Goal: Task Accomplishment & Management: Manage account settings

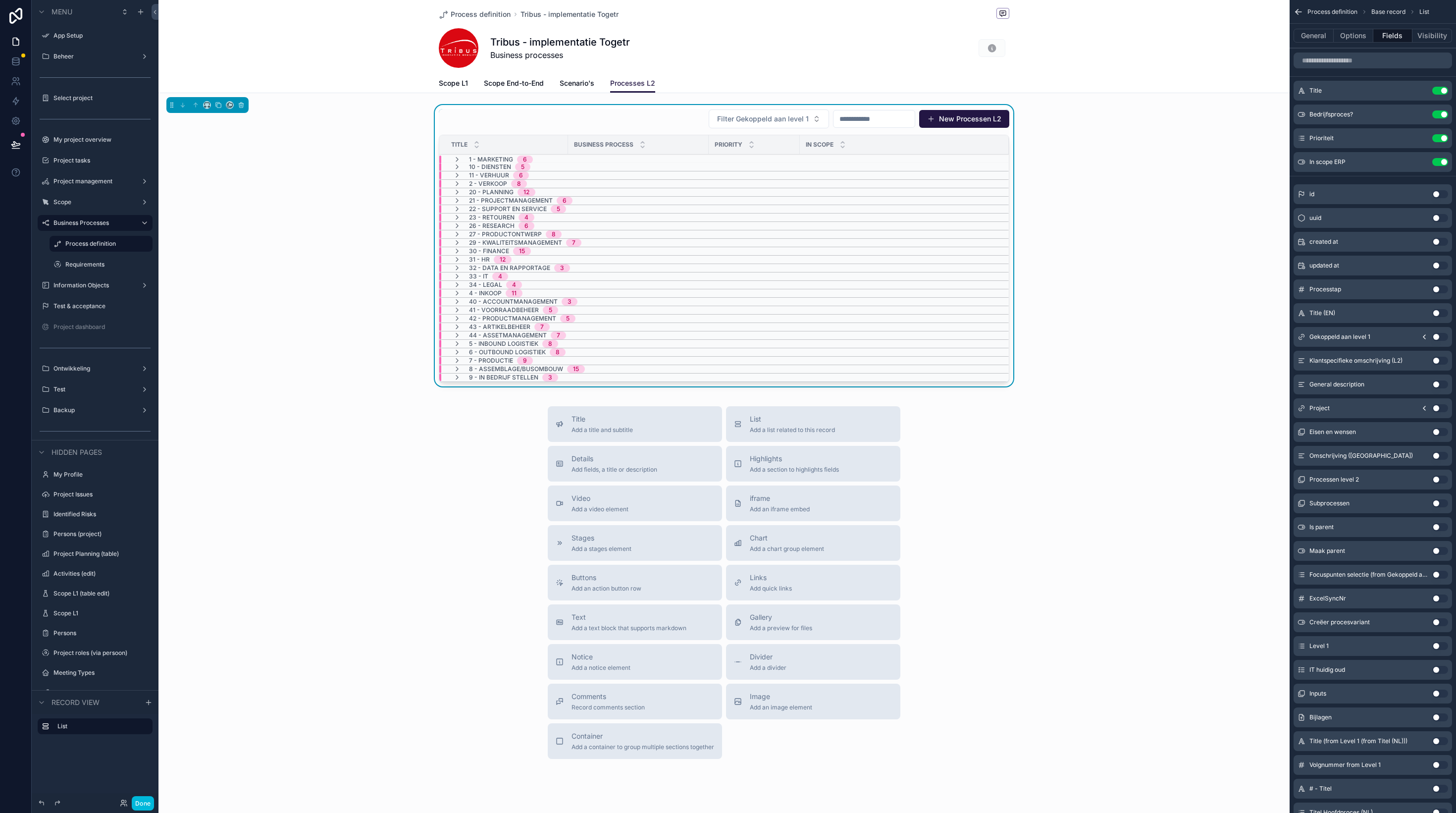
click at [382, 94] on div "Process definition Tribus - implementatie Togetr Tribus - implementatie Togetr …" at bounding box center [723, 419] width 1131 height 838
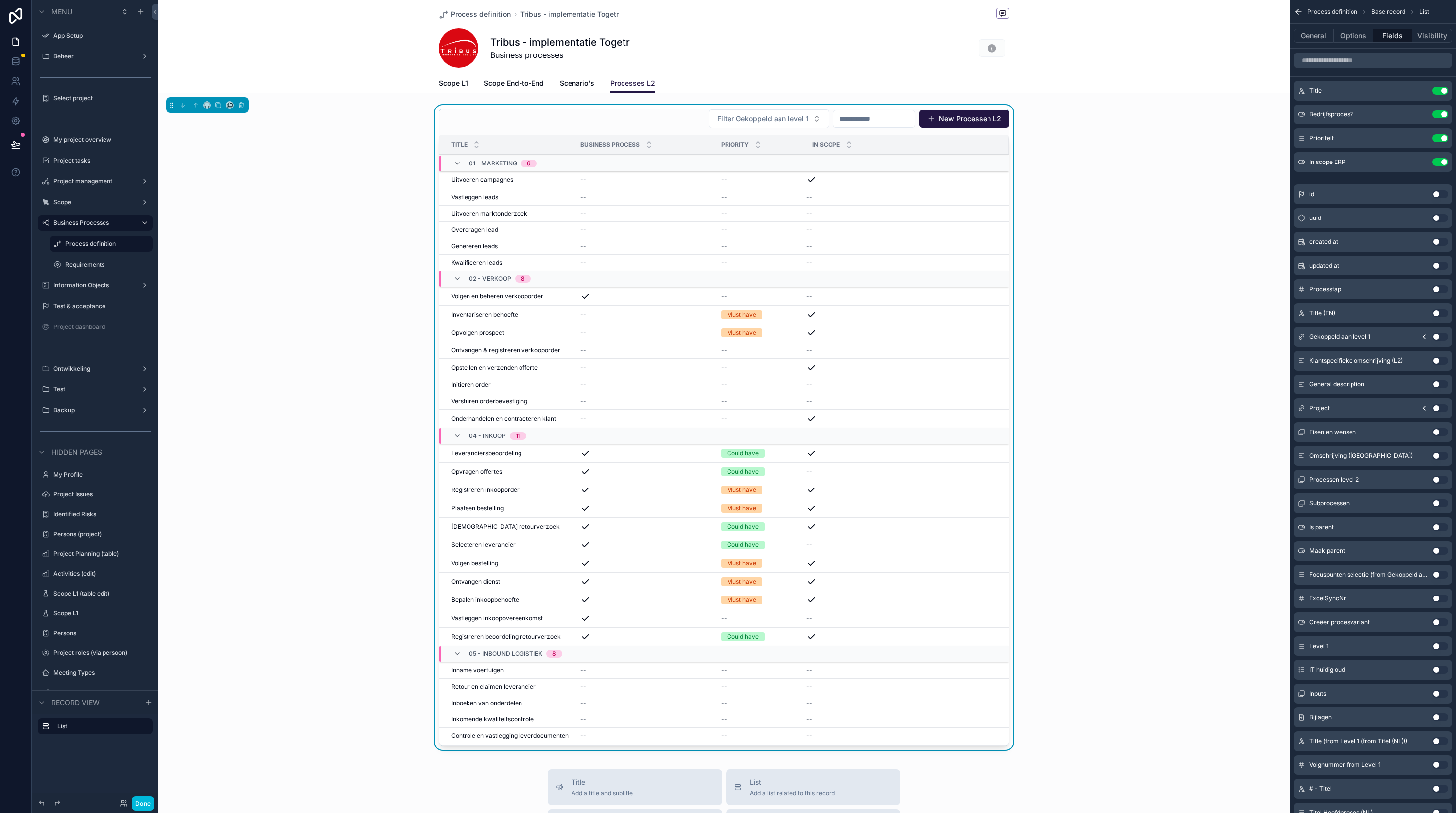
click at [596, 118] on div "Filter Gekoppeld aan level 1 New Processen L2" at bounding box center [723, 119] width 570 height 20
click at [1333, 66] on input "scrollable content" at bounding box center [1373, 60] width 158 height 16
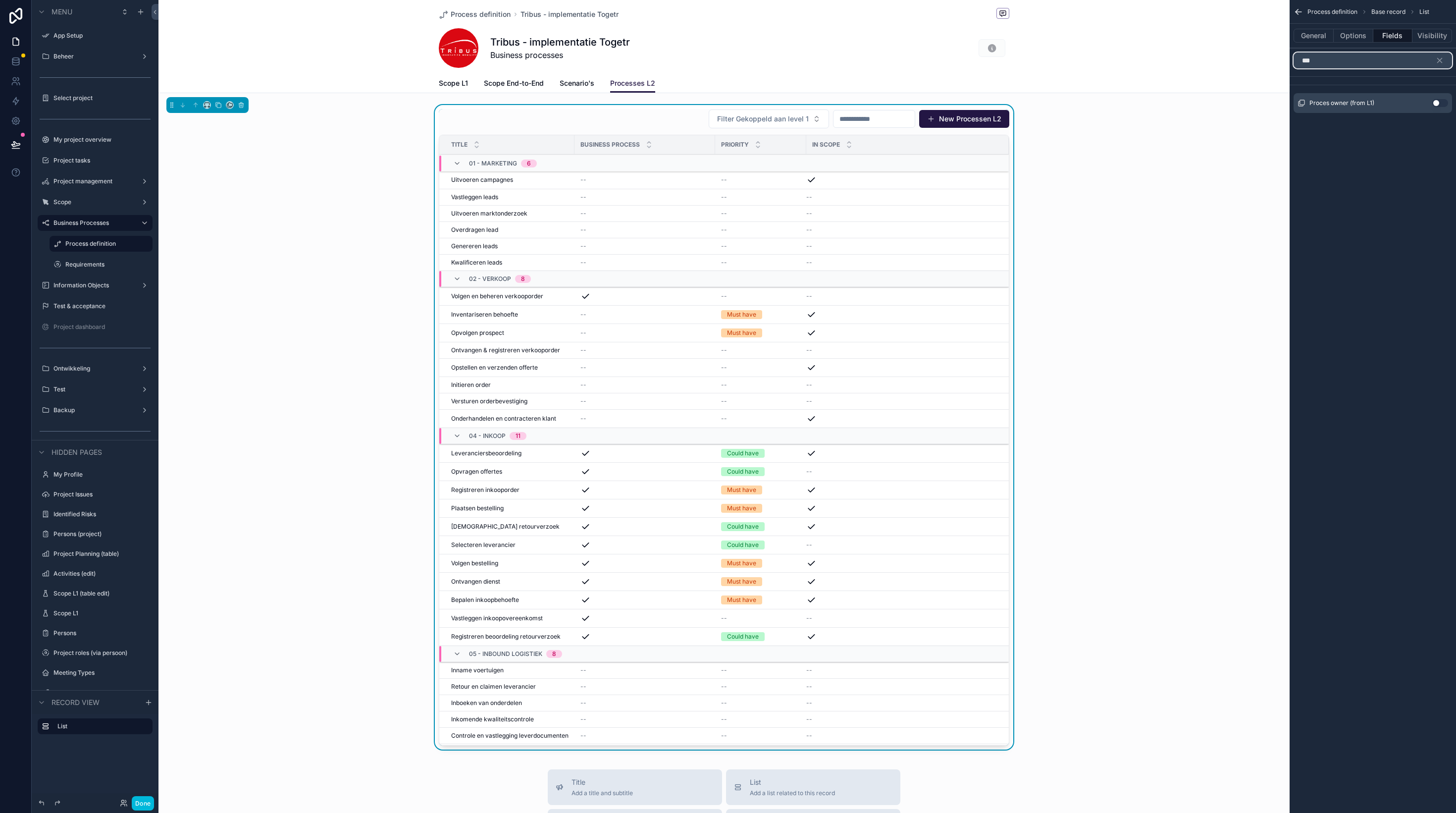
type input "***"
click at [1446, 101] on button "Use setting" at bounding box center [1440, 103] width 16 height 8
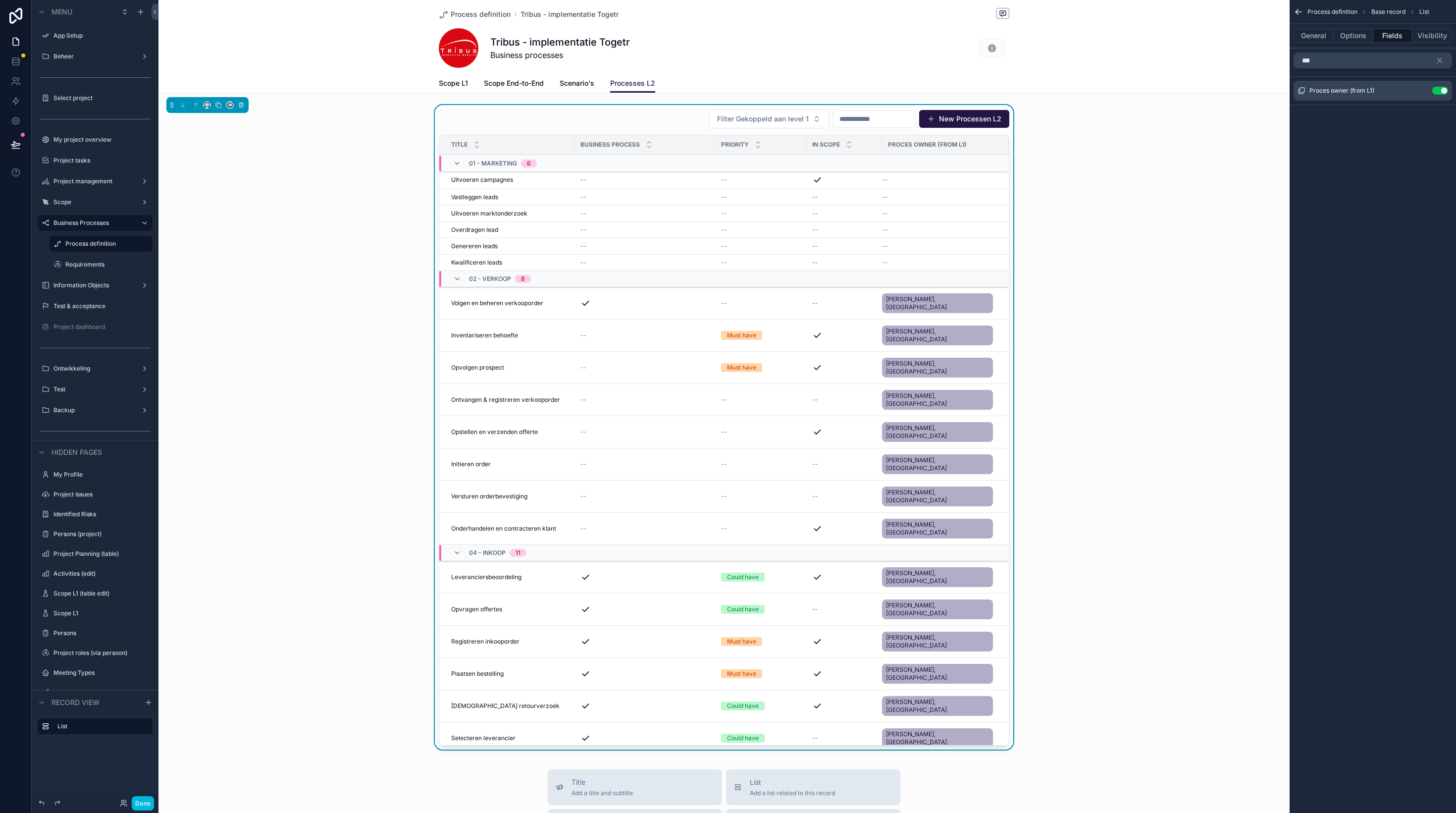
click at [1437, 89] on button "Use setting" at bounding box center [1440, 90] width 16 height 8
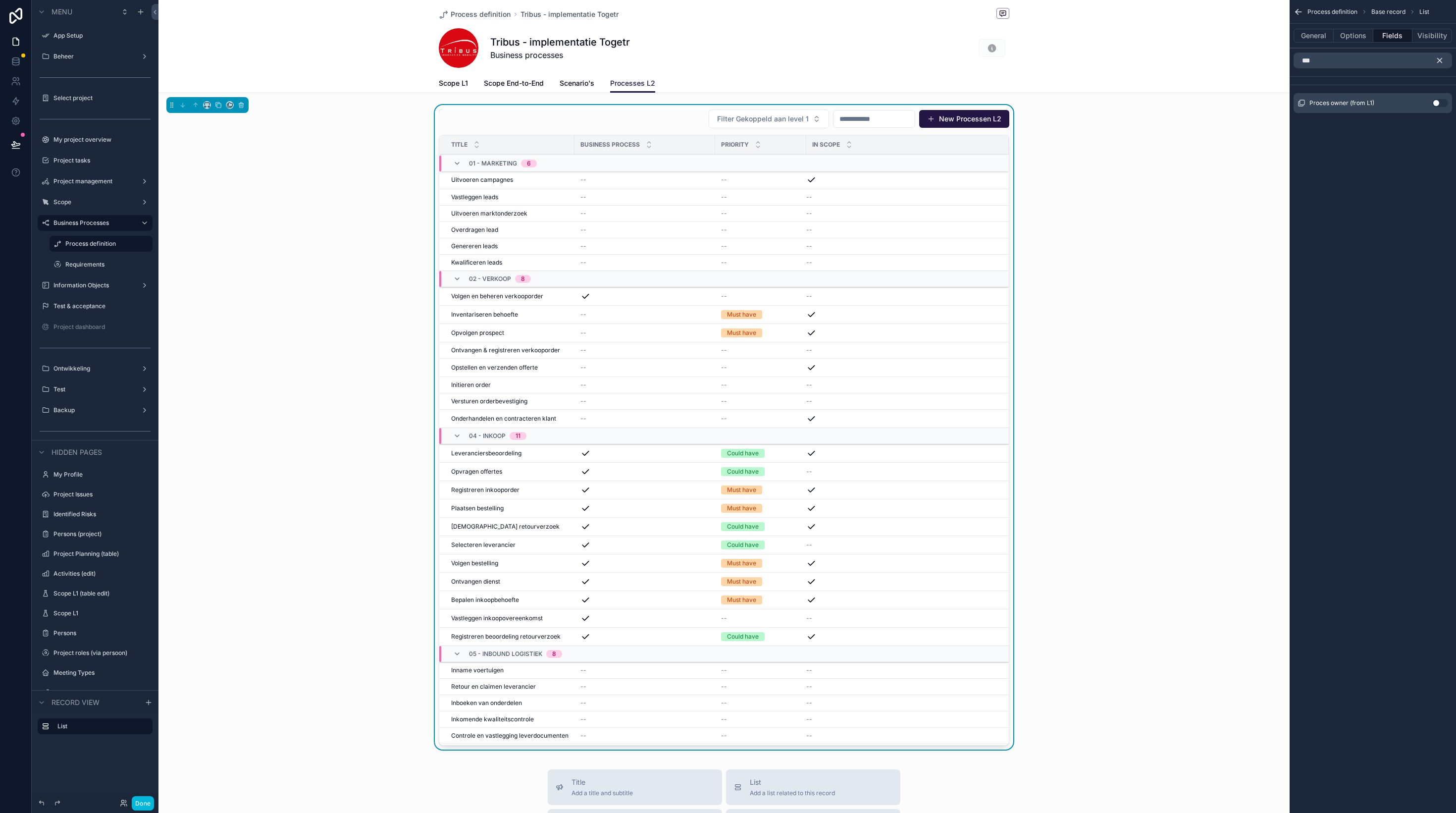
click at [1443, 57] on icon "scrollable content" at bounding box center [1440, 60] width 9 height 9
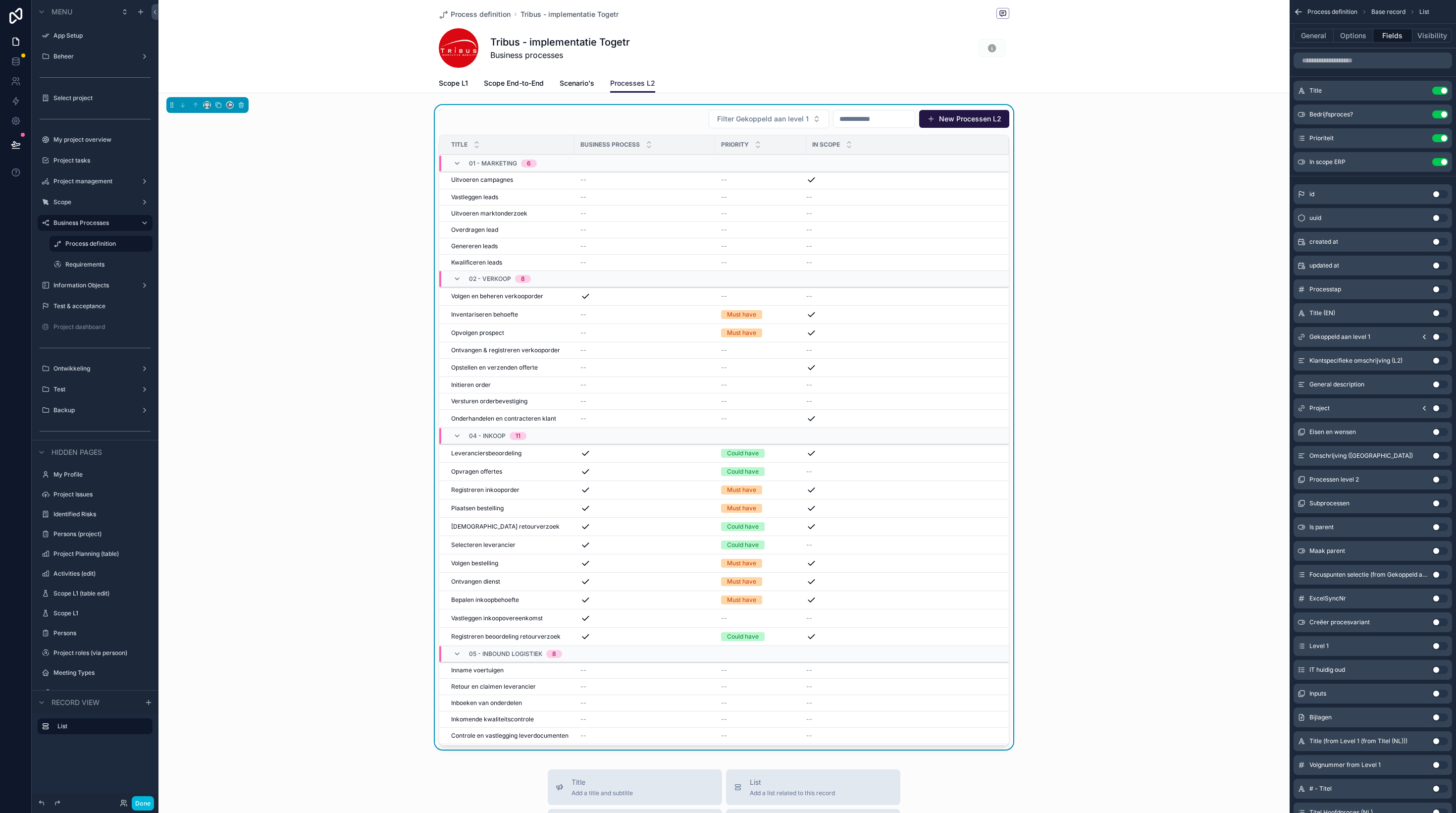
click at [1364, 31] on button "Options" at bounding box center [1354, 36] width 40 height 14
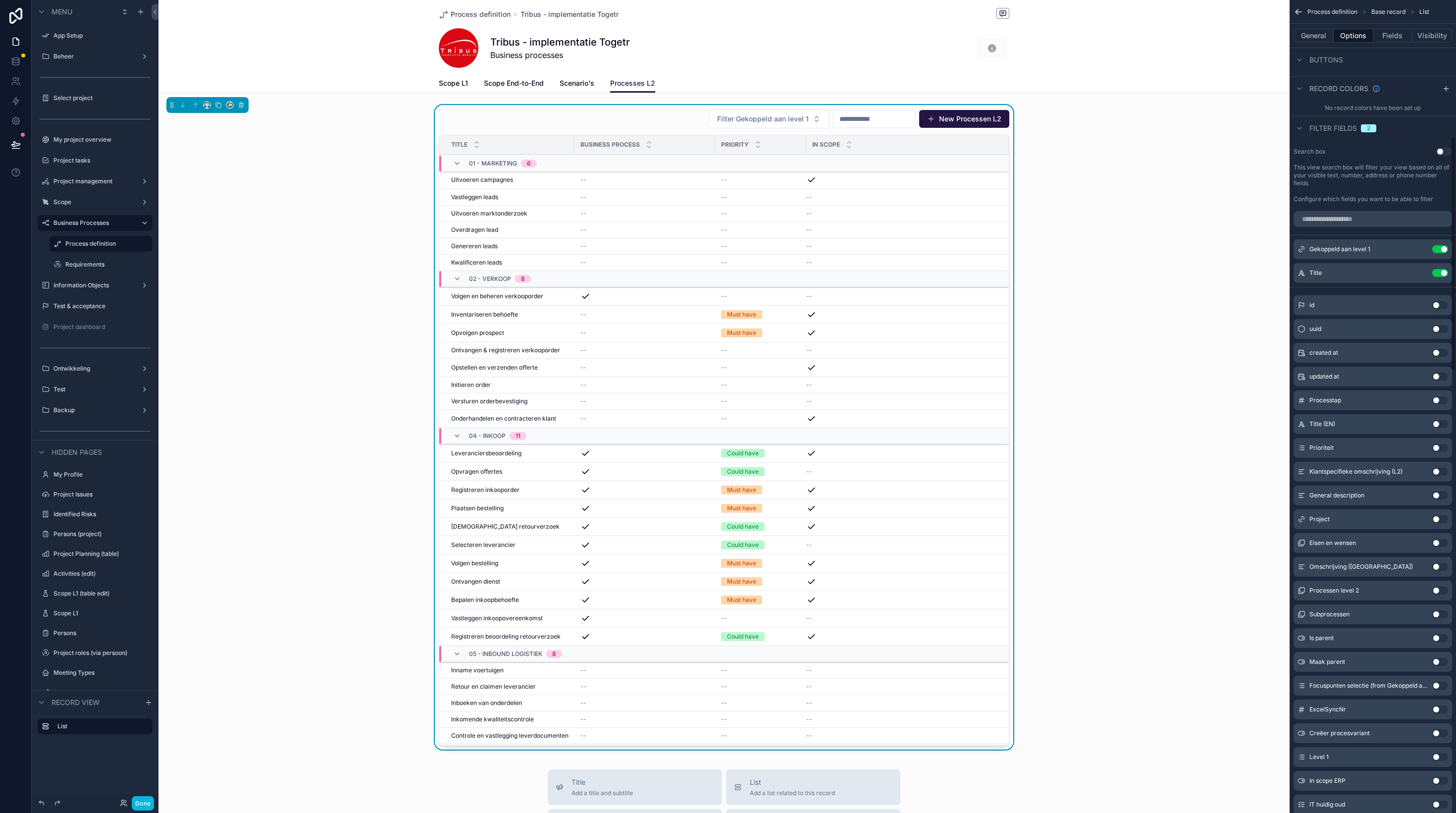
scroll to position [470, 0]
click at [1343, 215] on input "scrollable content" at bounding box center [1373, 219] width 158 height 16
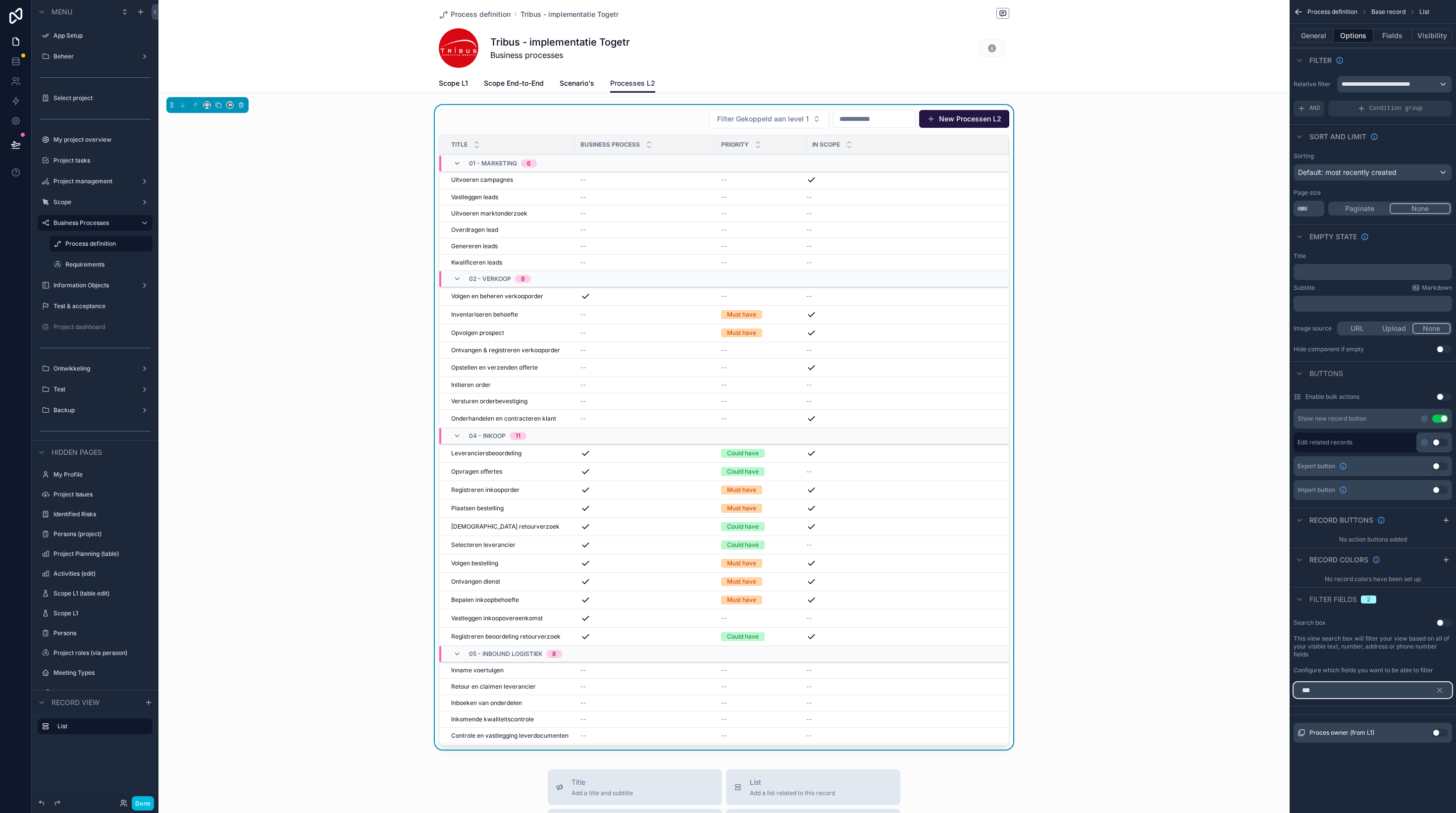
type input "***"
click at [1441, 732] on button "Use setting" at bounding box center [1440, 733] width 16 height 8
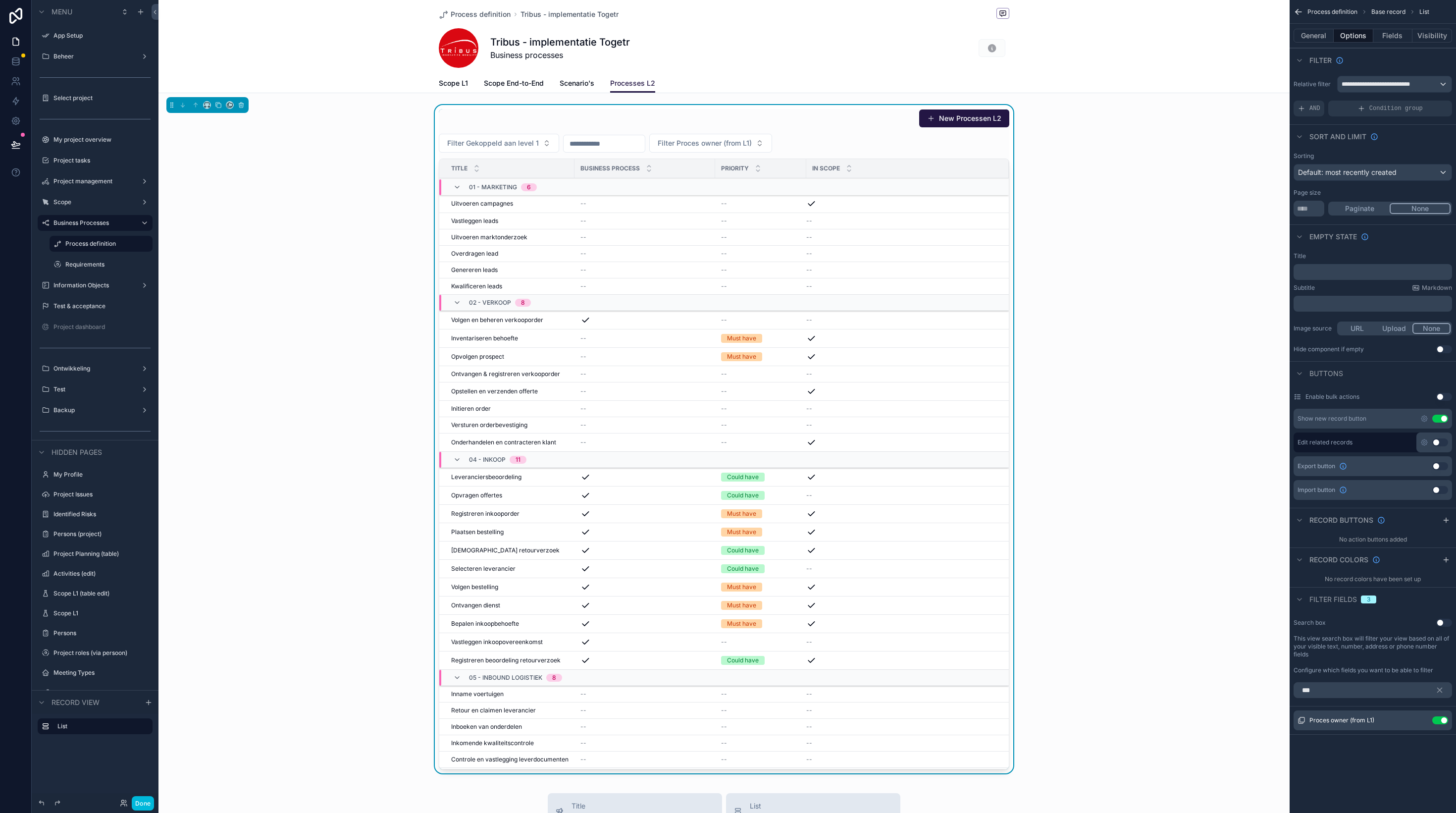
click at [0, 0] on icon "scrollable content" at bounding box center [0, 0] width 0 height 0
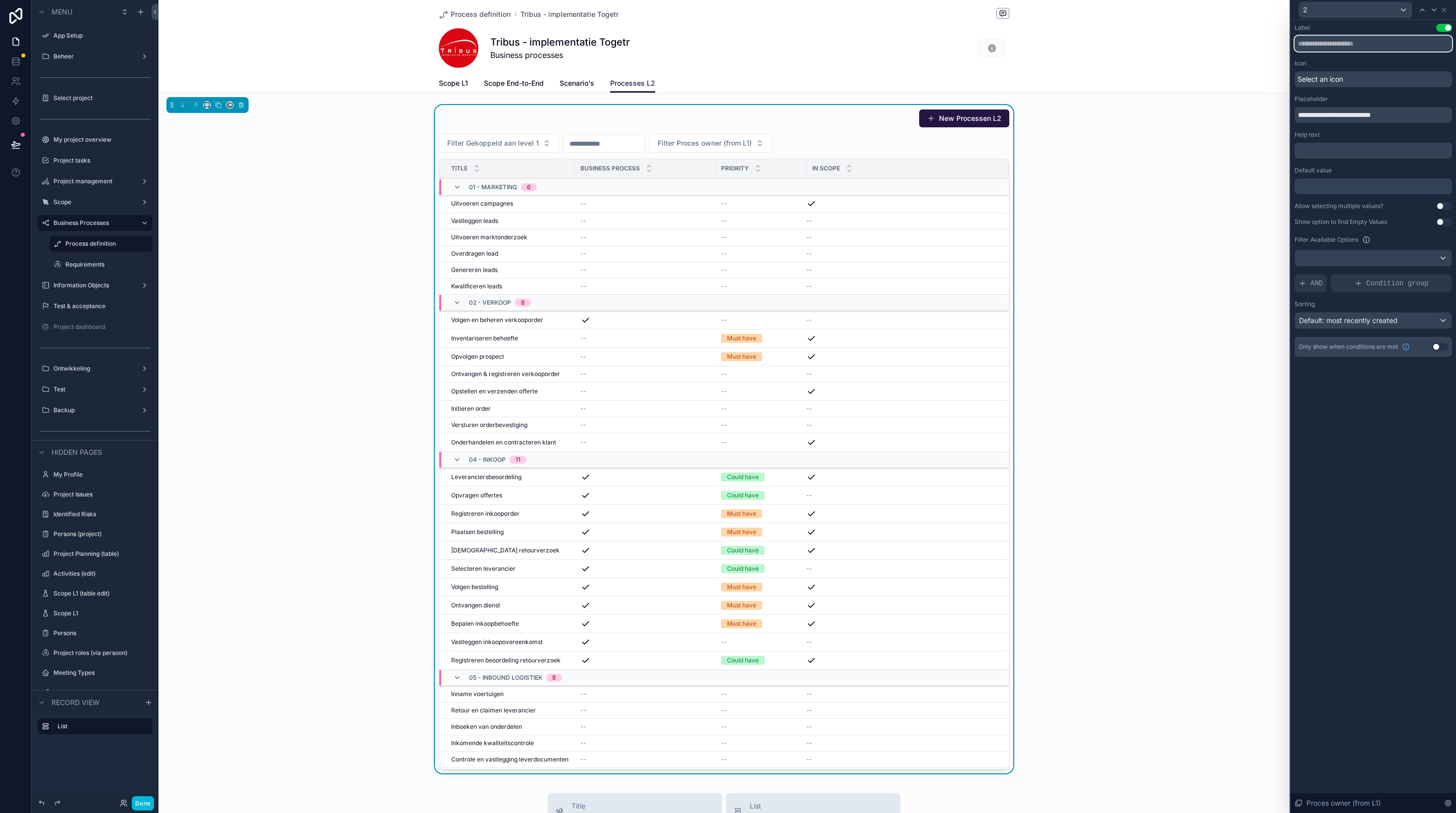
click at [1323, 45] on input "text" at bounding box center [1373, 44] width 158 height 16
type input "**********"
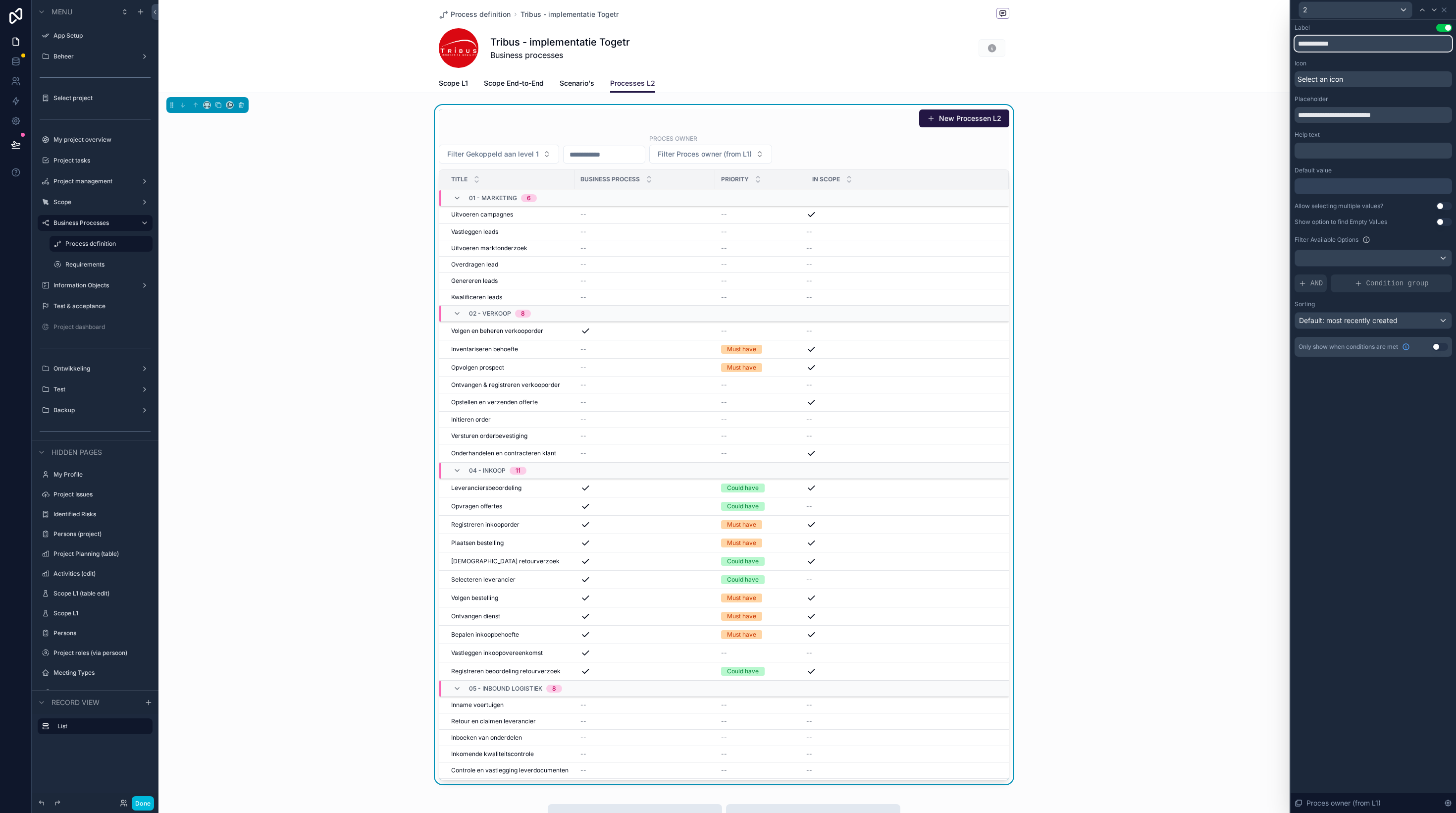
click at [1354, 47] on input "**********" at bounding box center [1373, 44] width 158 height 16
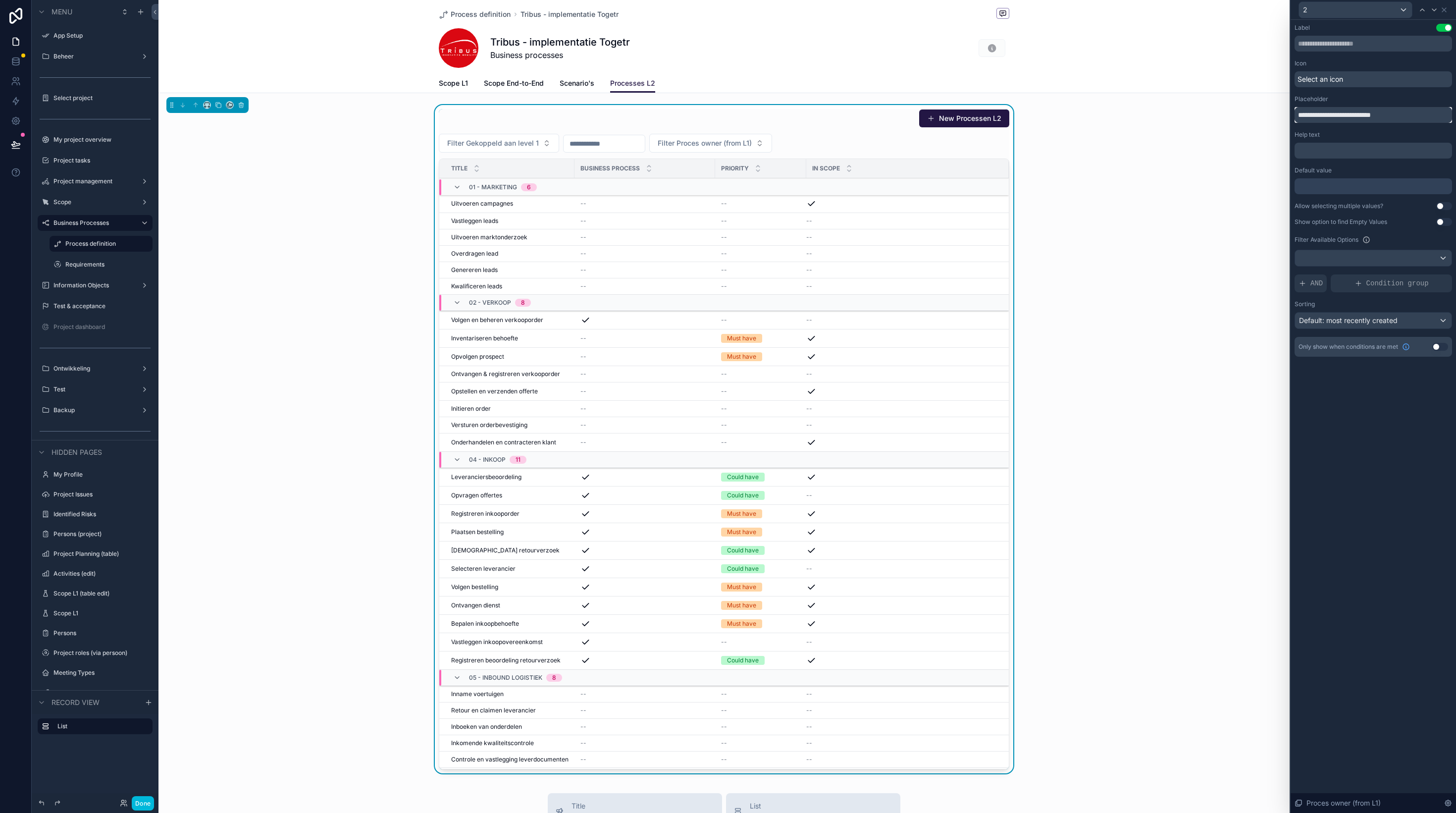
click at [1338, 116] on input "**********" at bounding box center [1373, 115] width 158 height 16
paste input "text"
type input "**********"
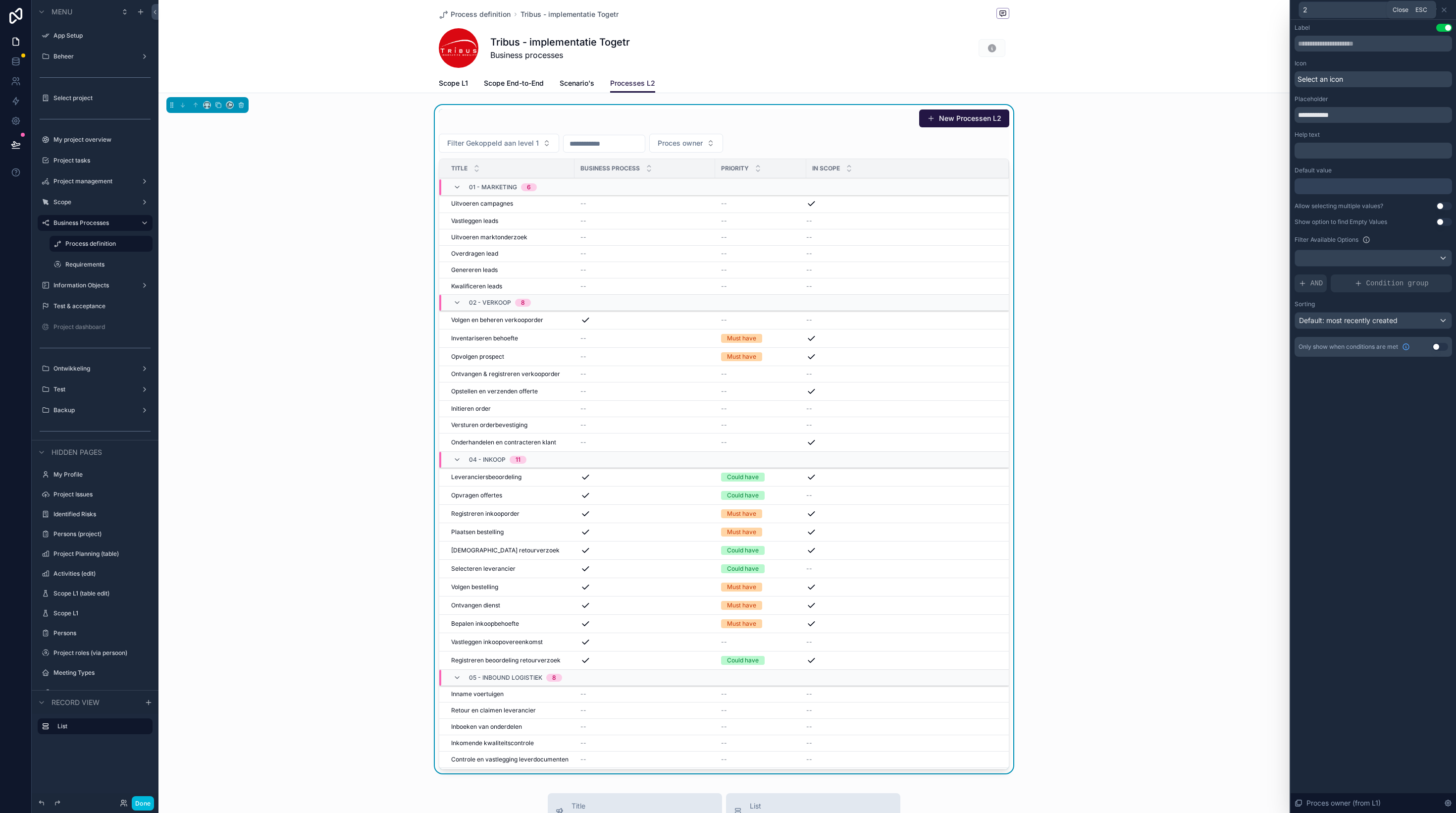
click at [1446, 10] on icon at bounding box center [1444, 10] width 8 height 8
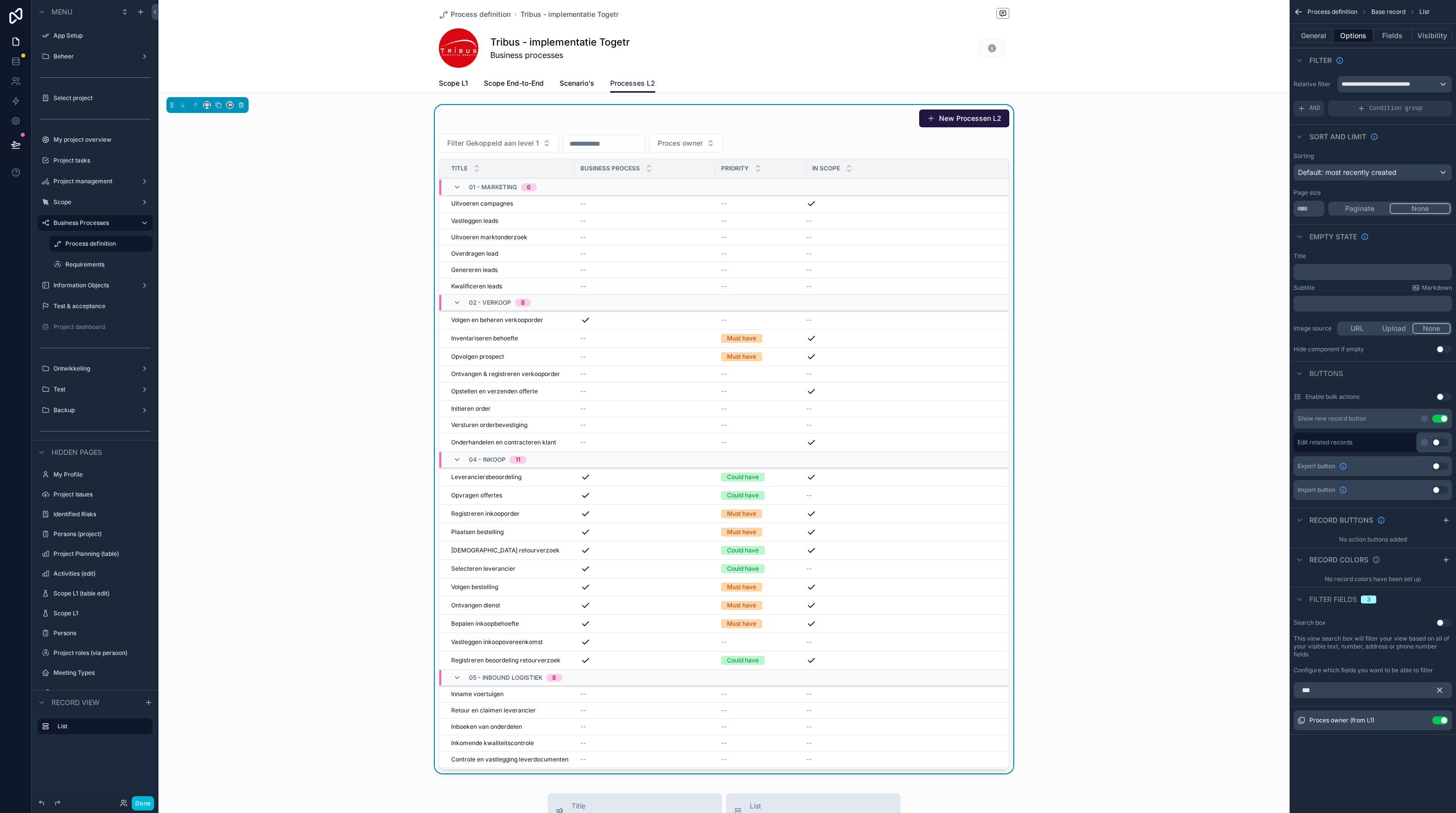
click at [1444, 691] on icon "scrollable content" at bounding box center [1440, 690] width 9 height 9
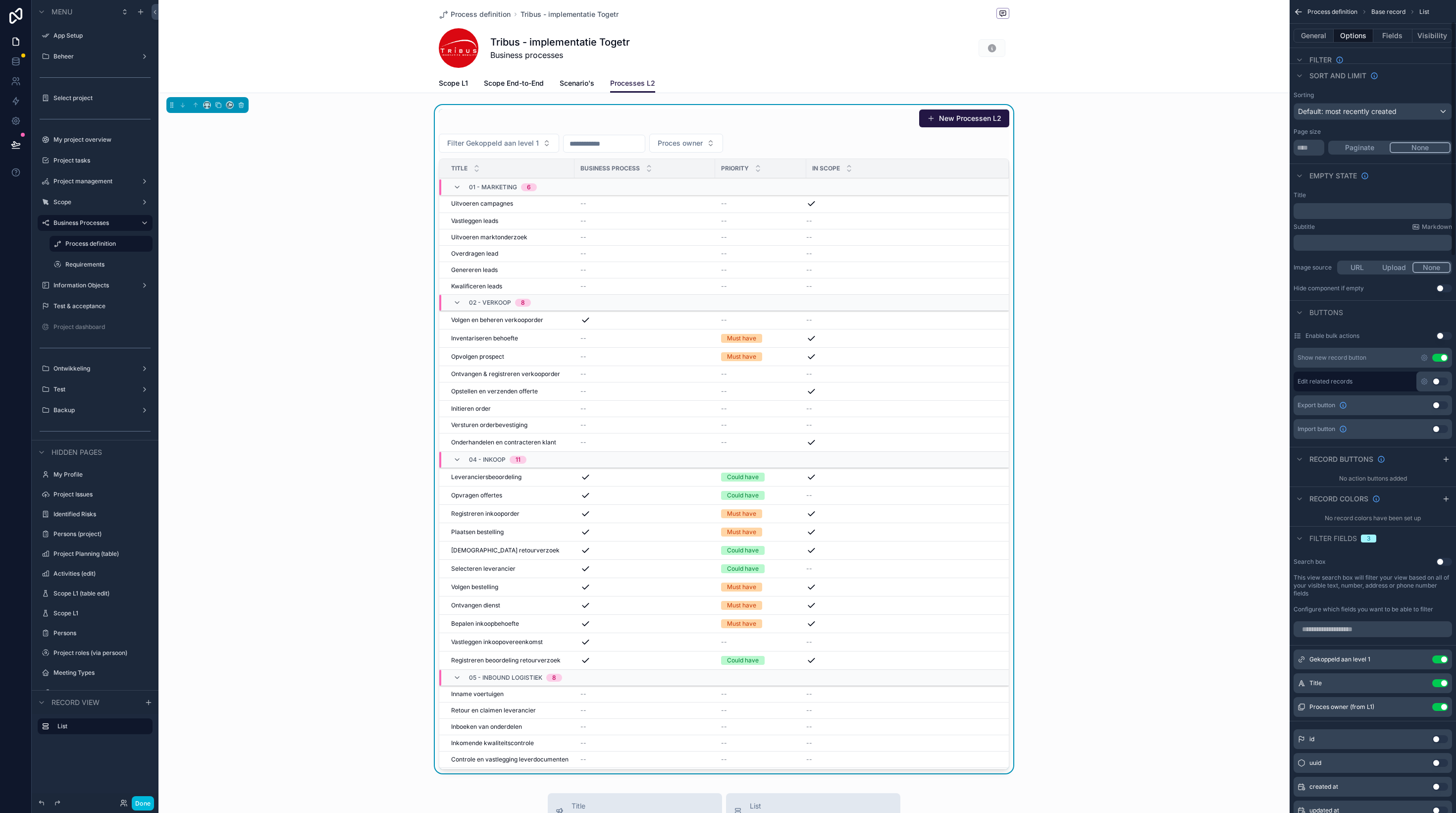
scroll to position [75, 0]
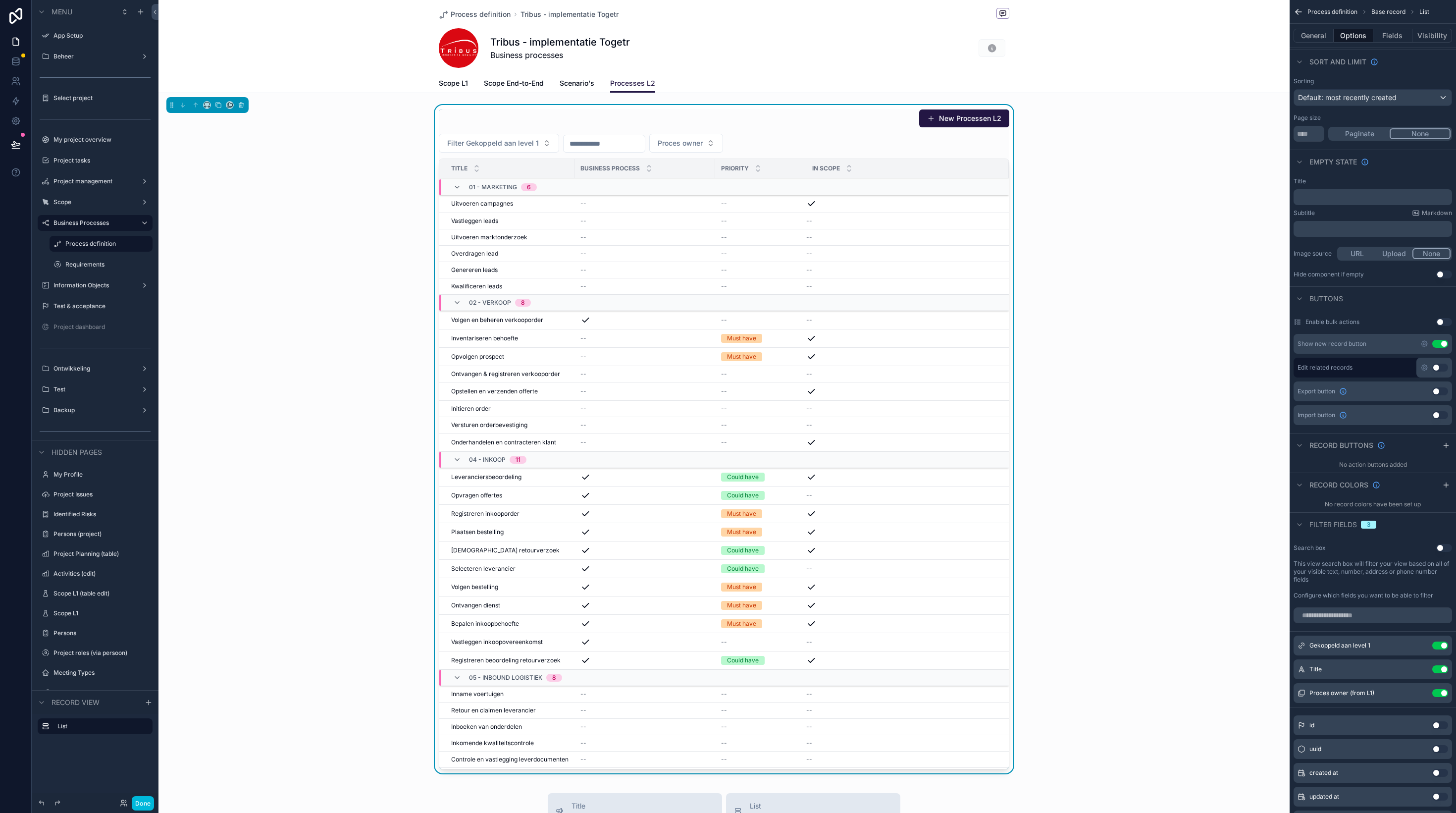
click at [0, 0] on icon "scrollable content" at bounding box center [0, 0] width 0 height 0
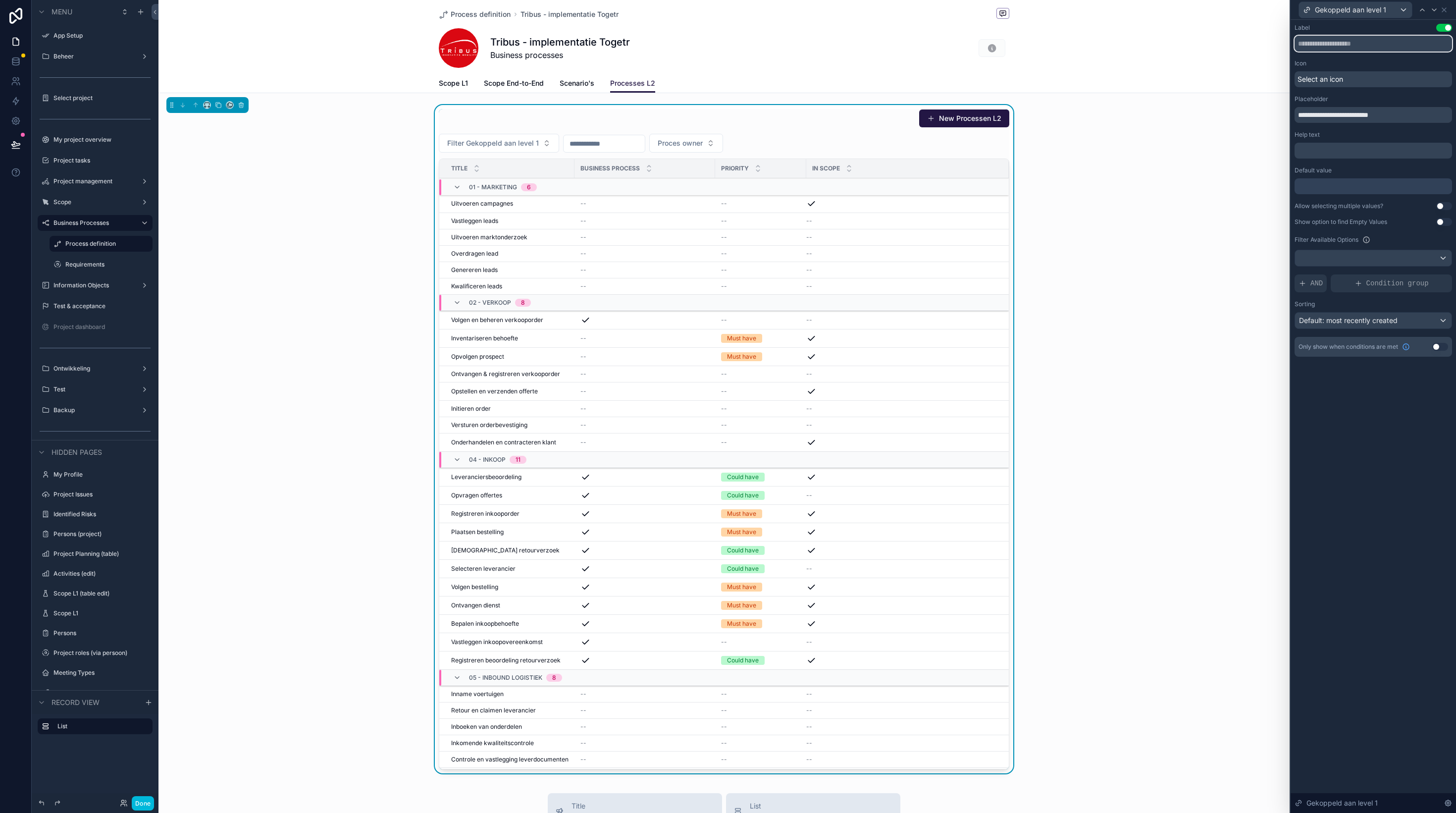
click at [1335, 44] on input "text" at bounding box center [1373, 44] width 158 height 16
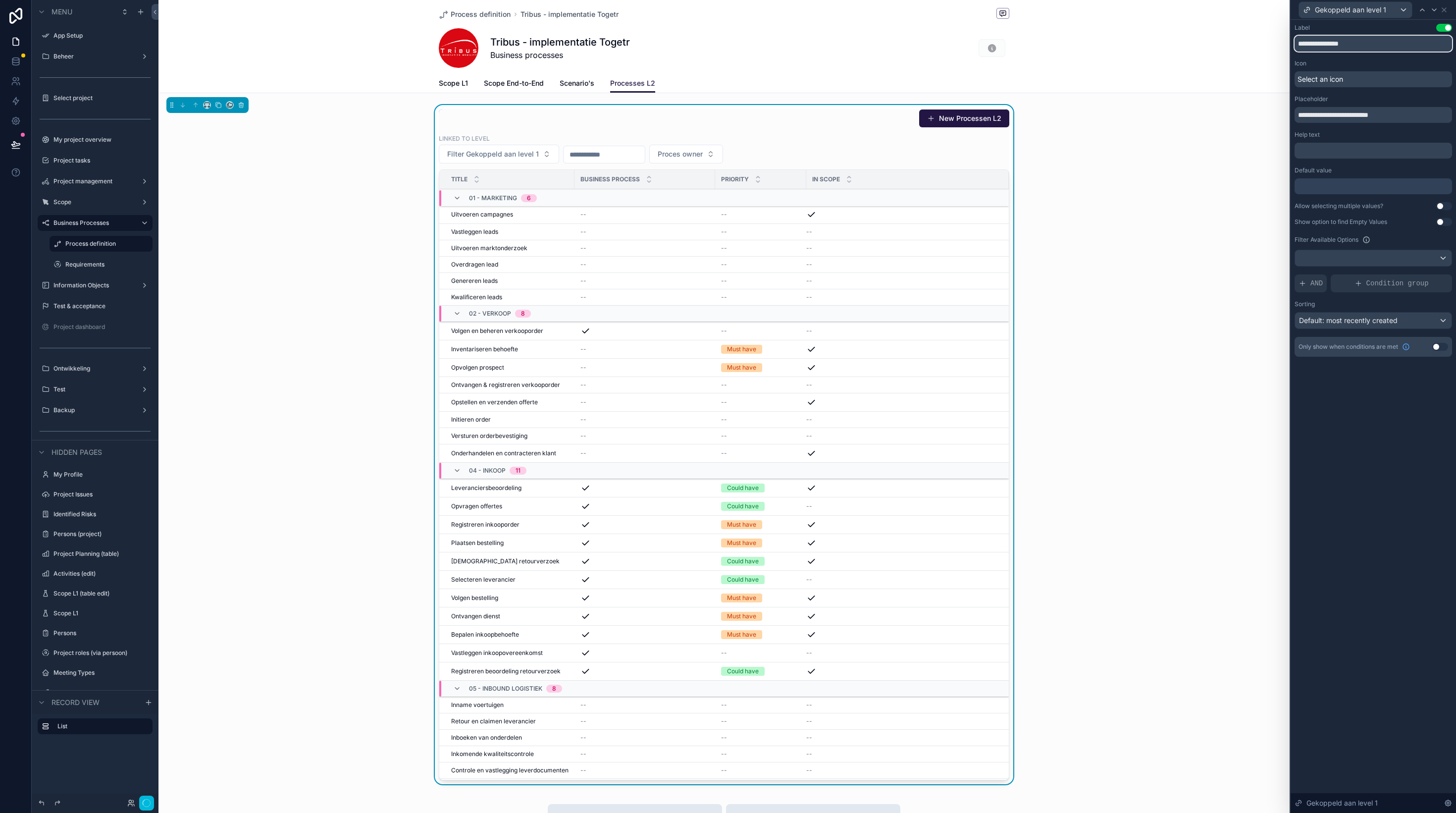
type input "**********"
click at [1362, 42] on input "**********" at bounding box center [1373, 44] width 158 height 16
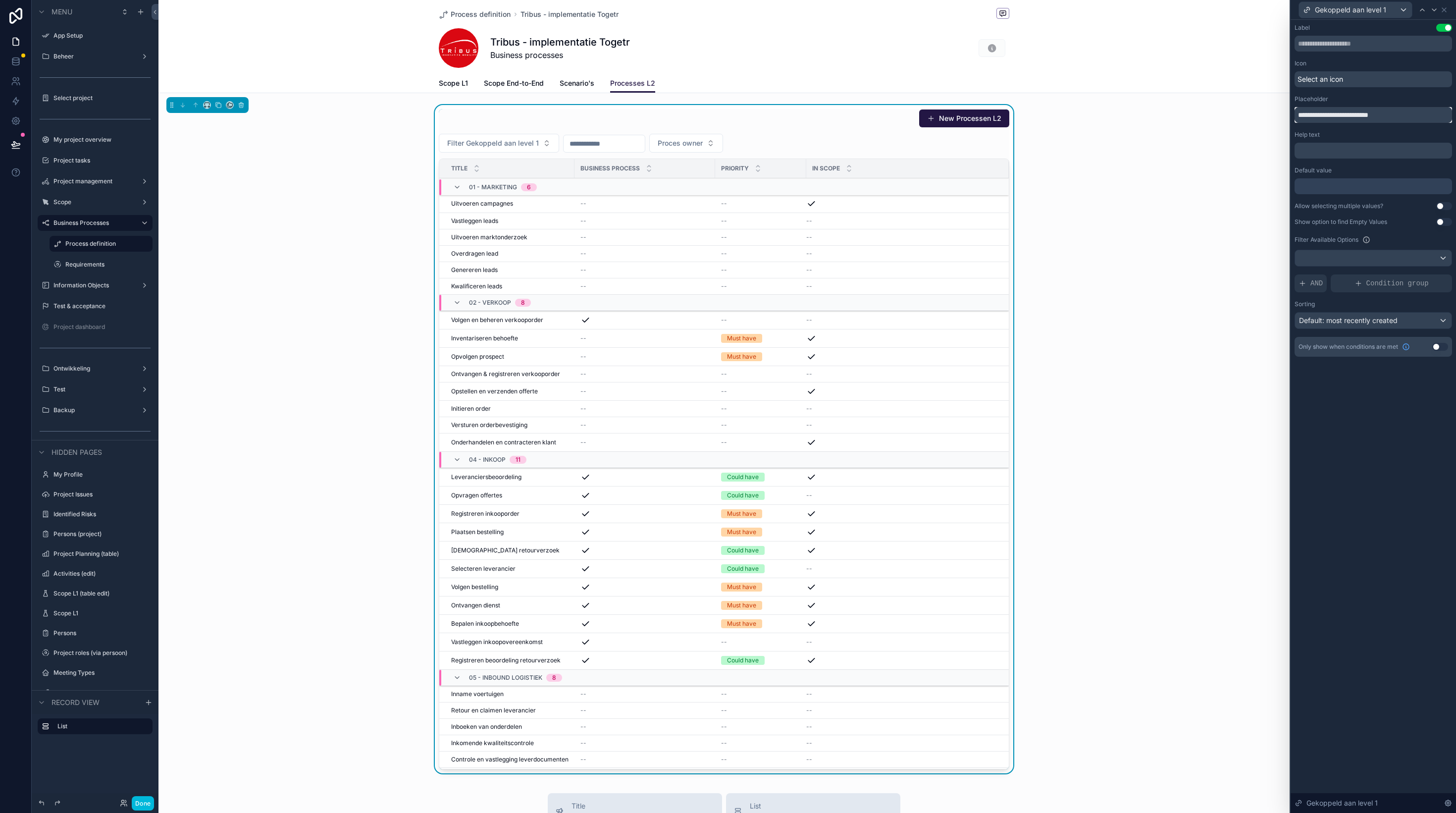
click at [1326, 118] on input "**********" at bounding box center [1373, 115] width 158 height 16
paste input "text"
click at [1378, 111] on input "**********" at bounding box center [1373, 115] width 158 height 16
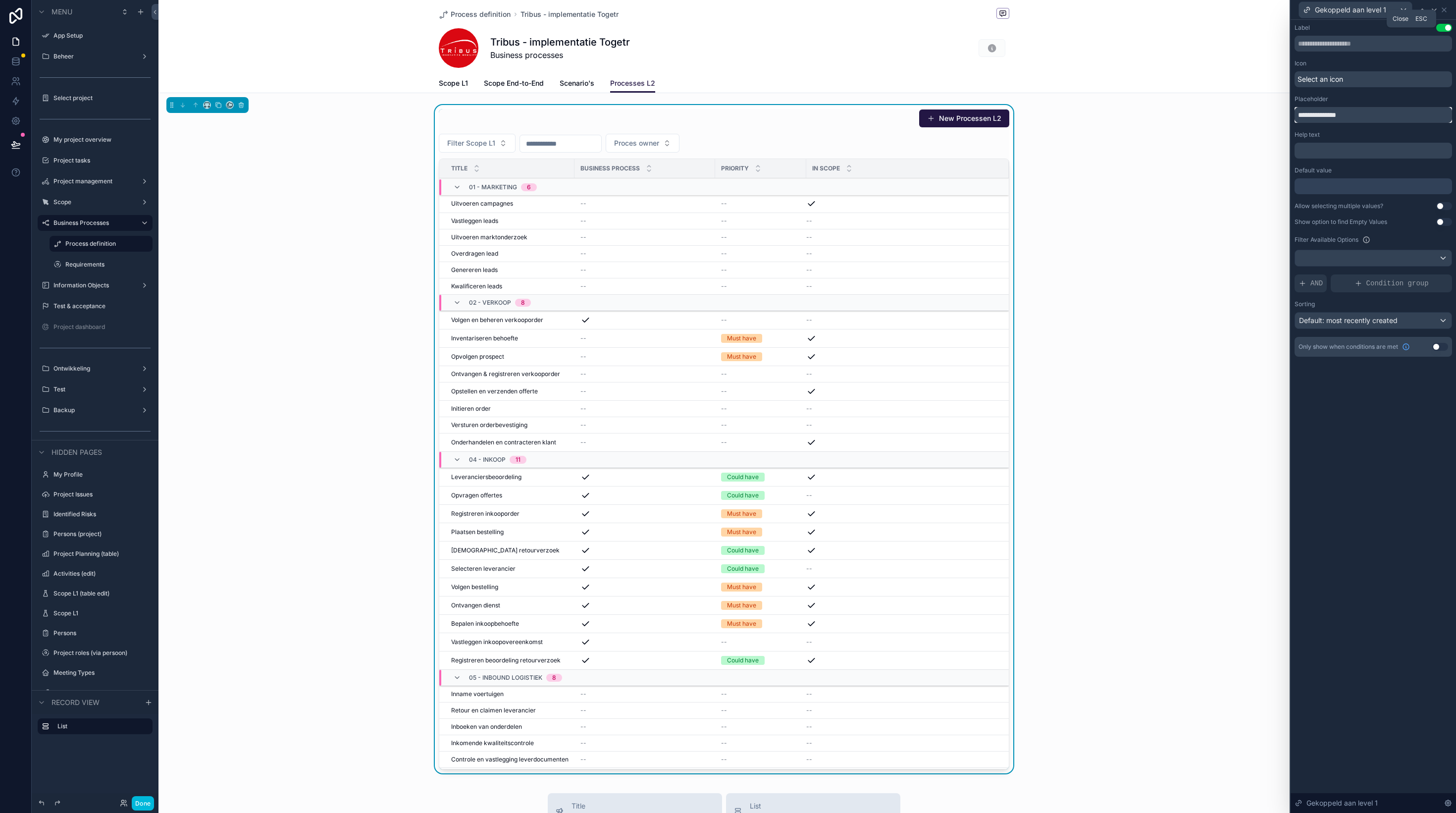
type input "**********"
click at [1446, 10] on icon at bounding box center [1444, 10] width 8 height 8
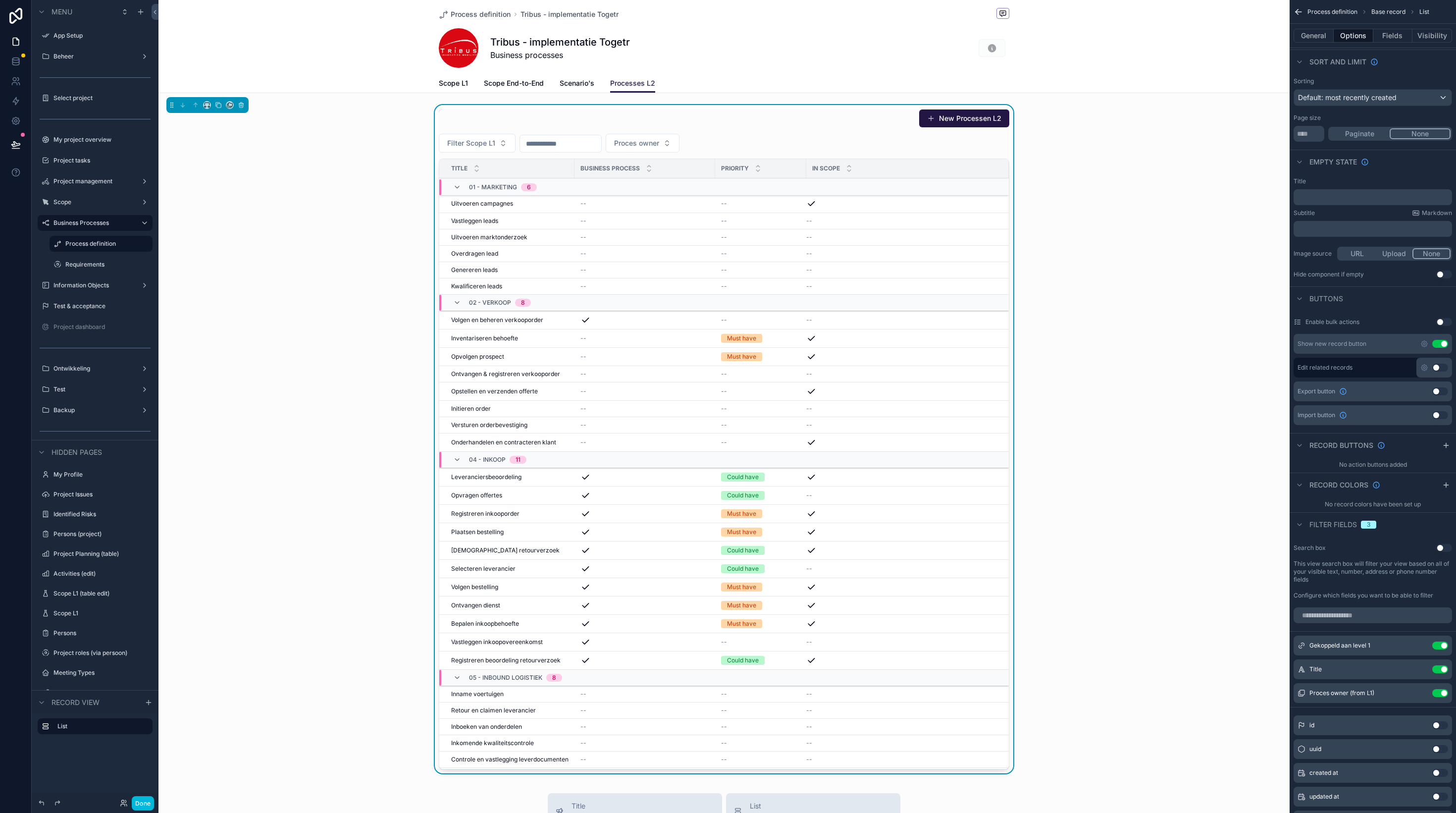
click at [601, 142] on input "scrollable content" at bounding box center [561, 144] width 81 height 14
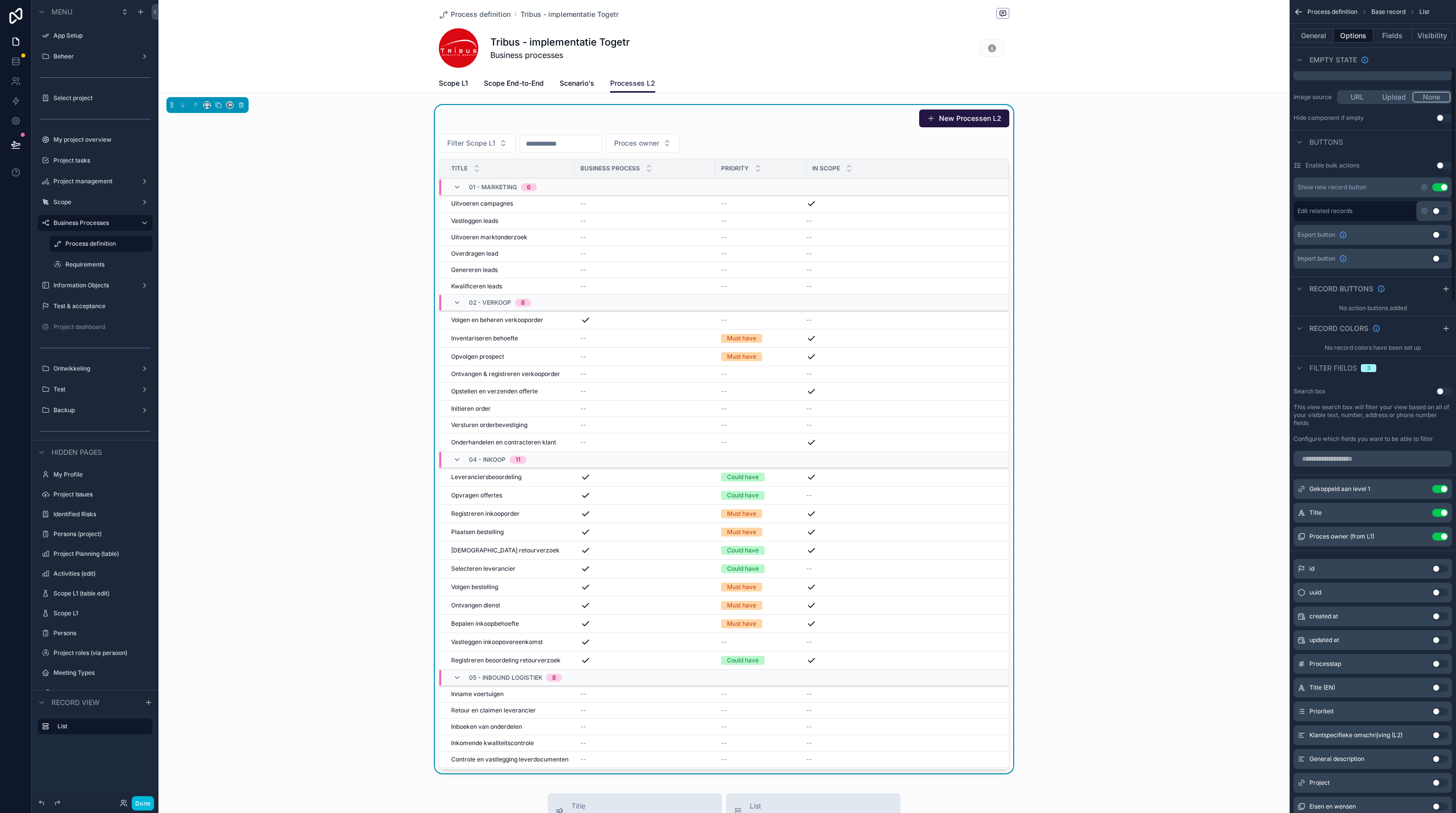
scroll to position [232, 0]
click at [0, 0] on icon "scrollable content" at bounding box center [0, 0] width 0 height 0
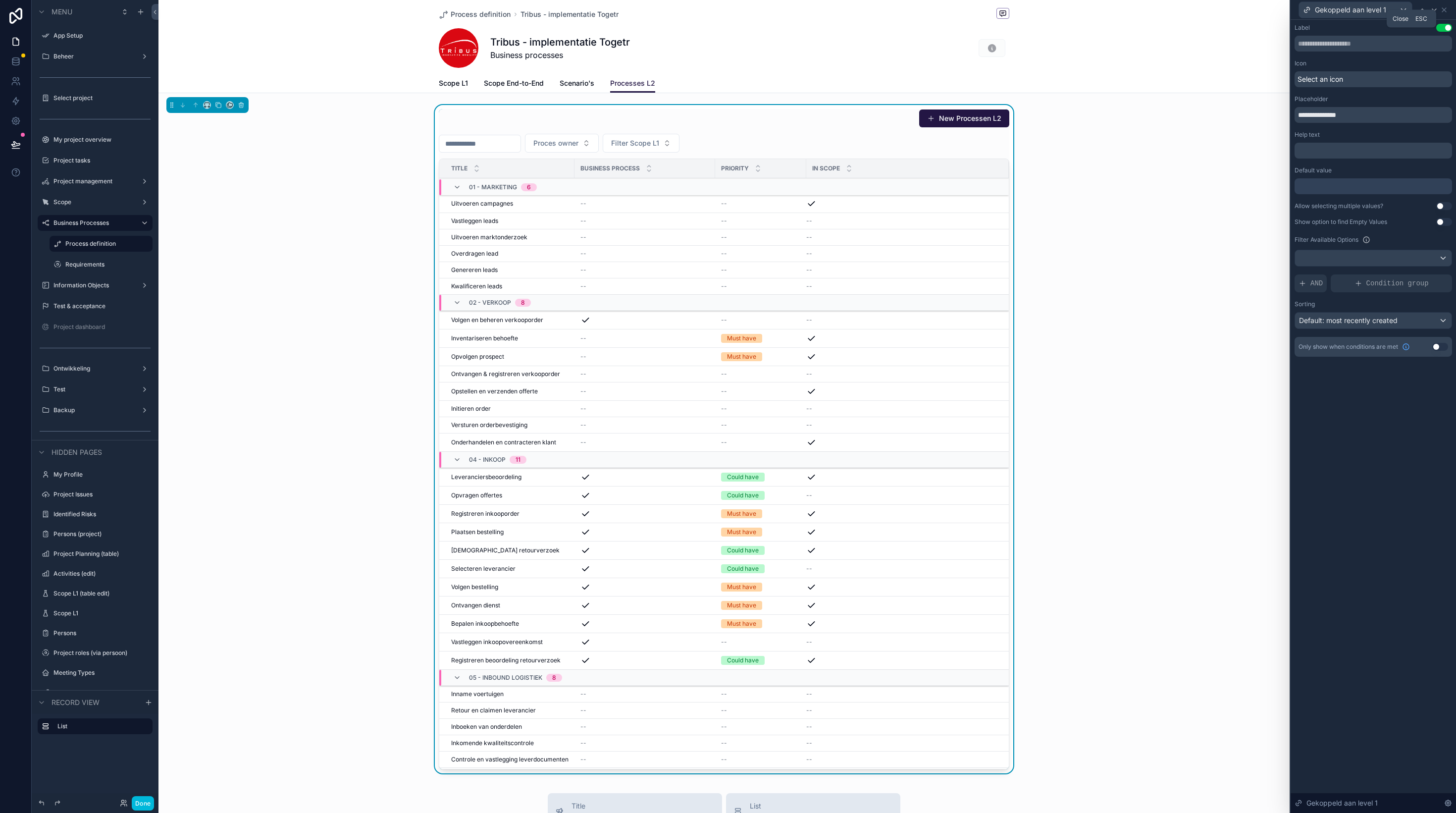
click at [1447, 11] on icon at bounding box center [1444, 10] width 8 height 8
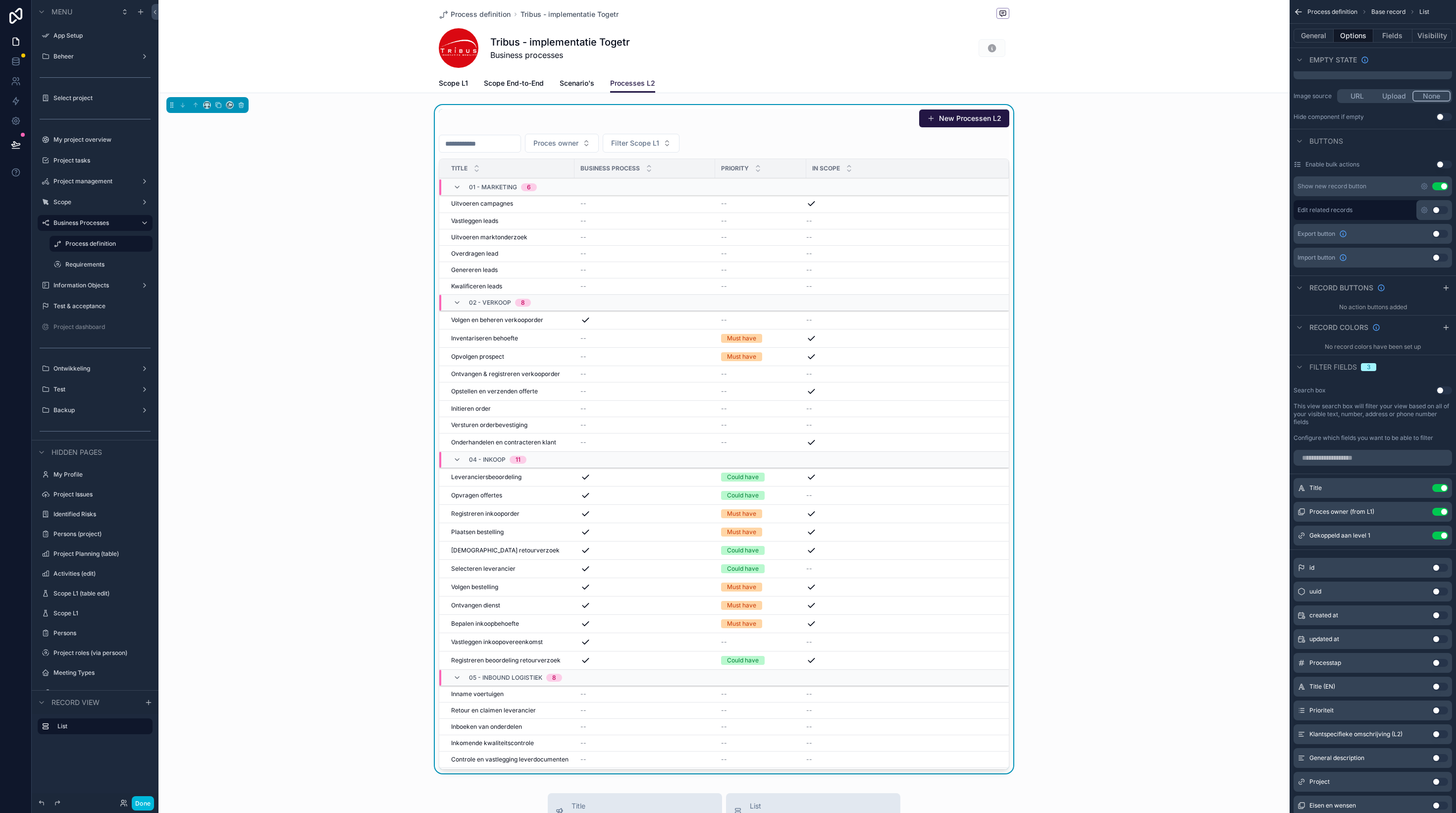
click at [0, 0] on icon "scrollable content" at bounding box center [0, 0] width 0 height 0
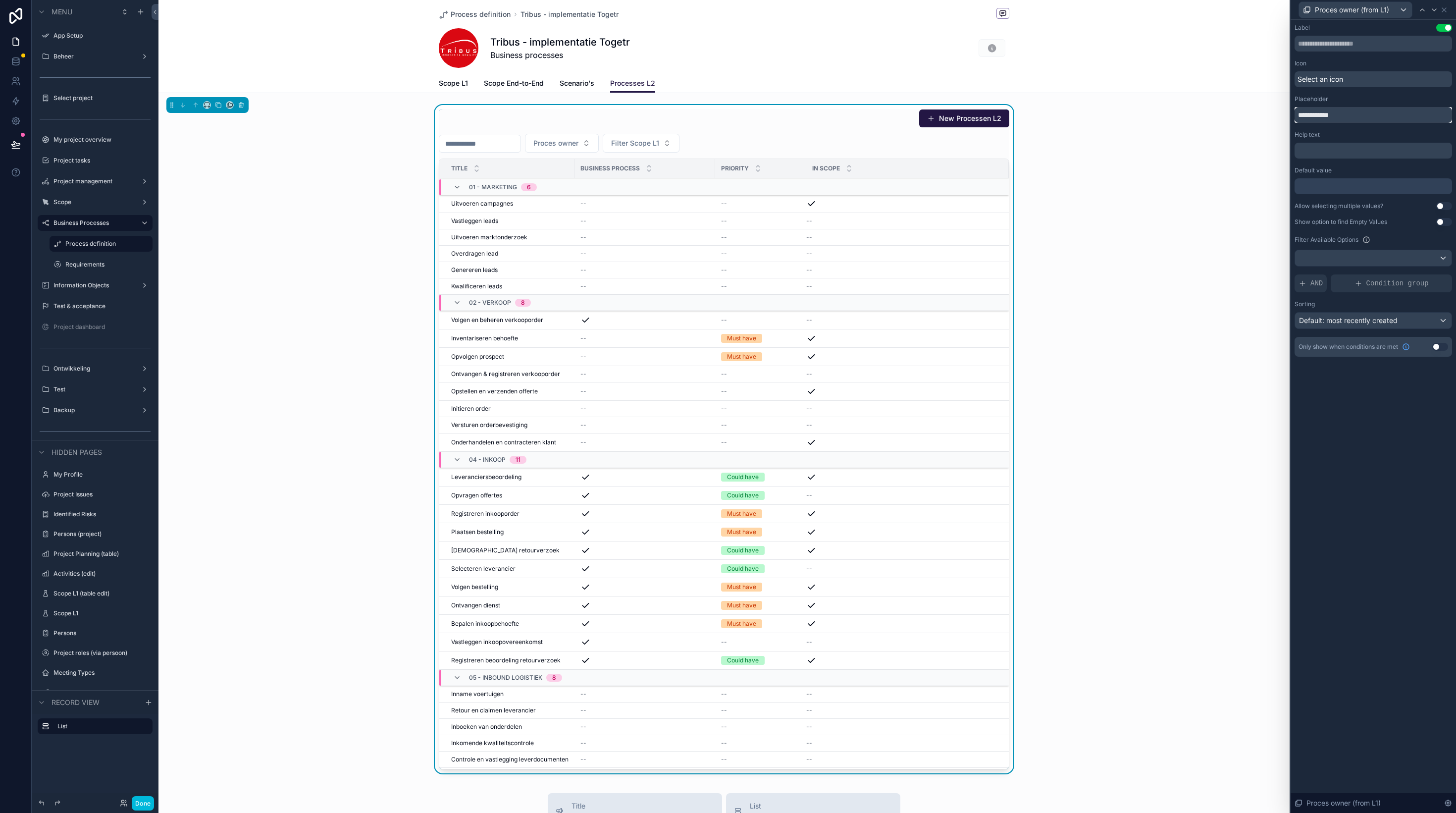
click at [1353, 114] on input "**********" at bounding box center [1373, 115] width 158 height 16
type input "**********"
click at [1446, 10] on icon at bounding box center [1444, 10] width 8 height 8
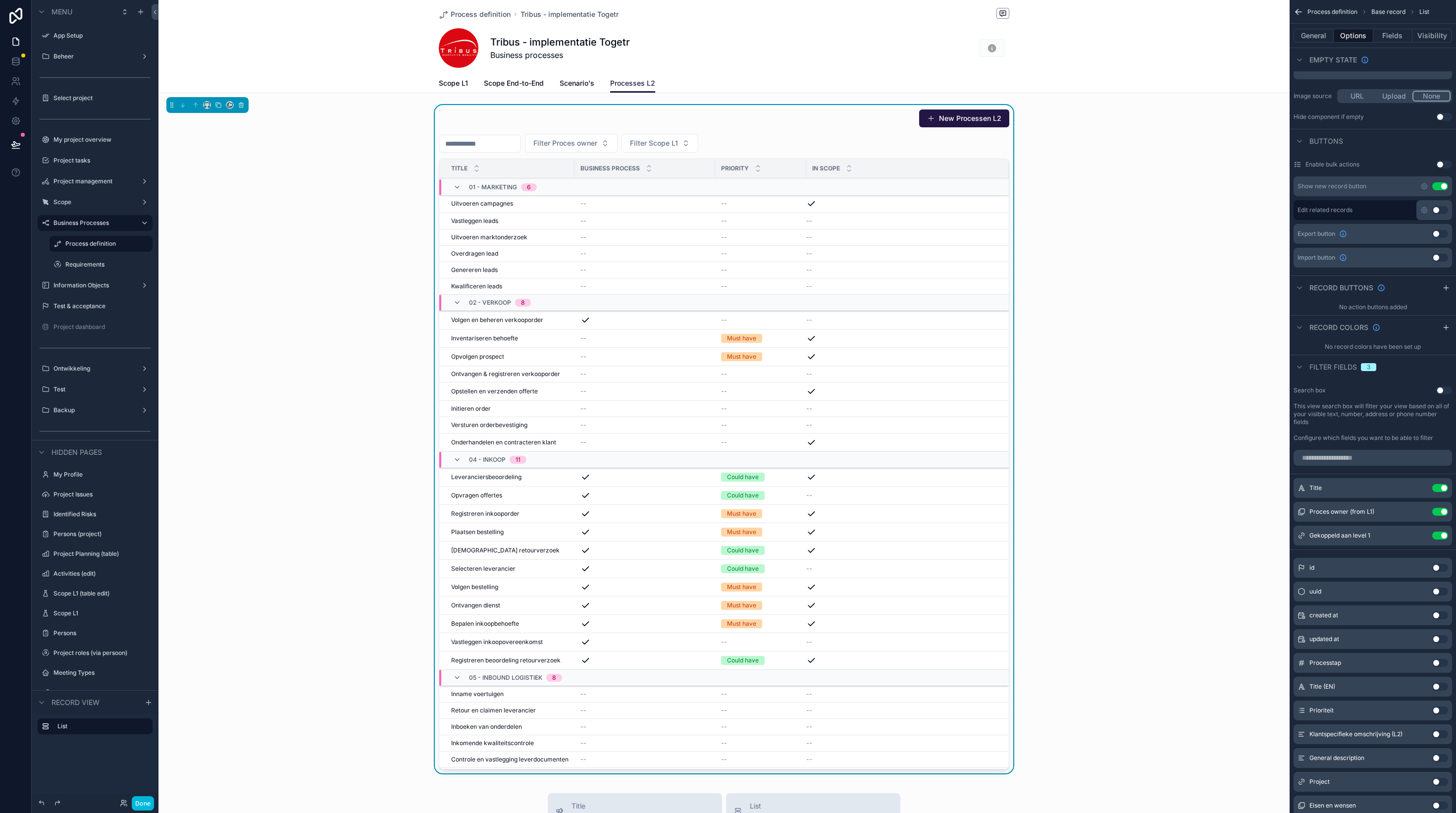
click at [327, 222] on div "New Processen L2 Filter Proces owner Filter Scope L1 Title Business process Pri…" at bounding box center [723, 441] width 1131 height 672
click at [578, 82] on span "Scenario's" at bounding box center [577, 83] width 34 height 10
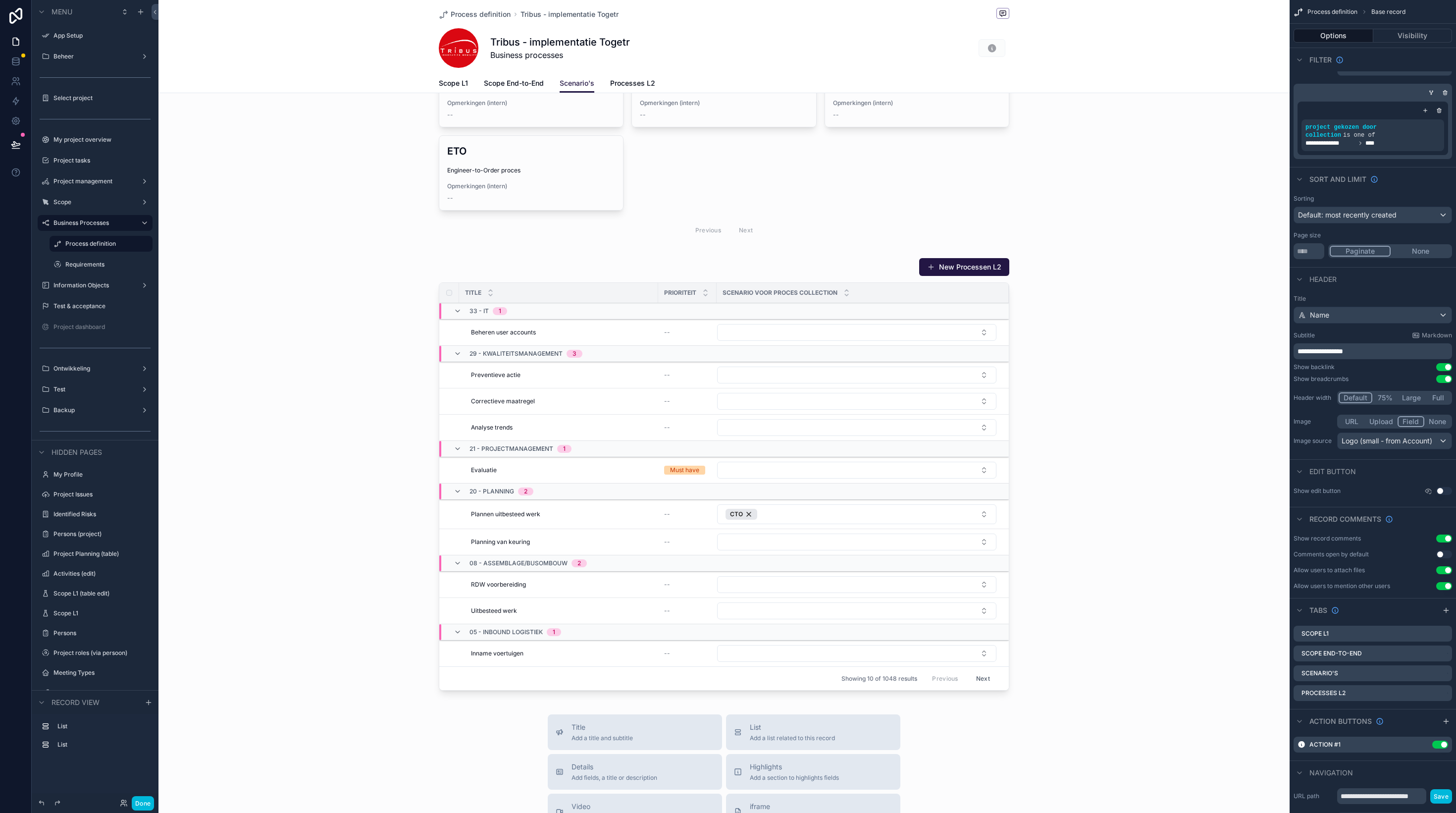
scroll to position [83, 0]
click at [652, 263] on div "scrollable content" at bounding box center [723, 475] width 1131 height 445
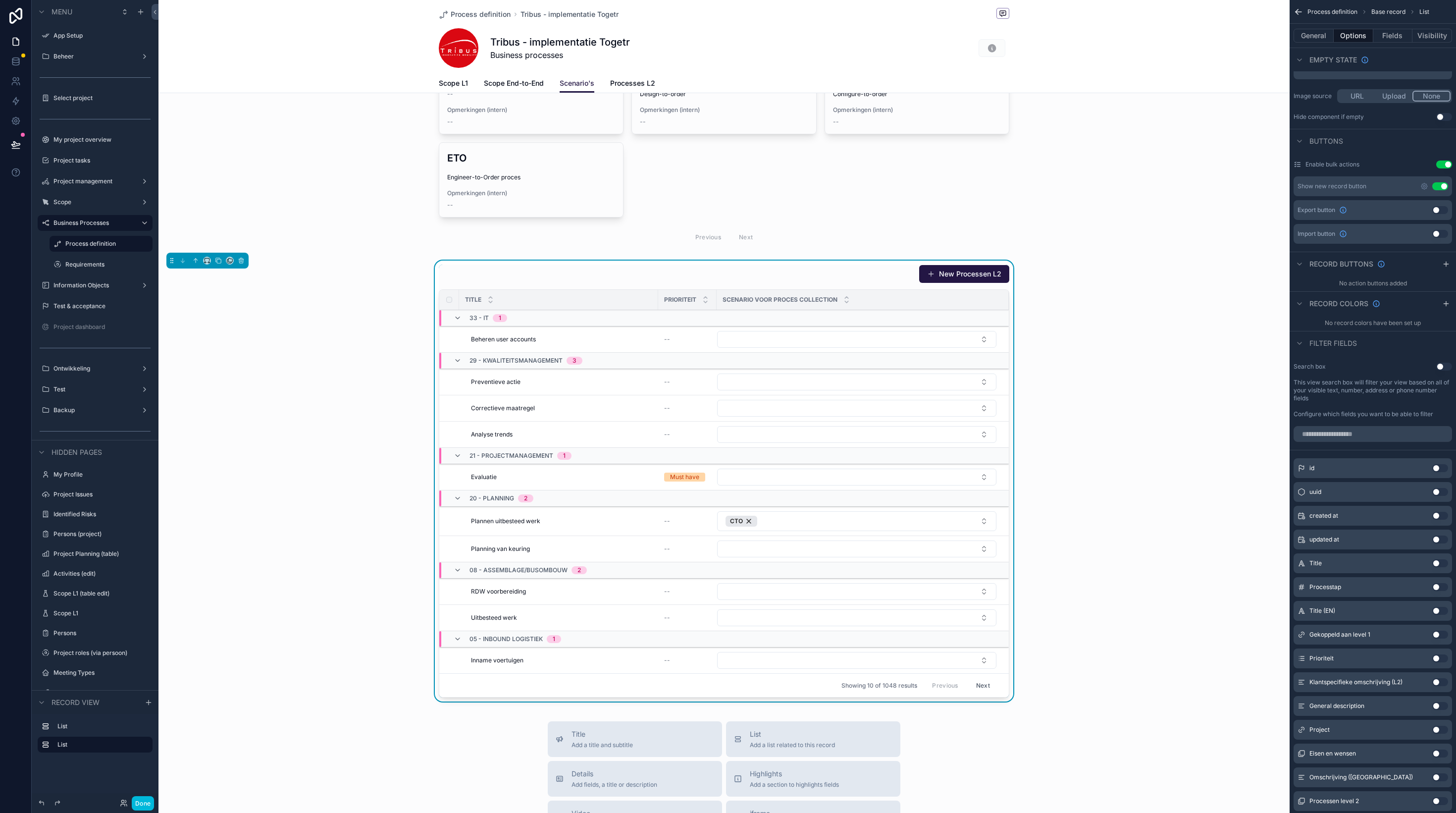
scroll to position [0, 0]
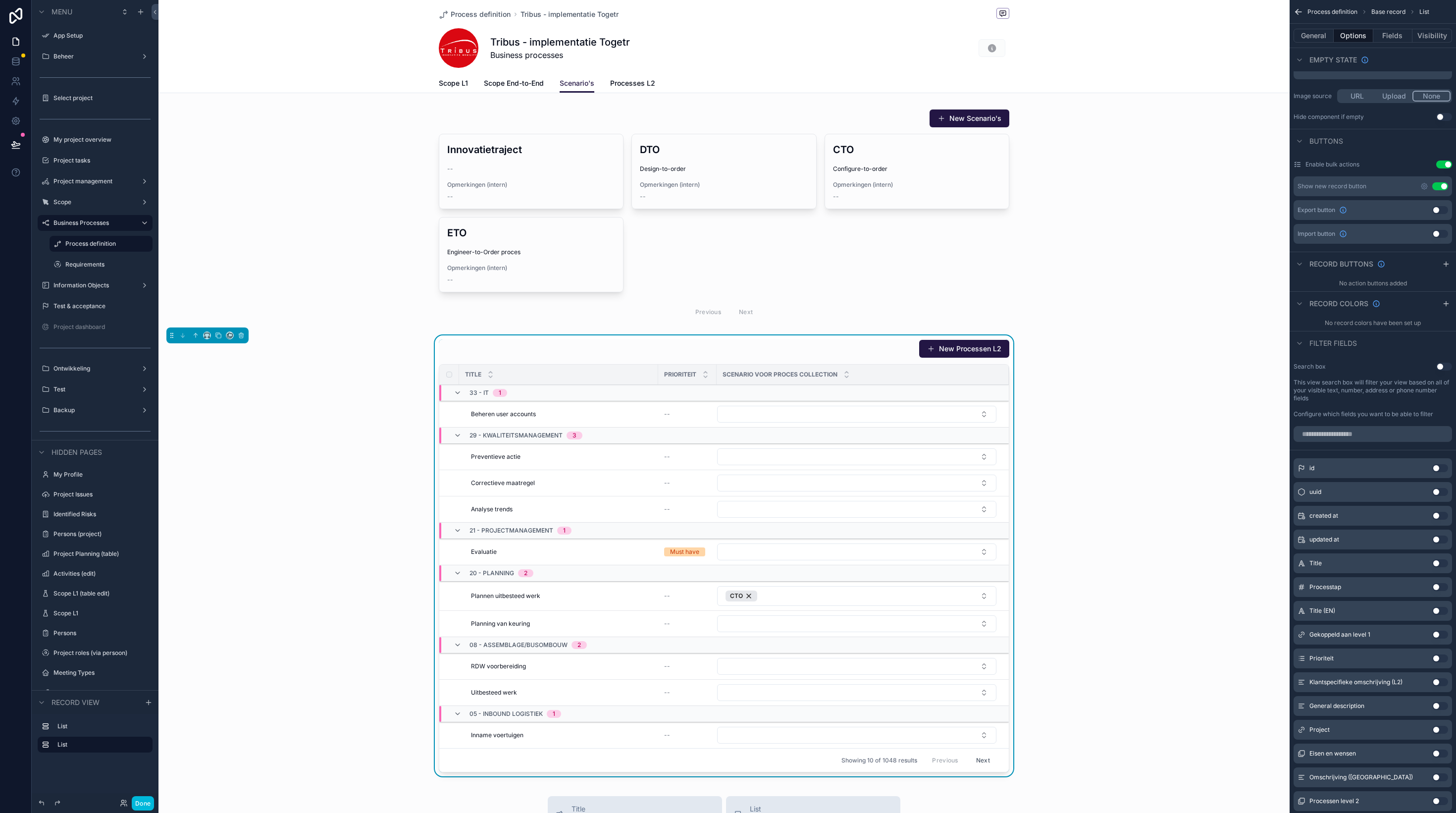
click at [605, 350] on div "New Processen L2" at bounding box center [723, 348] width 570 height 19
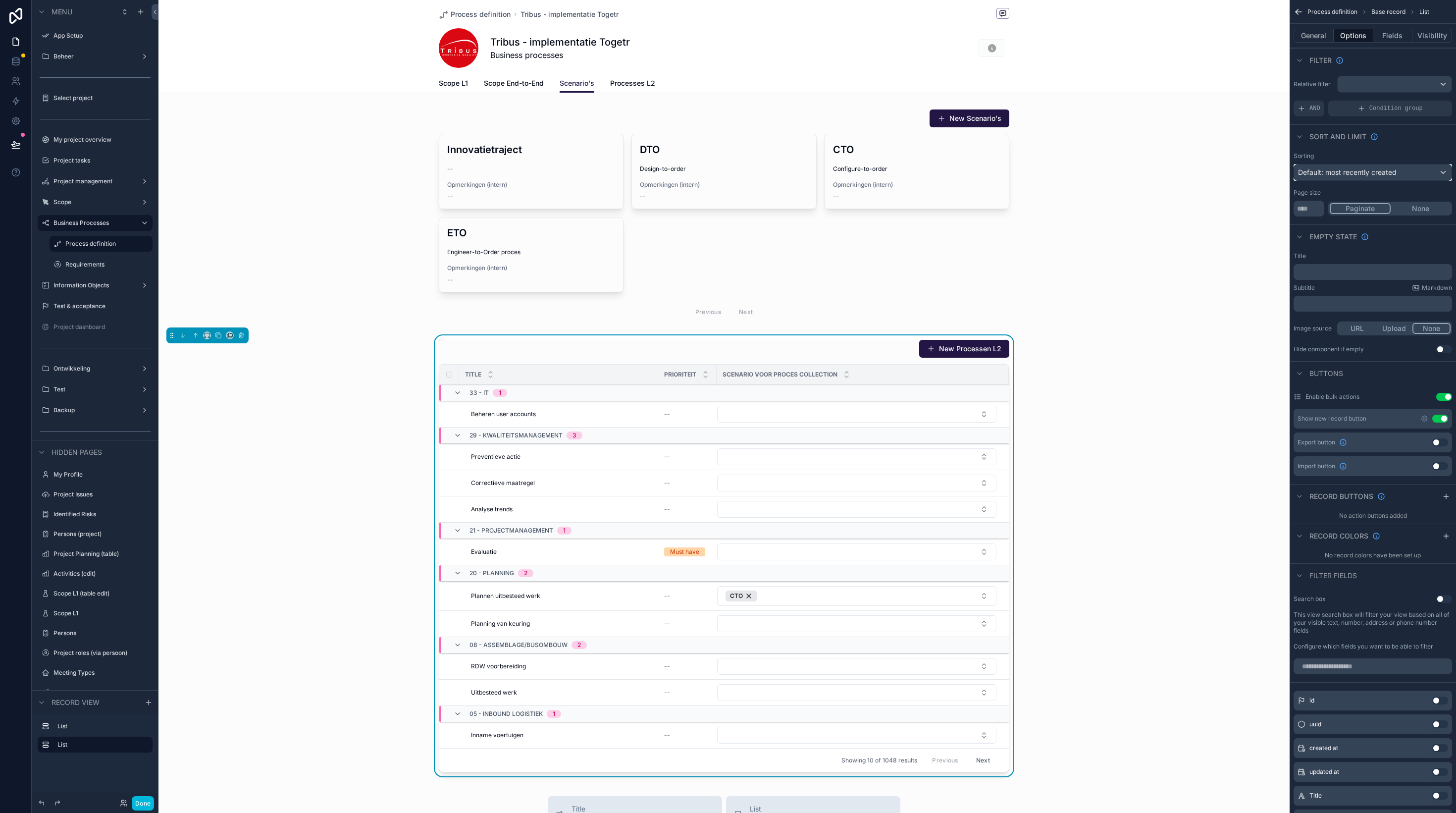
click at [1399, 165] on div "Default: most recently created" at bounding box center [1372, 172] width 158 height 16
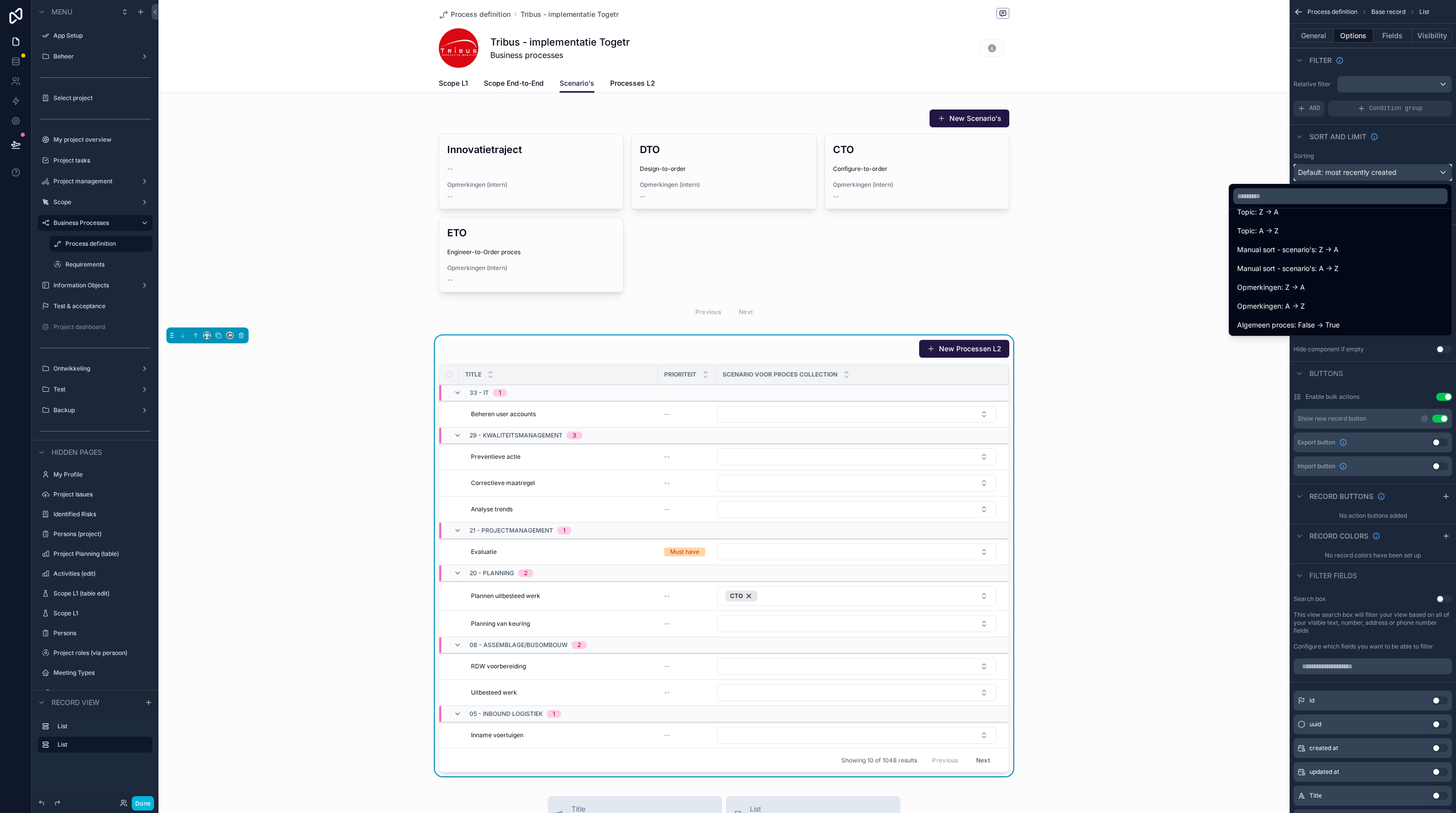
scroll to position [1049, 0]
click at [1313, 193] on input "text" at bounding box center [1340, 196] width 214 height 16
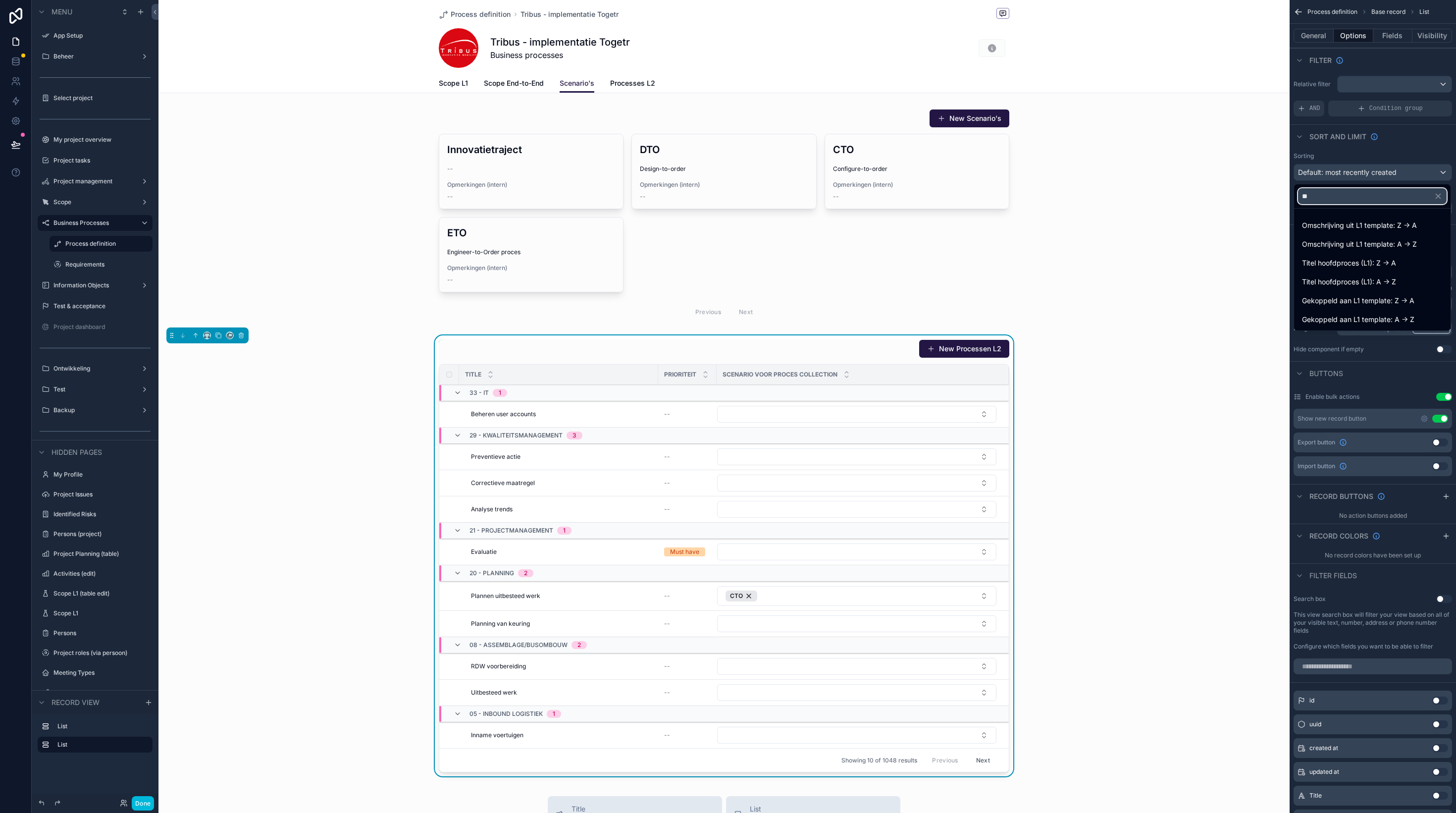
type input "**"
click at [1367, 322] on span "Gekoppeld aan L1 template: A -> Z" at bounding box center [1358, 319] width 112 height 12
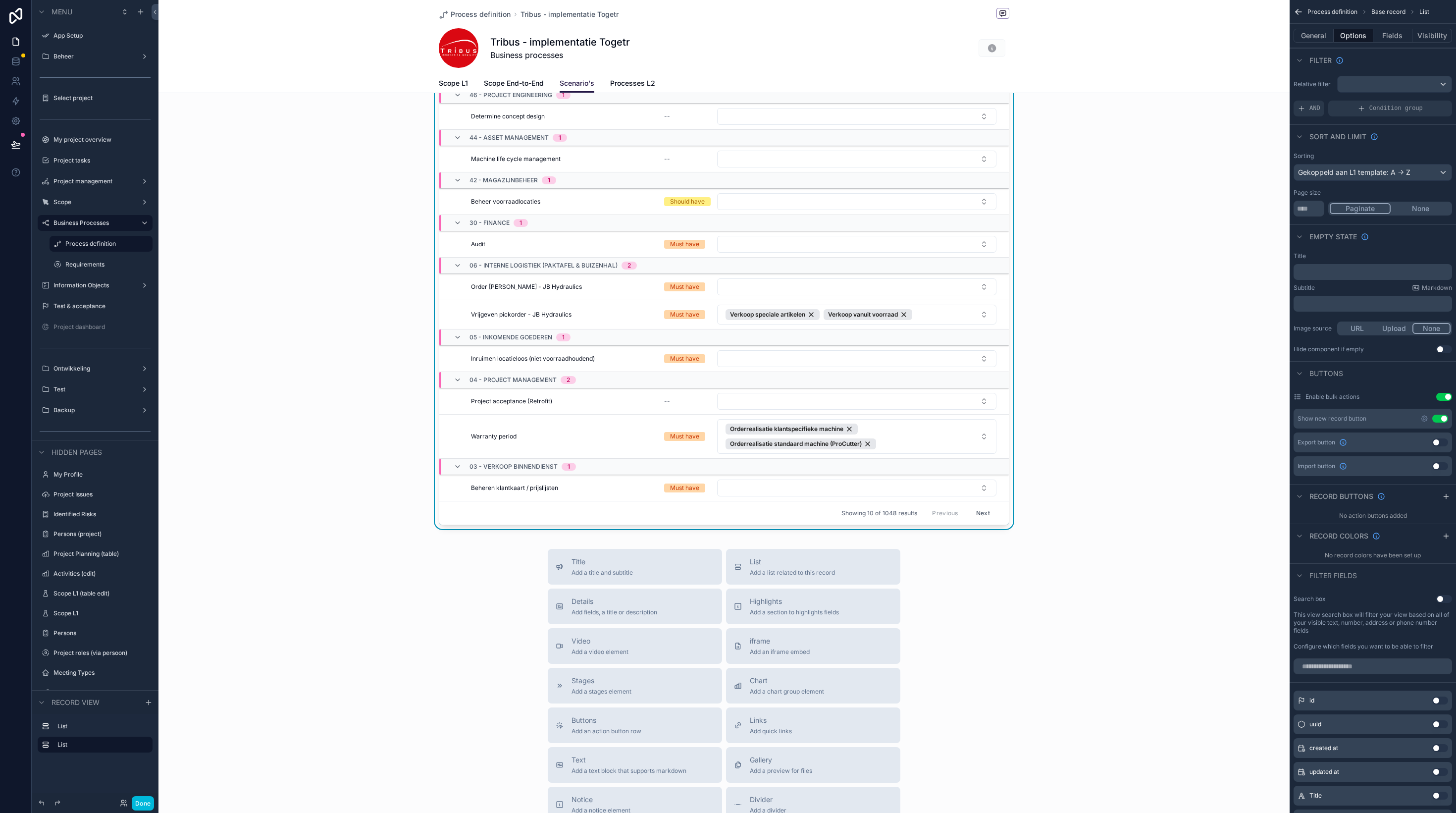
scroll to position [309, 0]
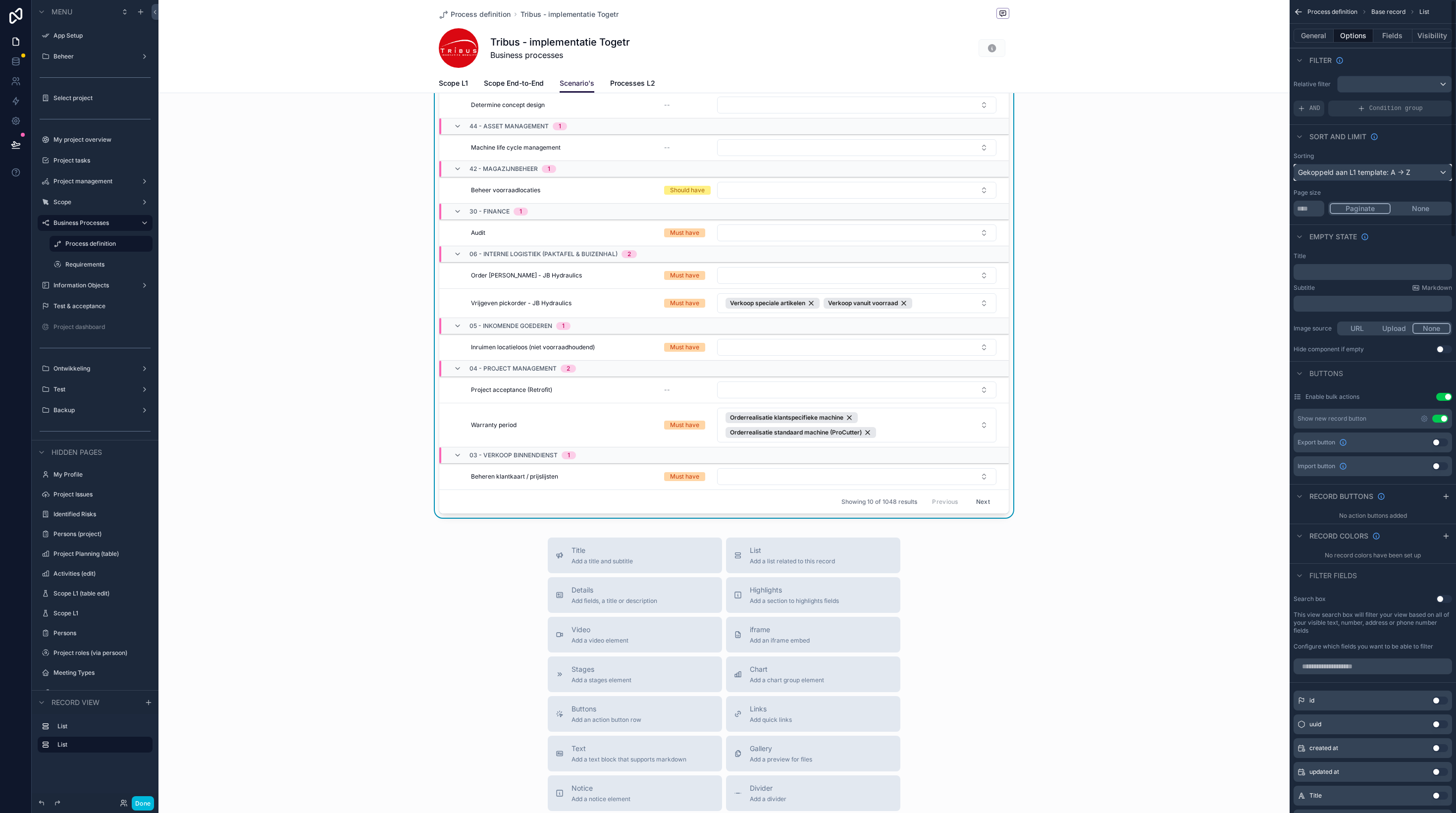
click at [1428, 170] on div "Gekoppeld aan L1 template: A -> Z" at bounding box center [1372, 172] width 158 height 16
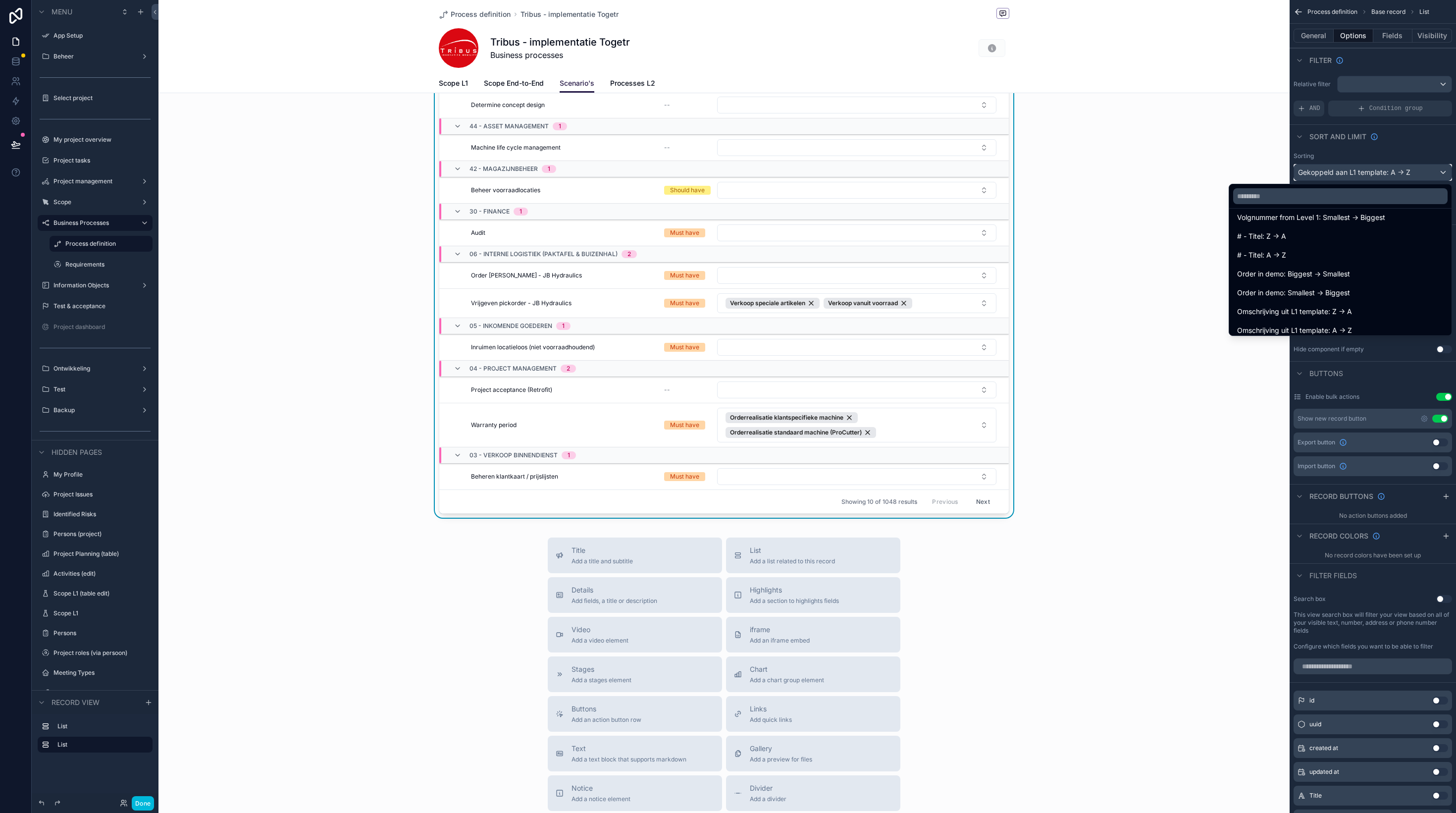
scroll to position [547, 0]
click at [1163, 246] on div "New Processen L2 Title Prioriteit Scenario voor proces collection 46 - Project …" at bounding box center [723, 274] width 1131 height 495
click at [1362, 62] on div "scrollable content" at bounding box center [728, 406] width 1456 height 813
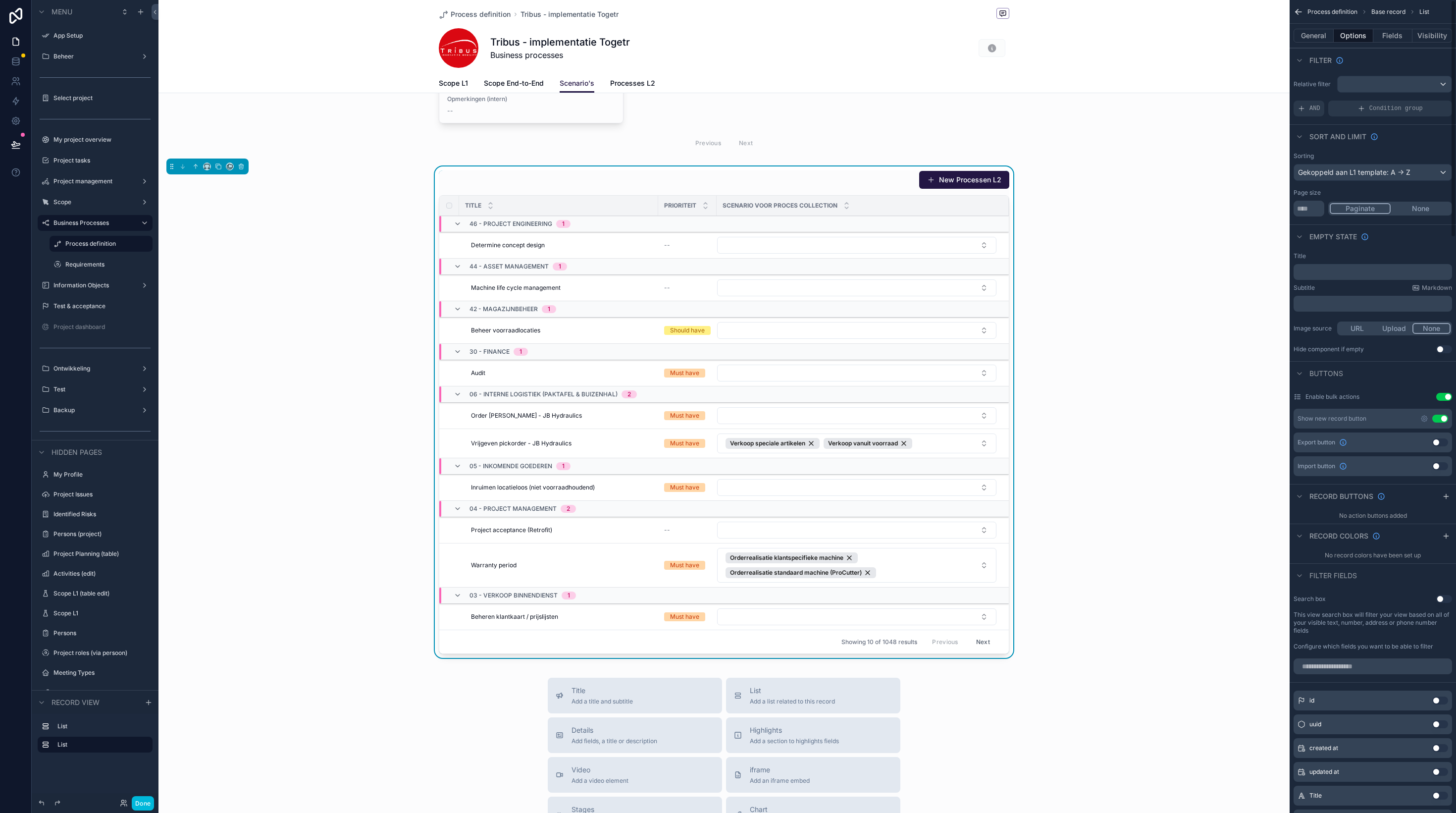
scroll to position [166, 0]
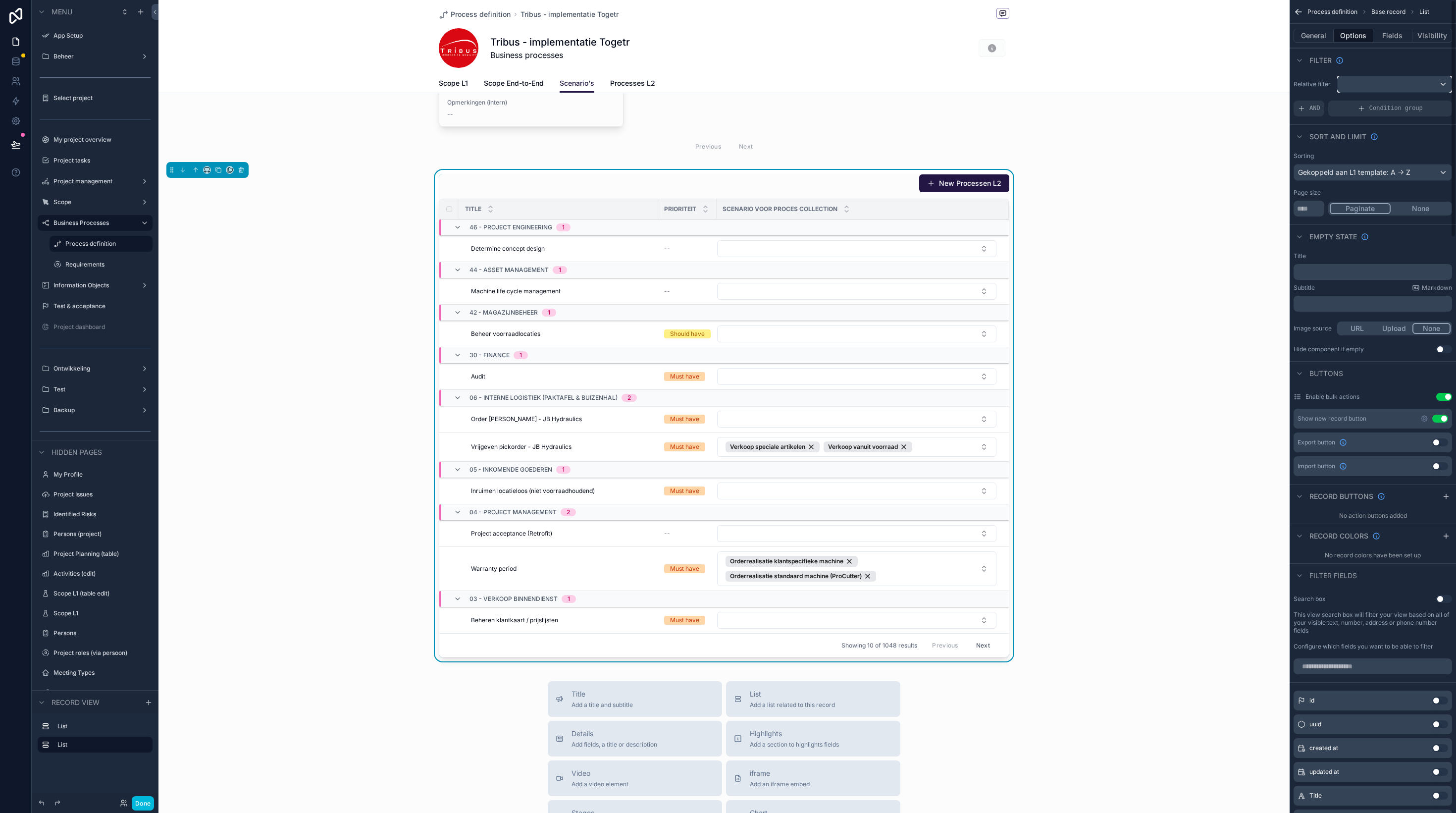
click at [1358, 89] on div "scrollable content" at bounding box center [1395, 84] width 114 height 16
click at [1366, 187] on span "processen level 2 collection" at bounding box center [1372, 189] width 90 height 12
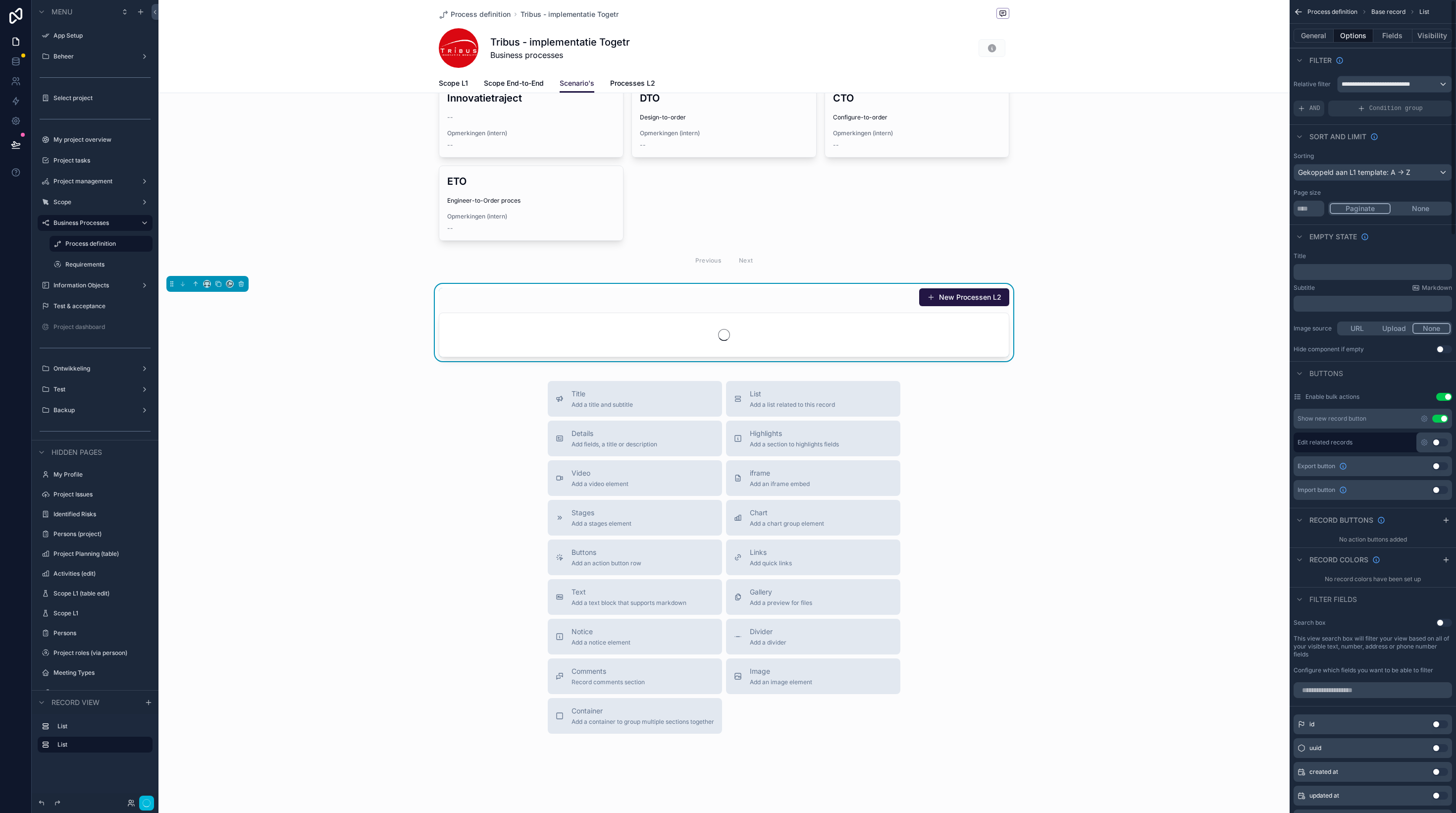
scroll to position [52, 0]
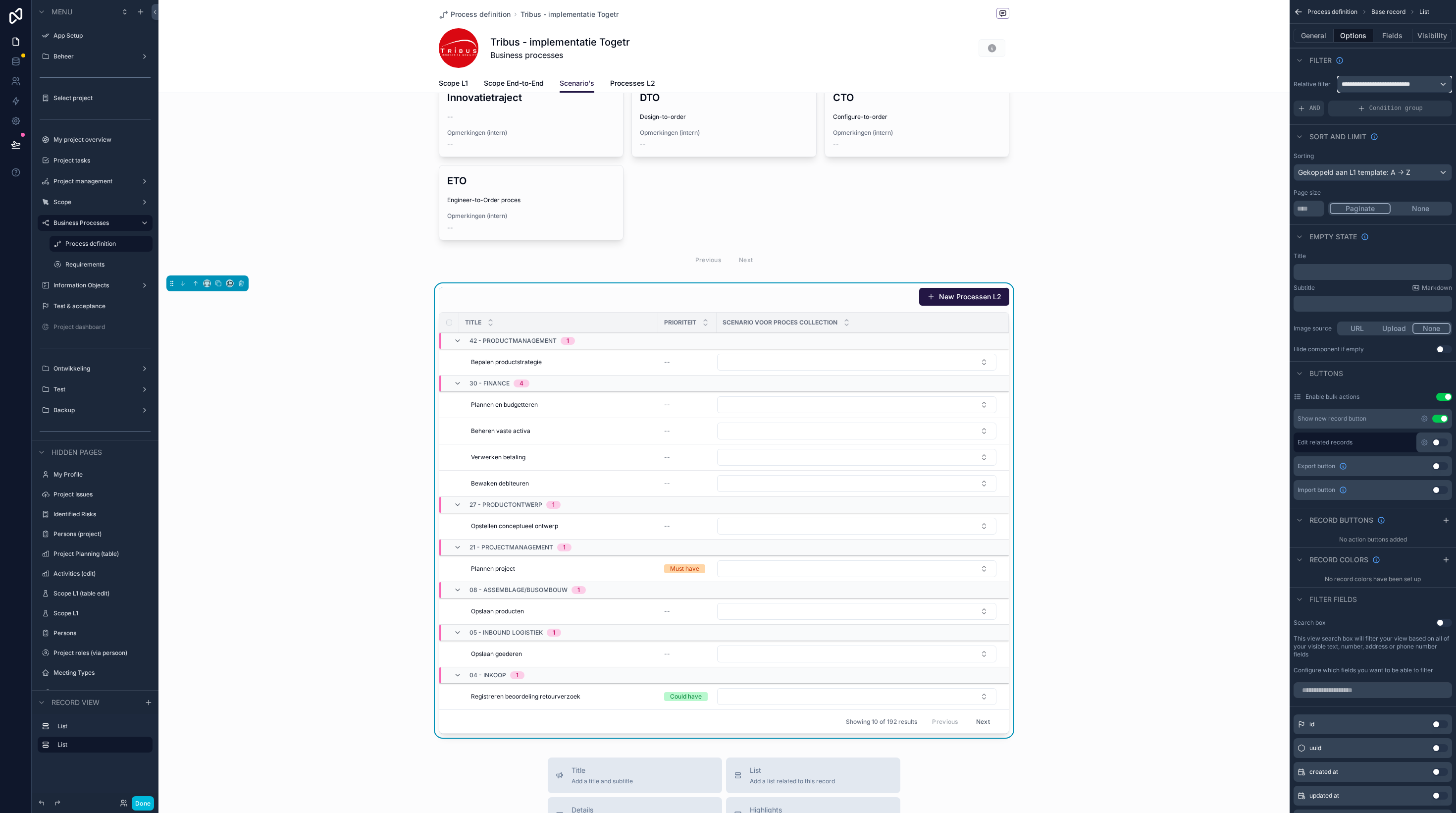
click at [1387, 85] on span "**********" at bounding box center [1381, 84] width 78 height 8
click at [1370, 174] on span "processen l2 from project collection" at bounding box center [1385, 171] width 116 height 12
click at [1390, 87] on span "**********" at bounding box center [1390, 84] width 97 height 8
click at [1363, 193] on span "processen level 2 collection" at bounding box center [1372, 189] width 90 height 12
click at [458, 630] on icon "scrollable content" at bounding box center [458, 633] width 8 height 8
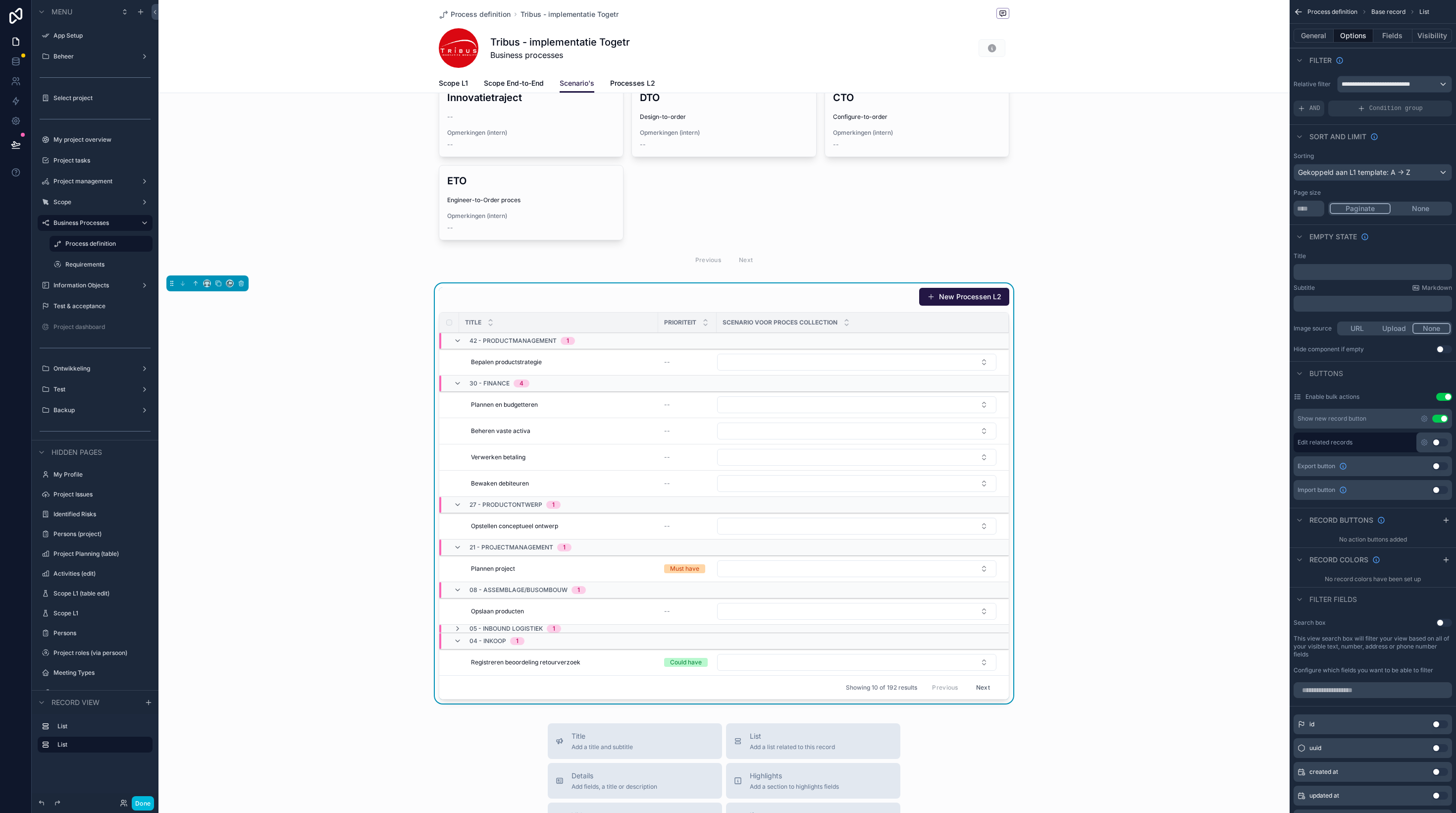
click at [456, 590] on icon "scrollable content" at bounding box center [458, 590] width 8 height 8
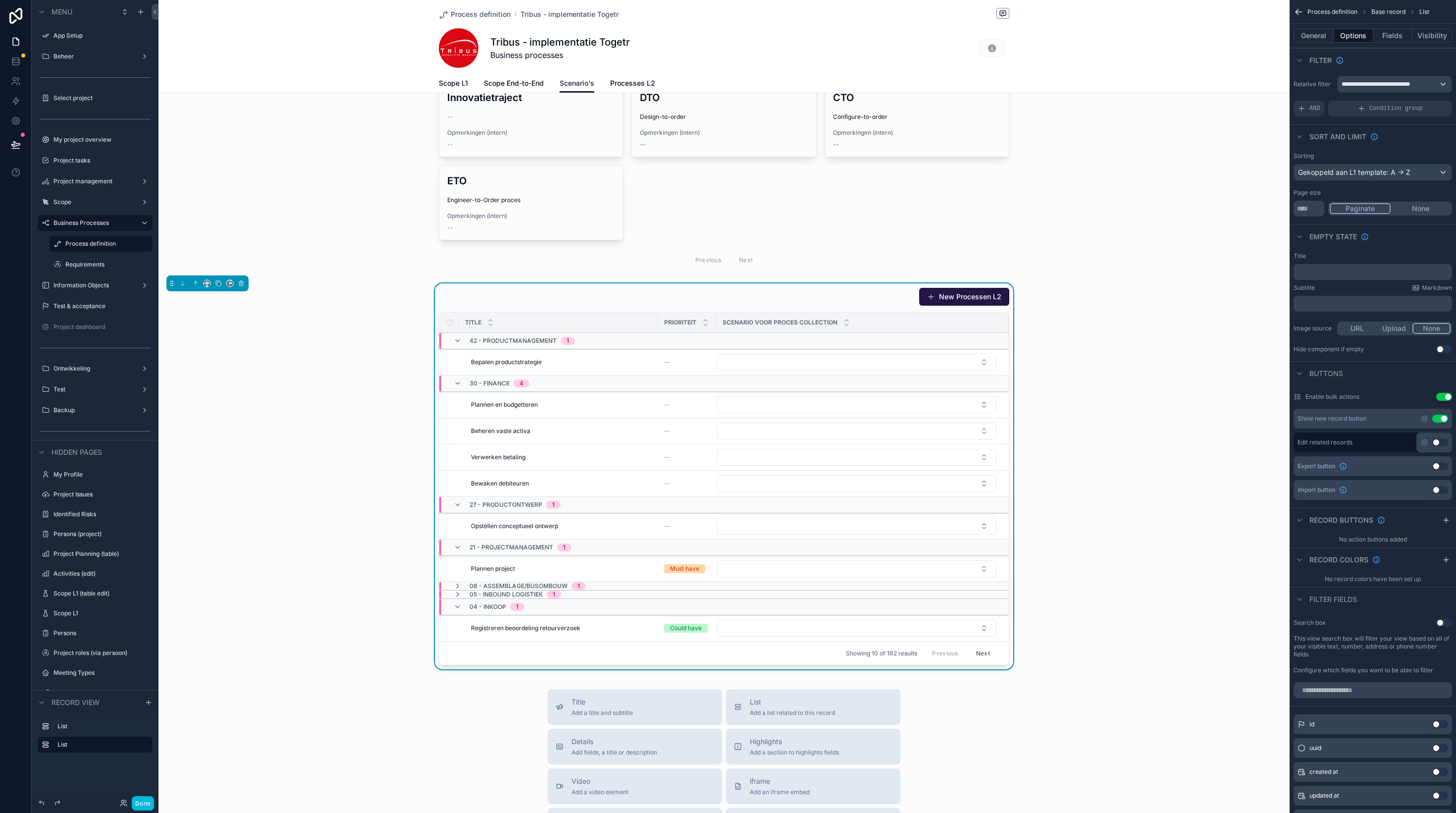
click at [459, 544] on icon "scrollable content" at bounding box center [458, 547] width 8 height 8
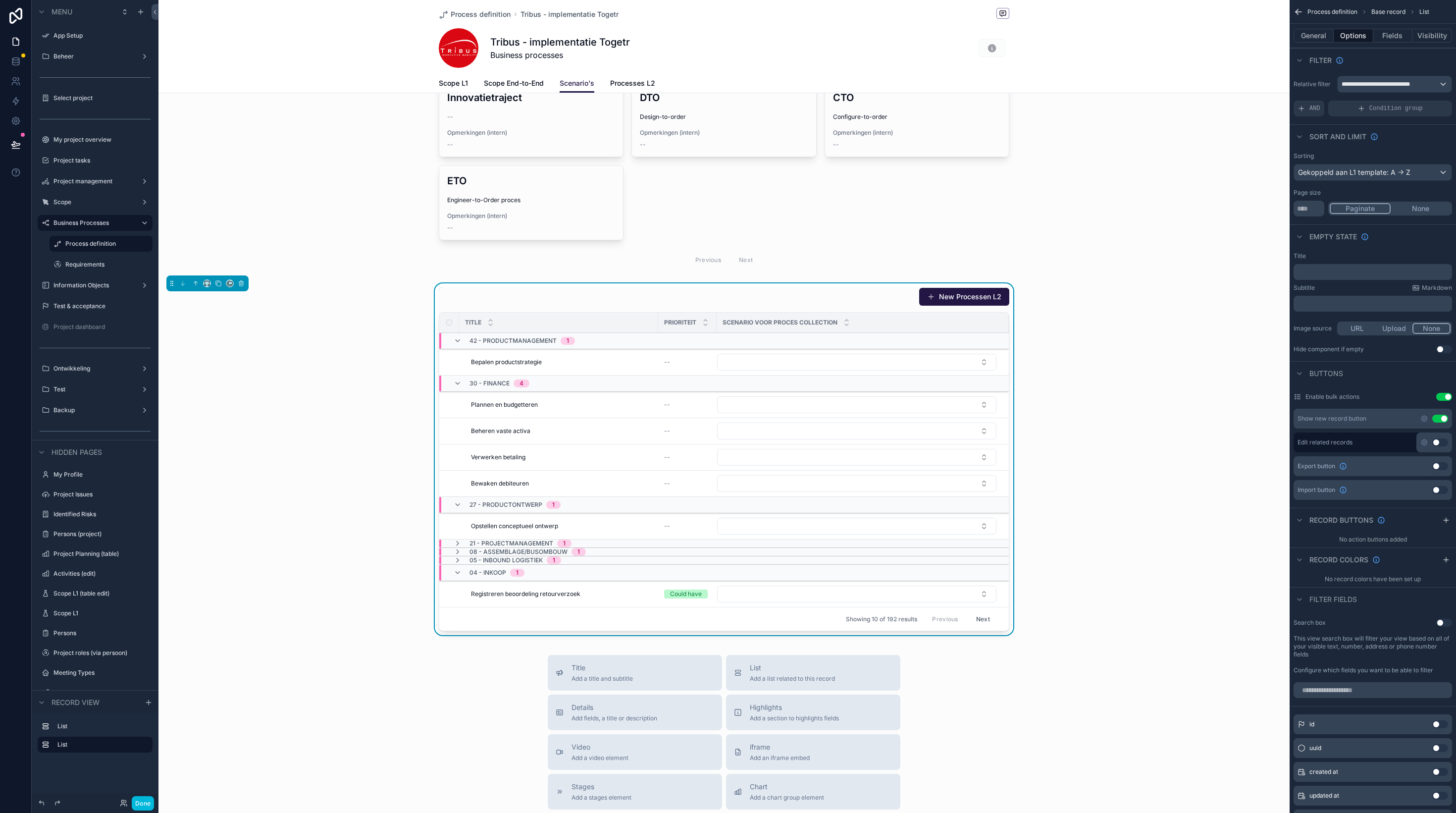
click at [460, 502] on icon "scrollable content" at bounding box center [458, 505] width 8 height 8
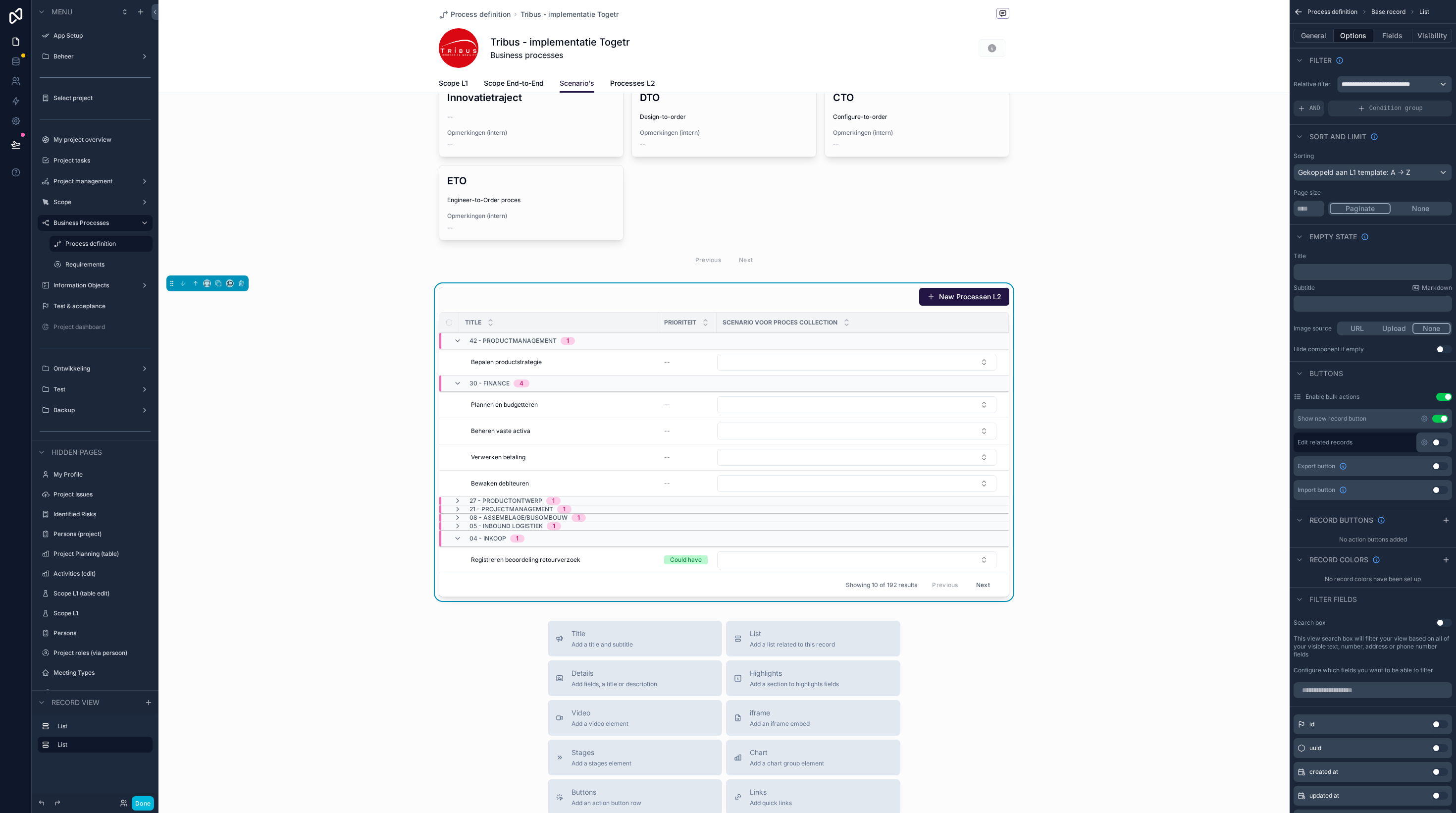
click at [462, 382] on div "30 - Finance 4" at bounding box center [492, 383] width 76 height 16
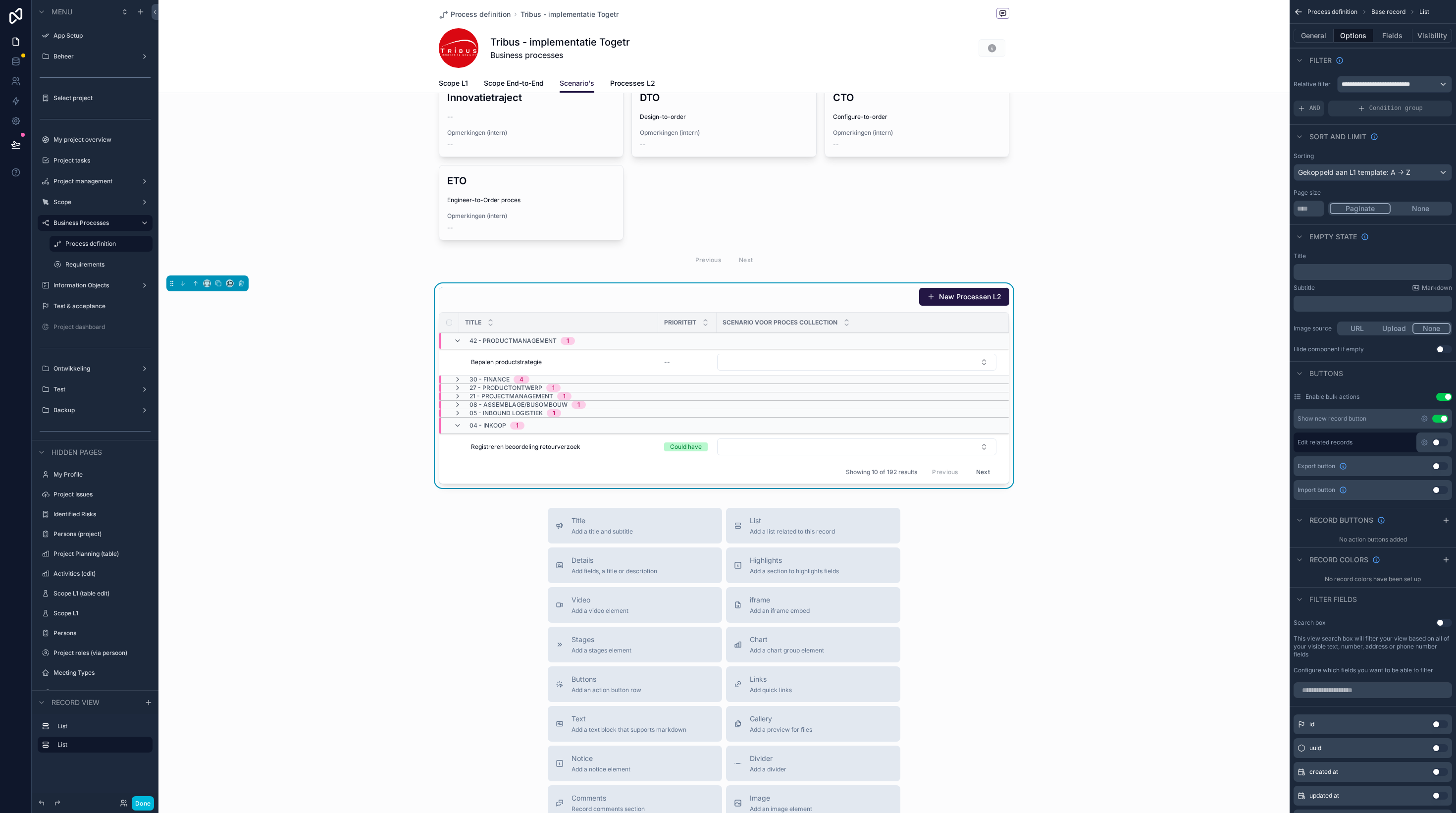
click at [459, 340] on icon "scrollable content" at bounding box center [458, 341] width 8 height 8
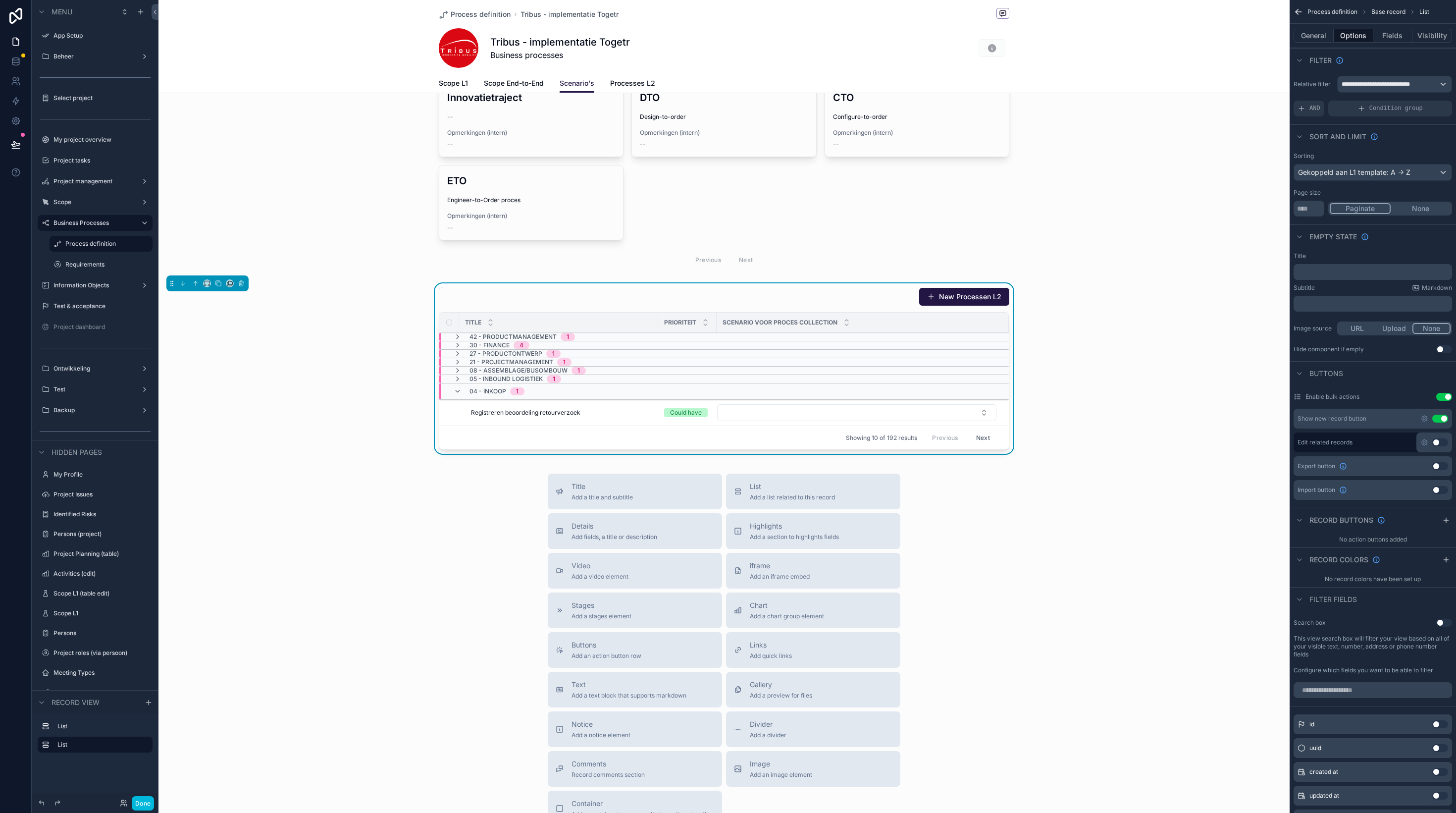
click at [846, 297] on div "New Processen L2" at bounding box center [723, 296] width 570 height 19
click at [1319, 209] on input "**" at bounding box center [1309, 209] width 31 height 16
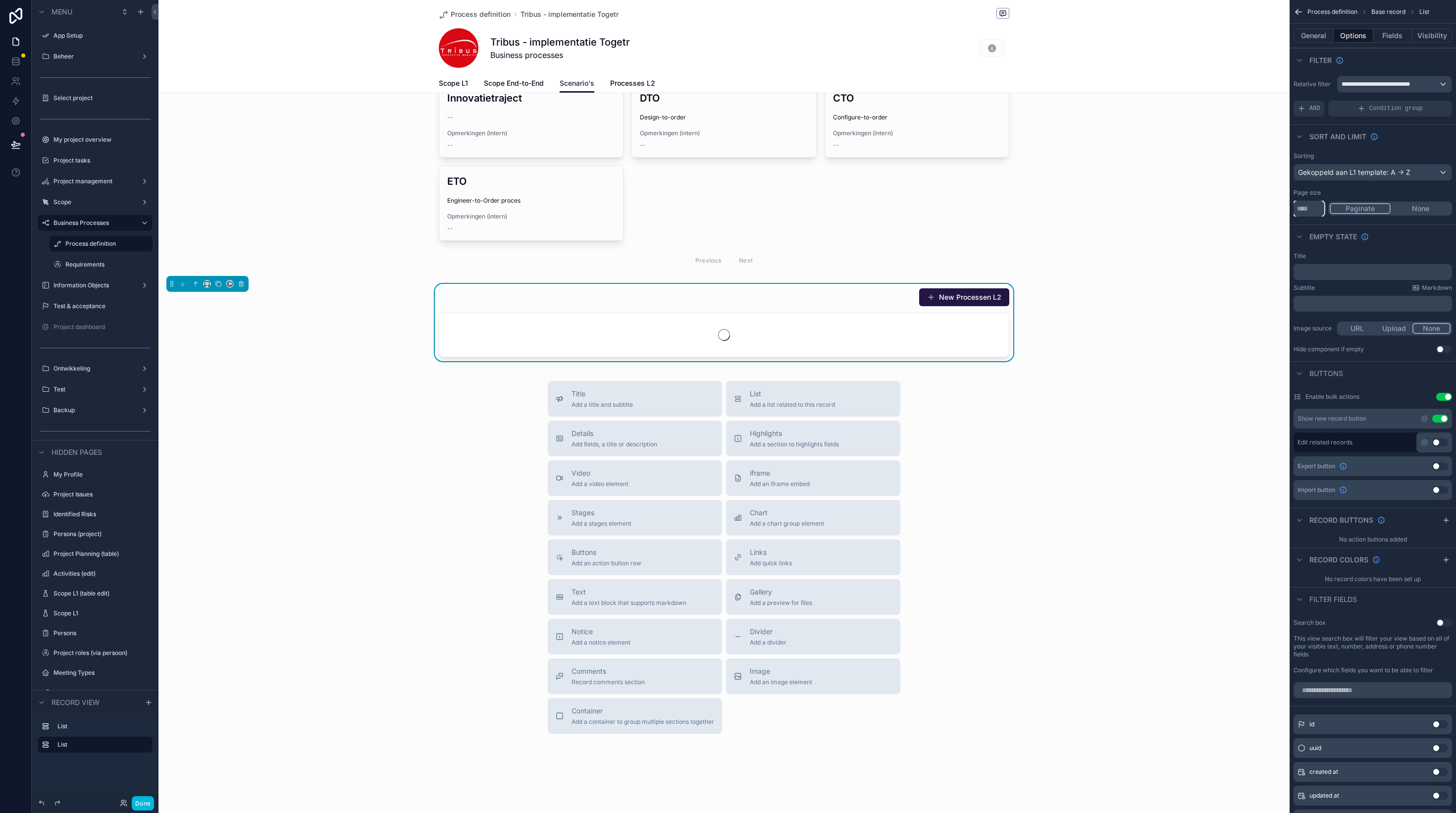
type input "***"
click at [1411, 209] on button "None" at bounding box center [1420, 208] width 60 height 11
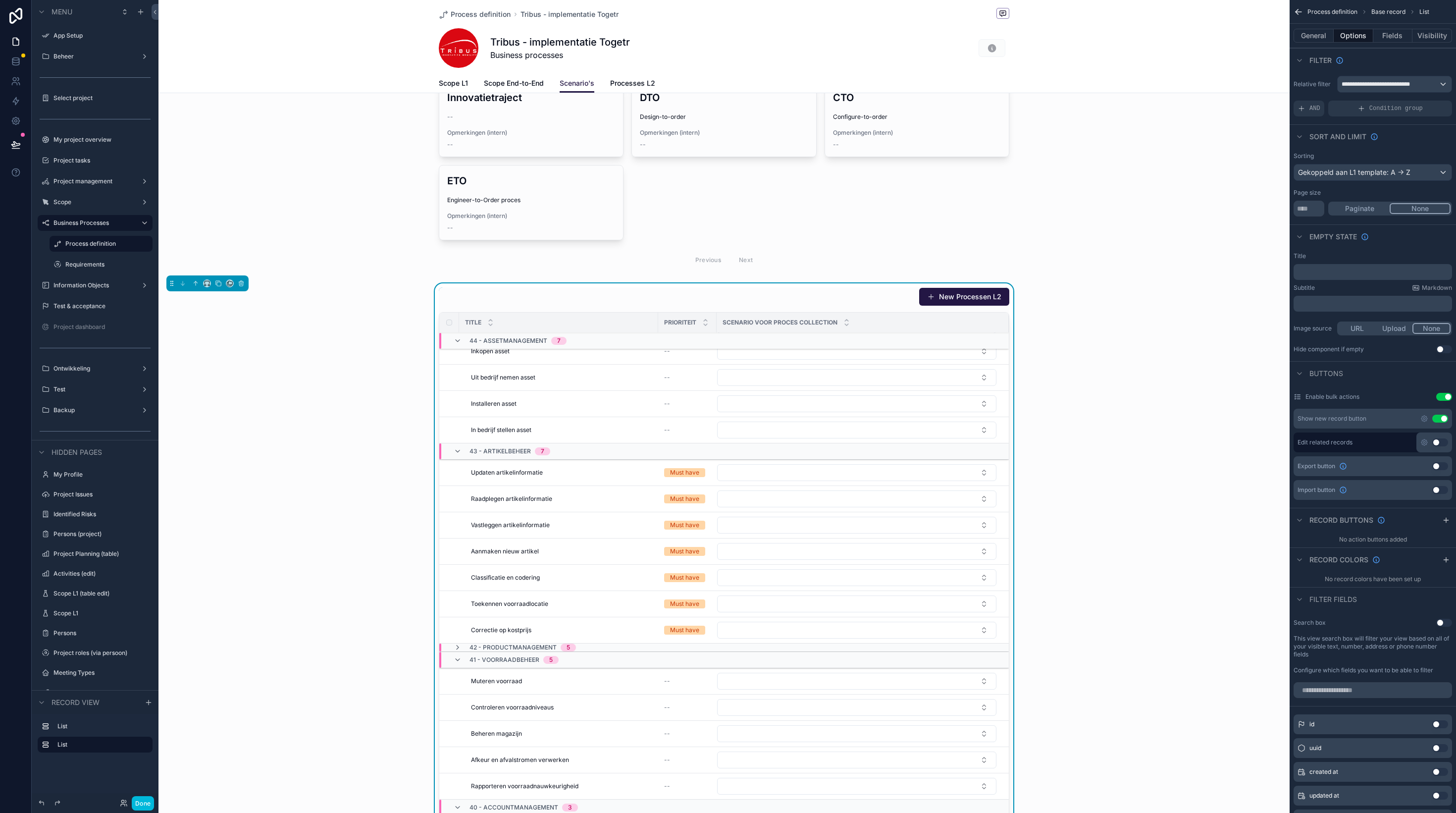
scroll to position [89, 0]
click at [458, 452] on icon "scrollable content" at bounding box center [458, 452] width 8 height 8
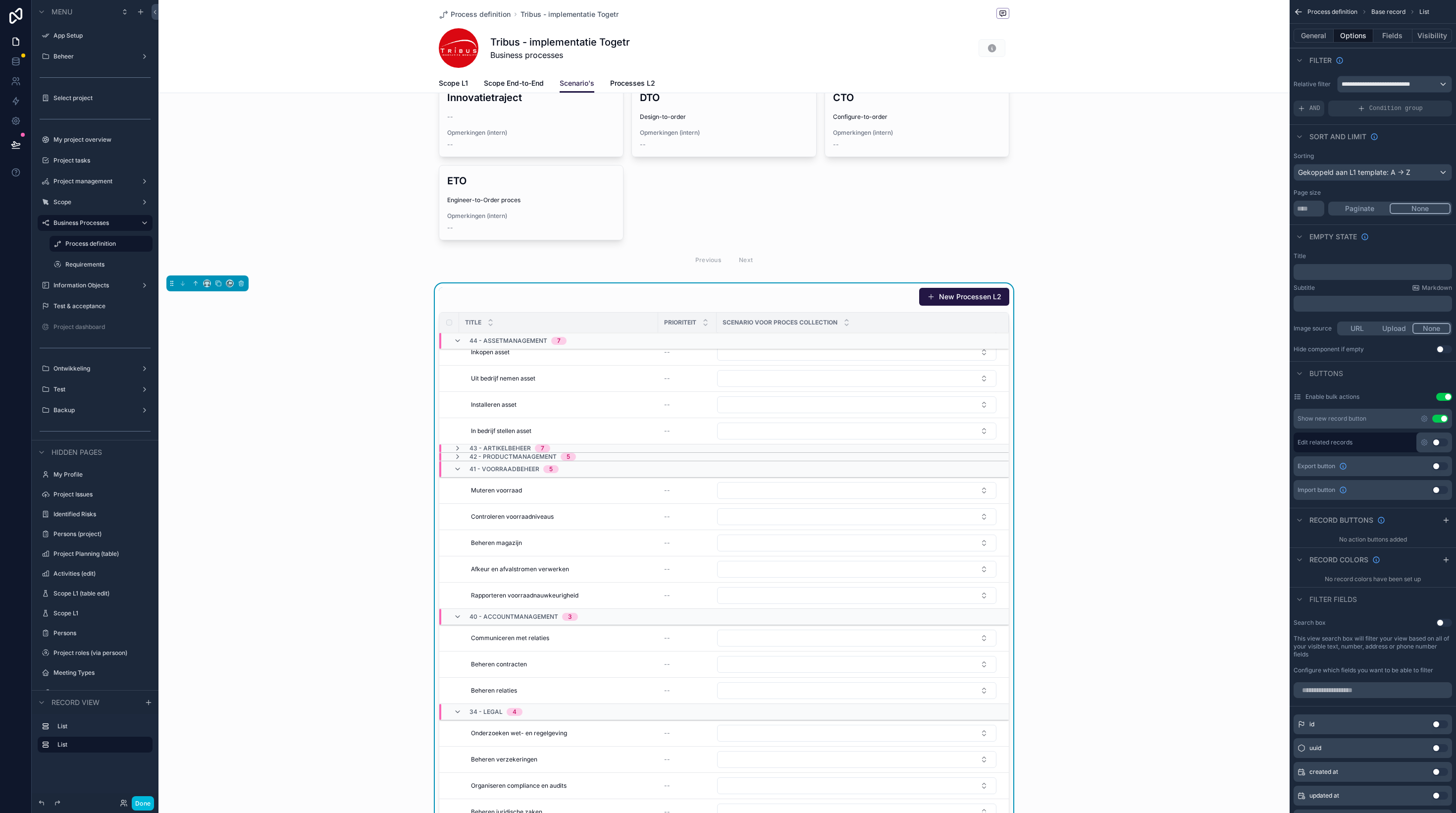
click at [460, 339] on icon "scrollable content" at bounding box center [458, 341] width 8 height 8
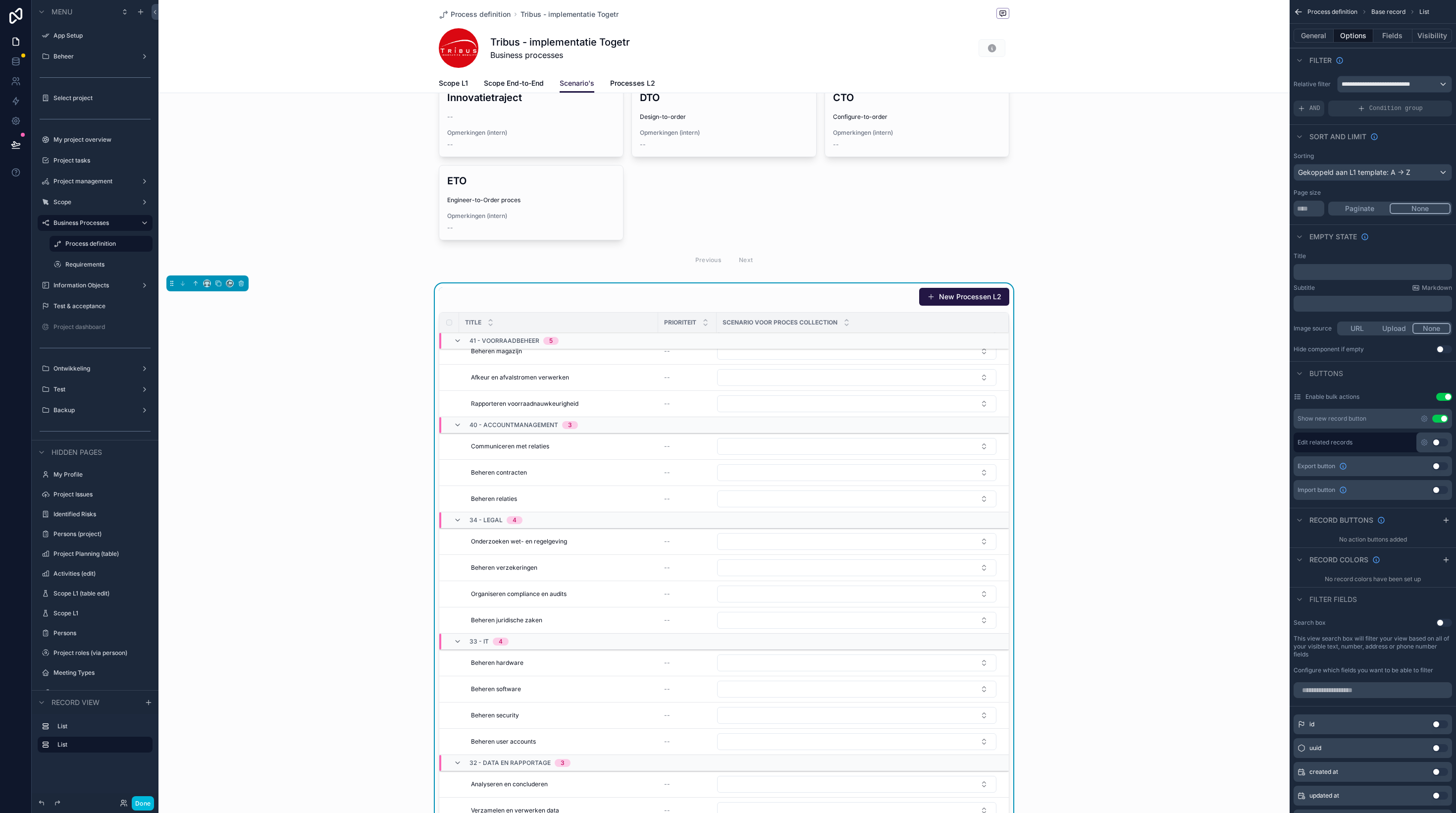
scroll to position [0, 0]
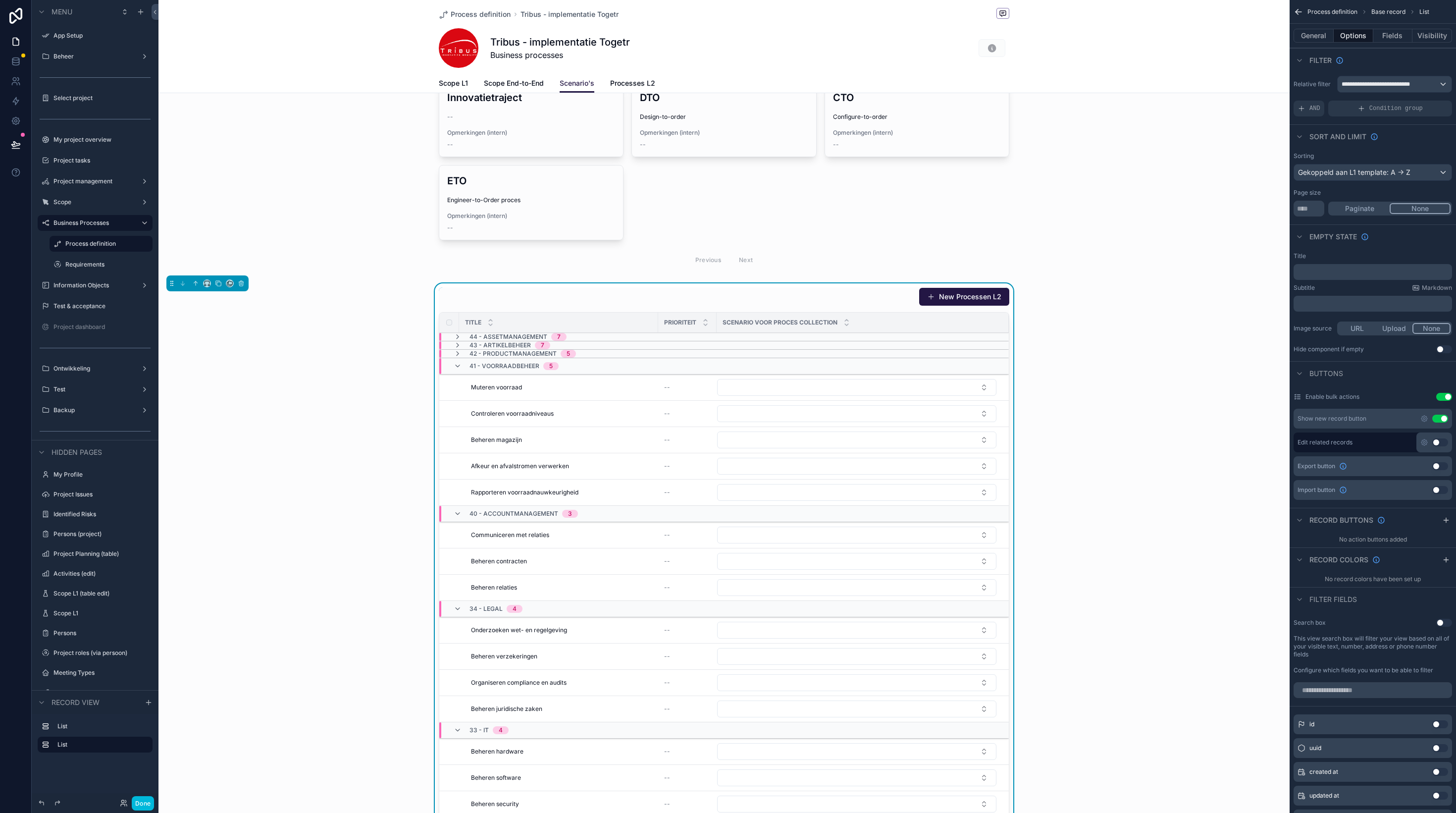
click at [456, 365] on icon "scrollable content" at bounding box center [458, 366] width 8 height 8
click at [458, 375] on icon "scrollable content" at bounding box center [458, 374] width 8 height 8
click at [458, 382] on icon "scrollable content" at bounding box center [458, 383] width 8 height 8
click at [458, 392] on icon "scrollable content" at bounding box center [458, 391] width 8 height 8
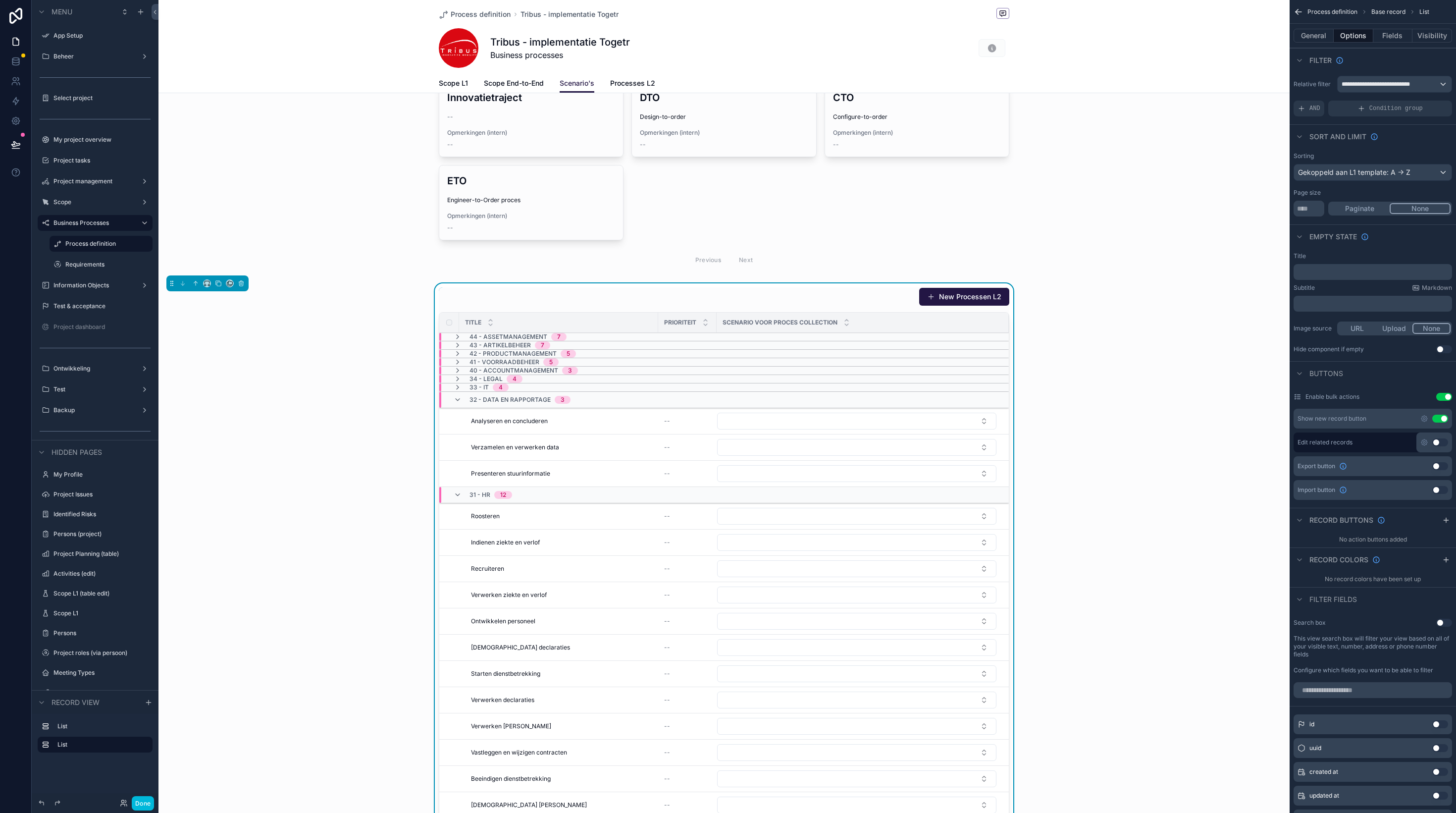
click at [458, 399] on icon "scrollable content" at bounding box center [458, 400] width 8 height 8
click at [1402, 175] on div "Gekoppeld aan L1 template: A -> Z" at bounding box center [1372, 172] width 158 height 16
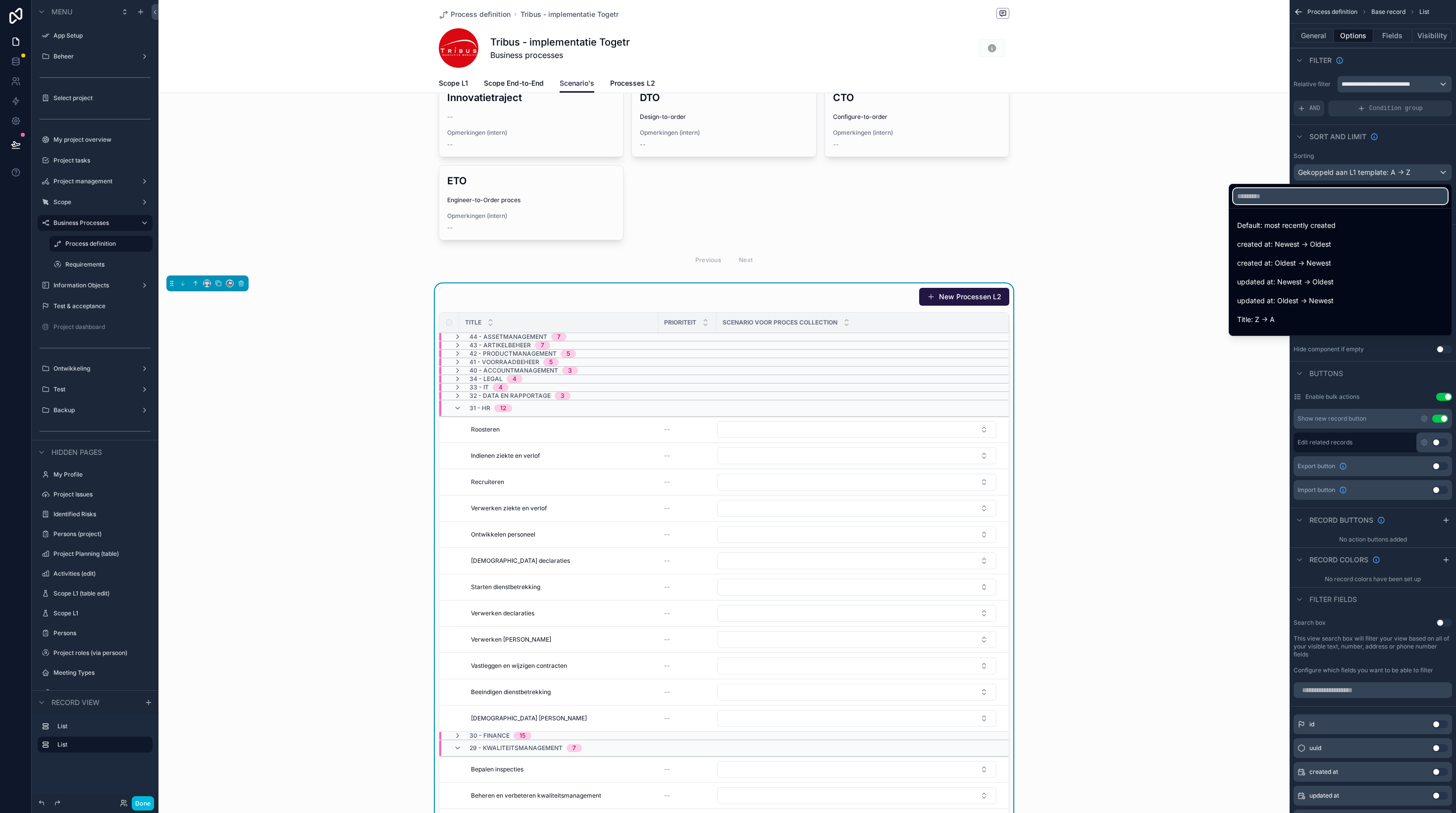
click at [1390, 192] on input "text" at bounding box center [1340, 196] width 214 height 16
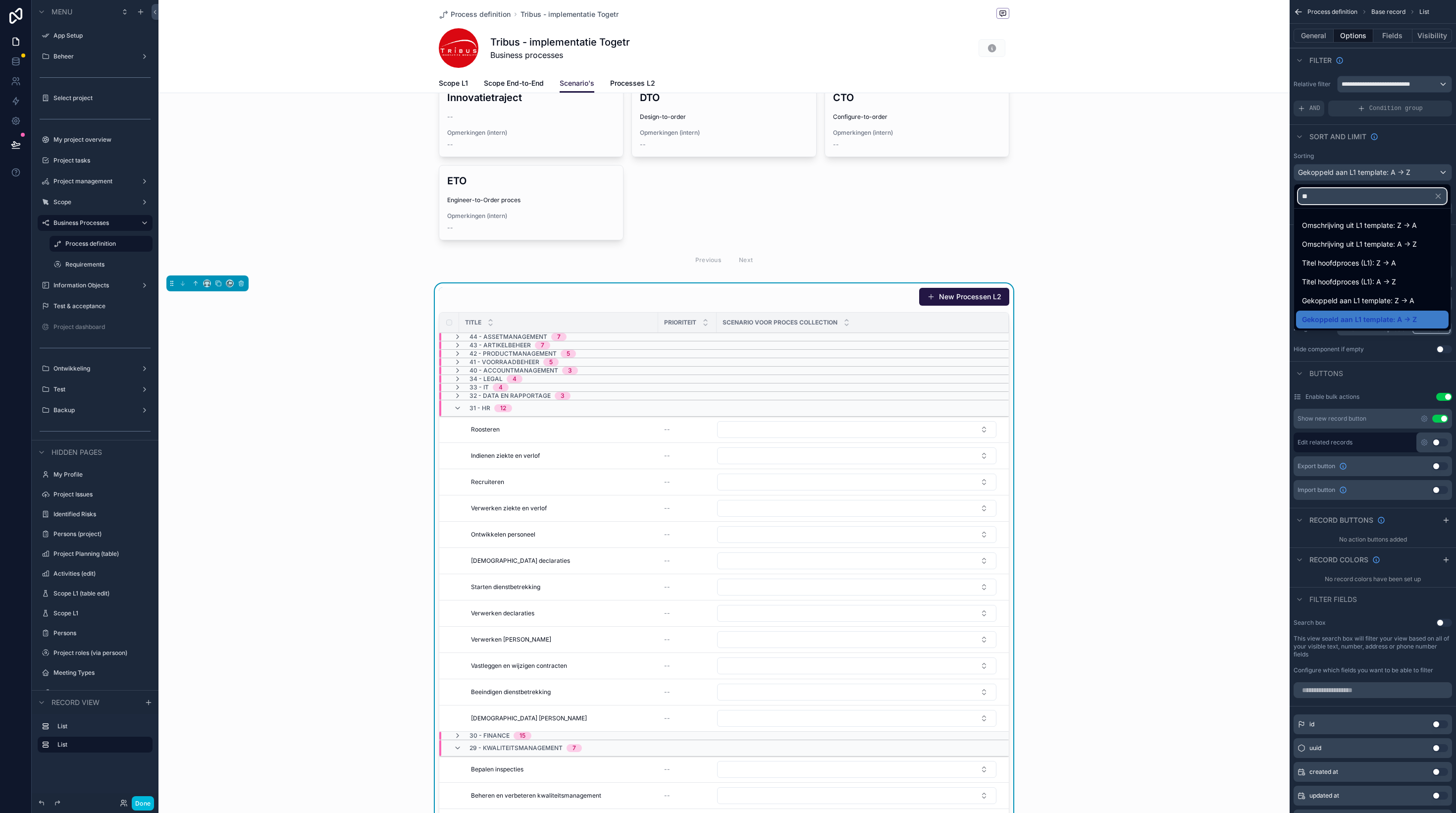
click at [1341, 200] on input "**" at bounding box center [1372, 196] width 149 height 16
click at [1341, 200] on input "**" at bounding box center [1372, 196] width 149 height 16
type input "*"
type input "**"
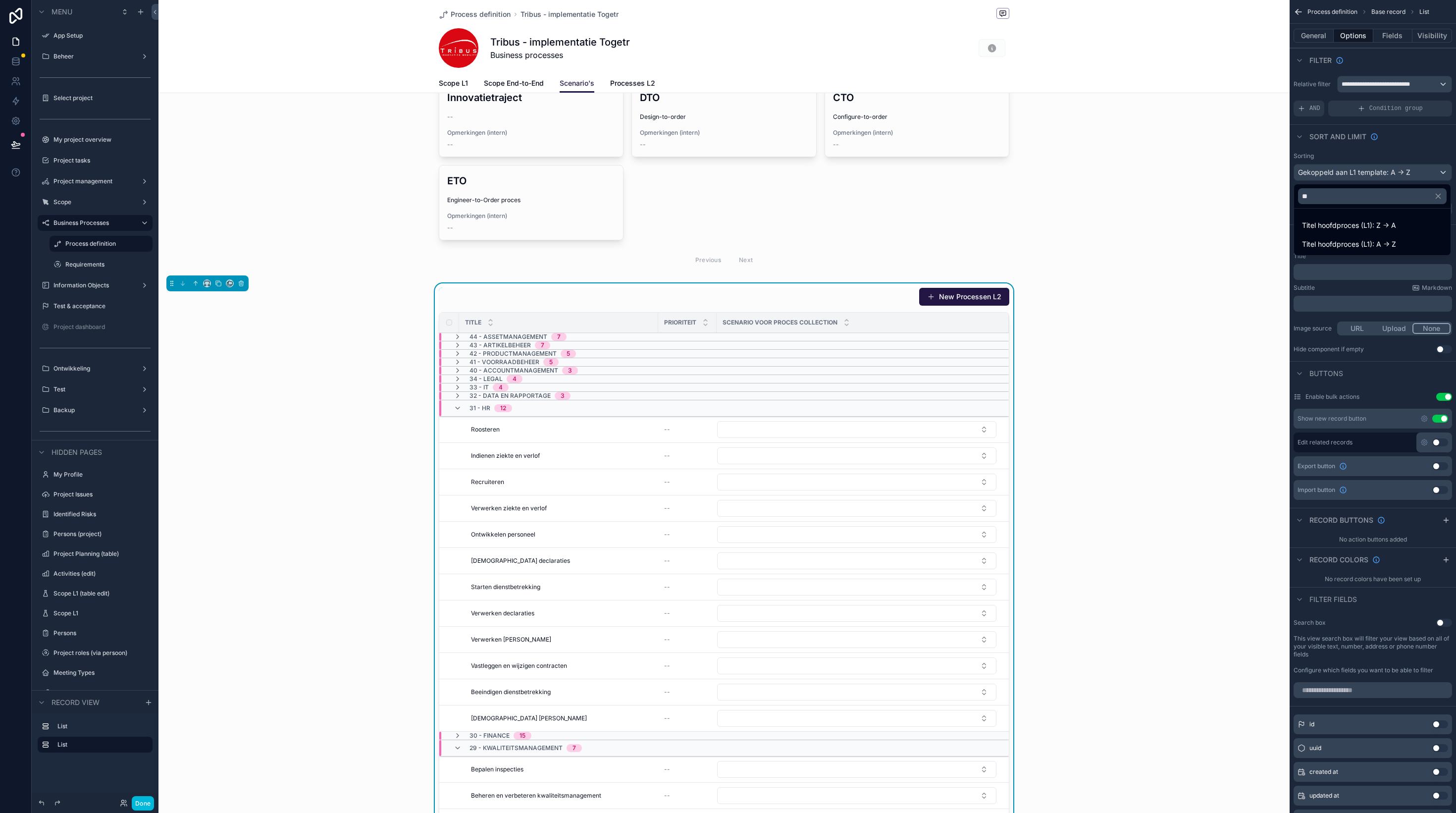
click at [1350, 243] on span "Titel hoofdproces (L1): A -> Z" at bounding box center [1349, 244] width 94 height 12
click at [457, 406] on icon "scrollable content" at bounding box center [458, 408] width 8 height 8
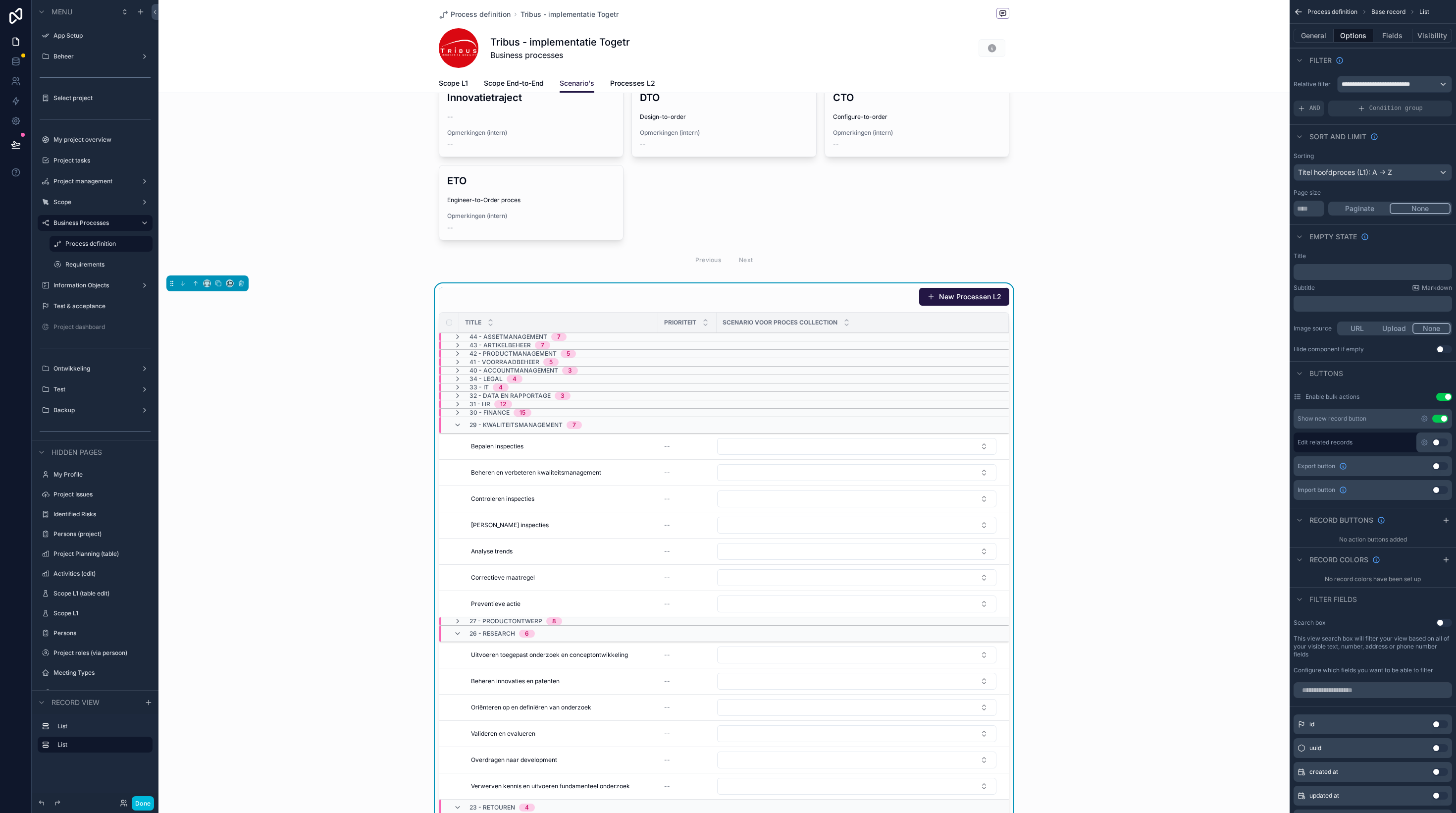
click at [457, 426] on icon "scrollable content" at bounding box center [458, 425] width 8 height 8
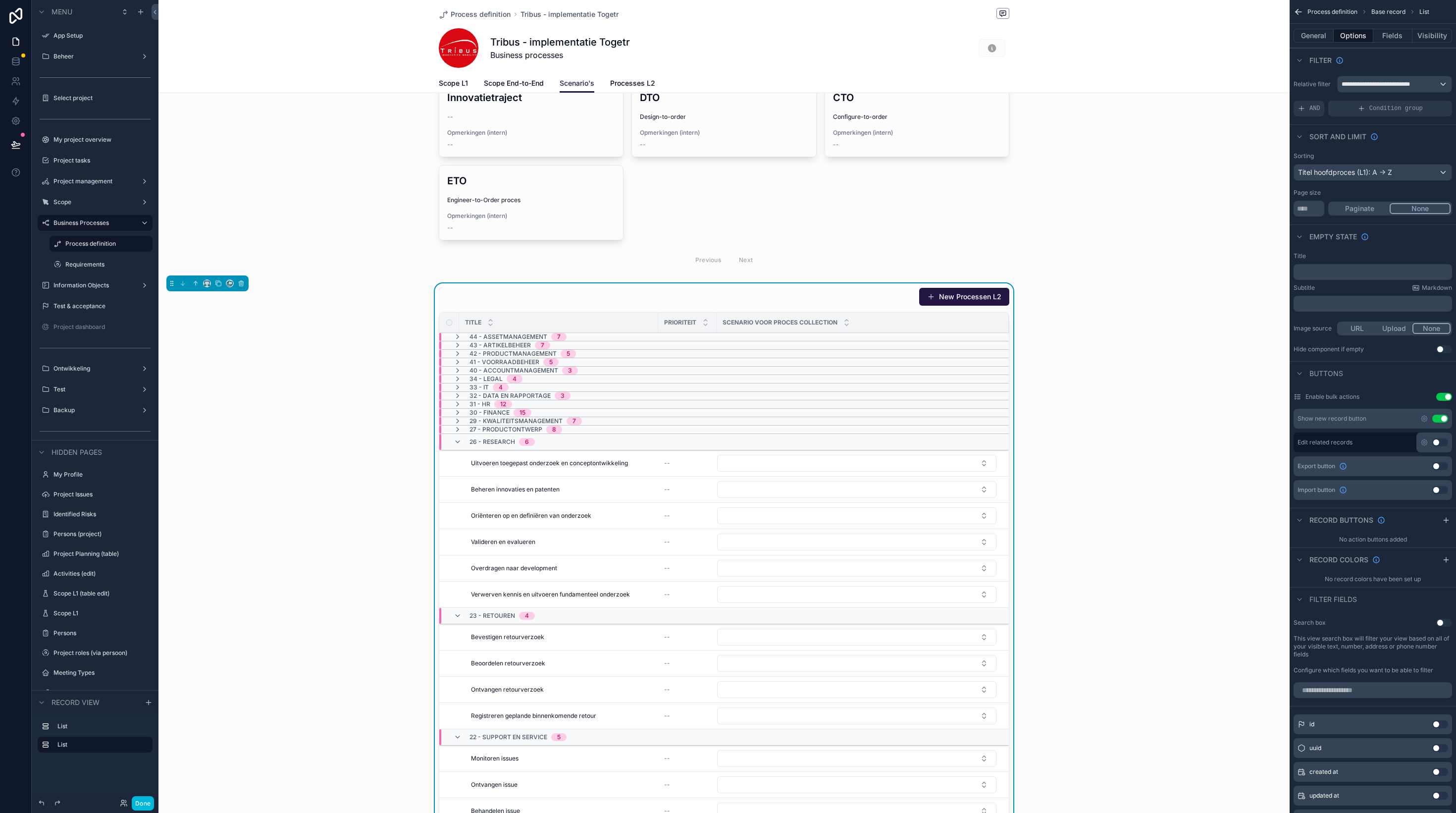
click at [457, 440] on icon "scrollable content" at bounding box center [458, 442] width 8 height 8
click at [459, 449] on icon "scrollable content" at bounding box center [458, 450] width 8 height 8
click at [458, 457] on icon "scrollable content" at bounding box center [458, 459] width 8 height 8
click at [457, 473] on icon "scrollable content" at bounding box center [458, 475] width 8 height 8
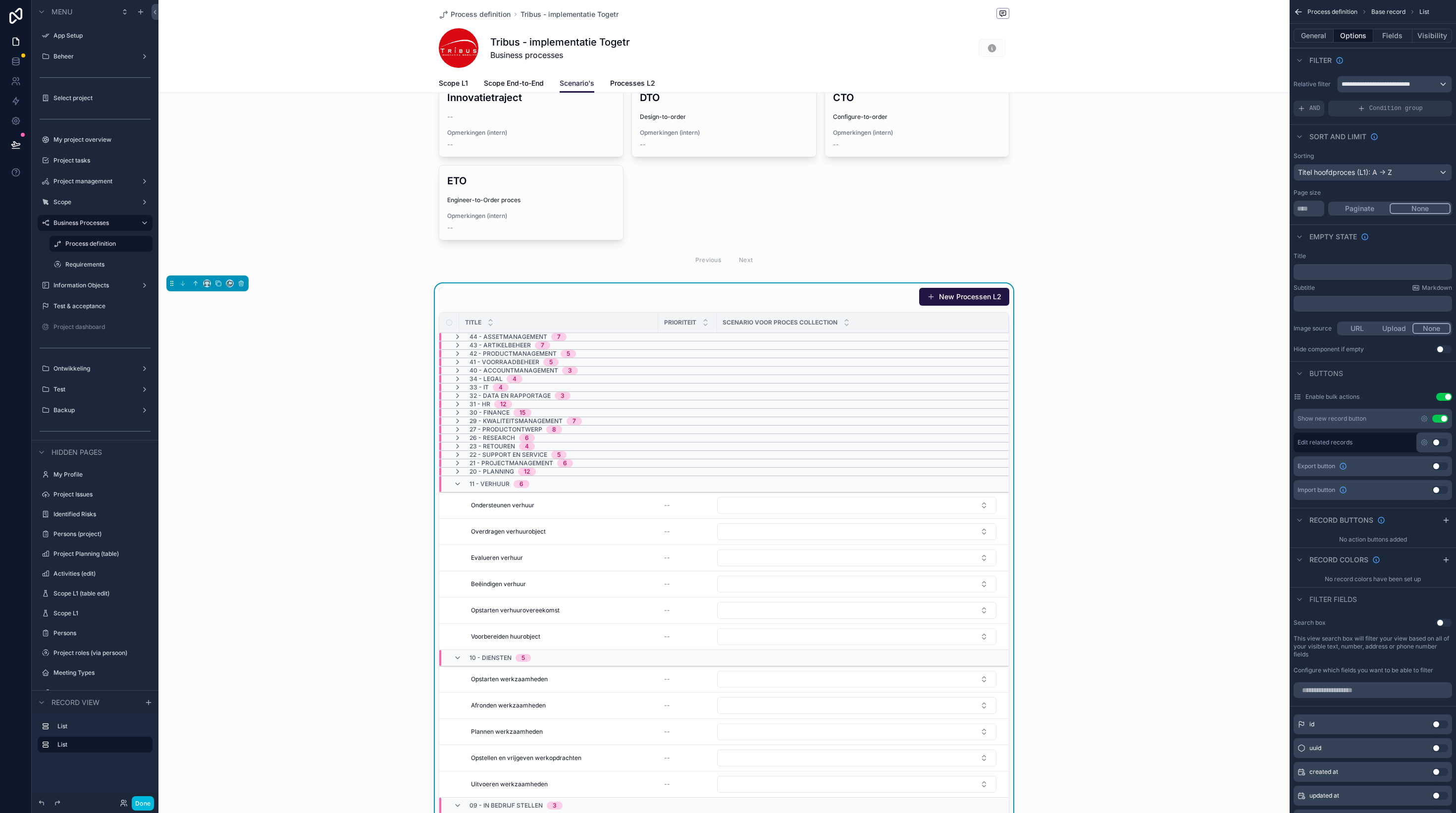
click at [458, 484] on icon "scrollable content" at bounding box center [458, 484] width 8 height 8
click at [459, 489] on icon "scrollable content" at bounding box center [458, 492] width 8 height 8
click at [460, 498] on icon "scrollable content" at bounding box center [458, 501] width 8 height 8
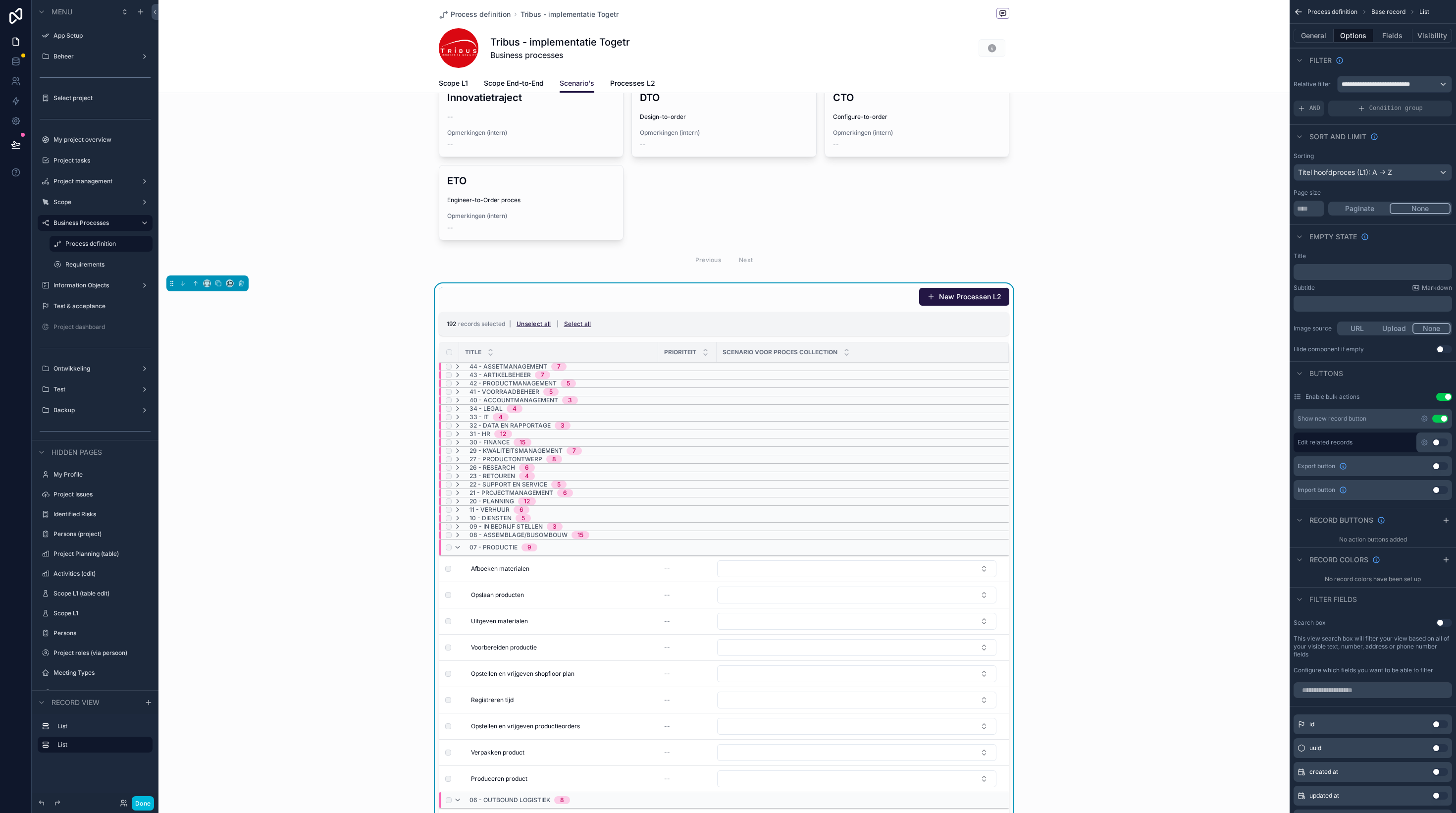
click at [545, 326] on button "Unselect all" at bounding box center [534, 324] width 42 height 16
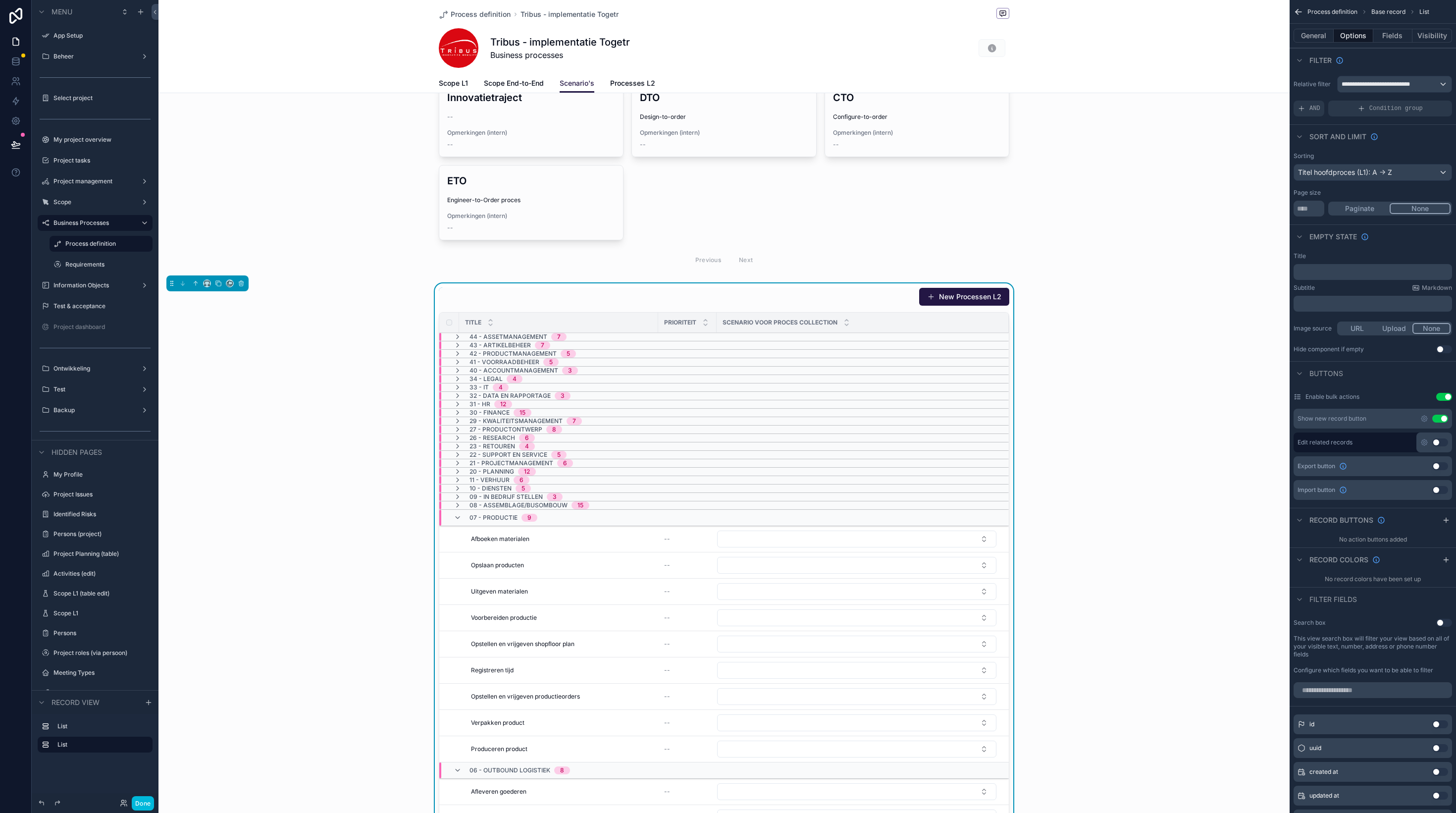
click at [458, 516] on icon "scrollable content" at bounding box center [458, 518] width 8 height 8
click at [458, 524] on icon "scrollable content" at bounding box center [458, 526] width 8 height 8
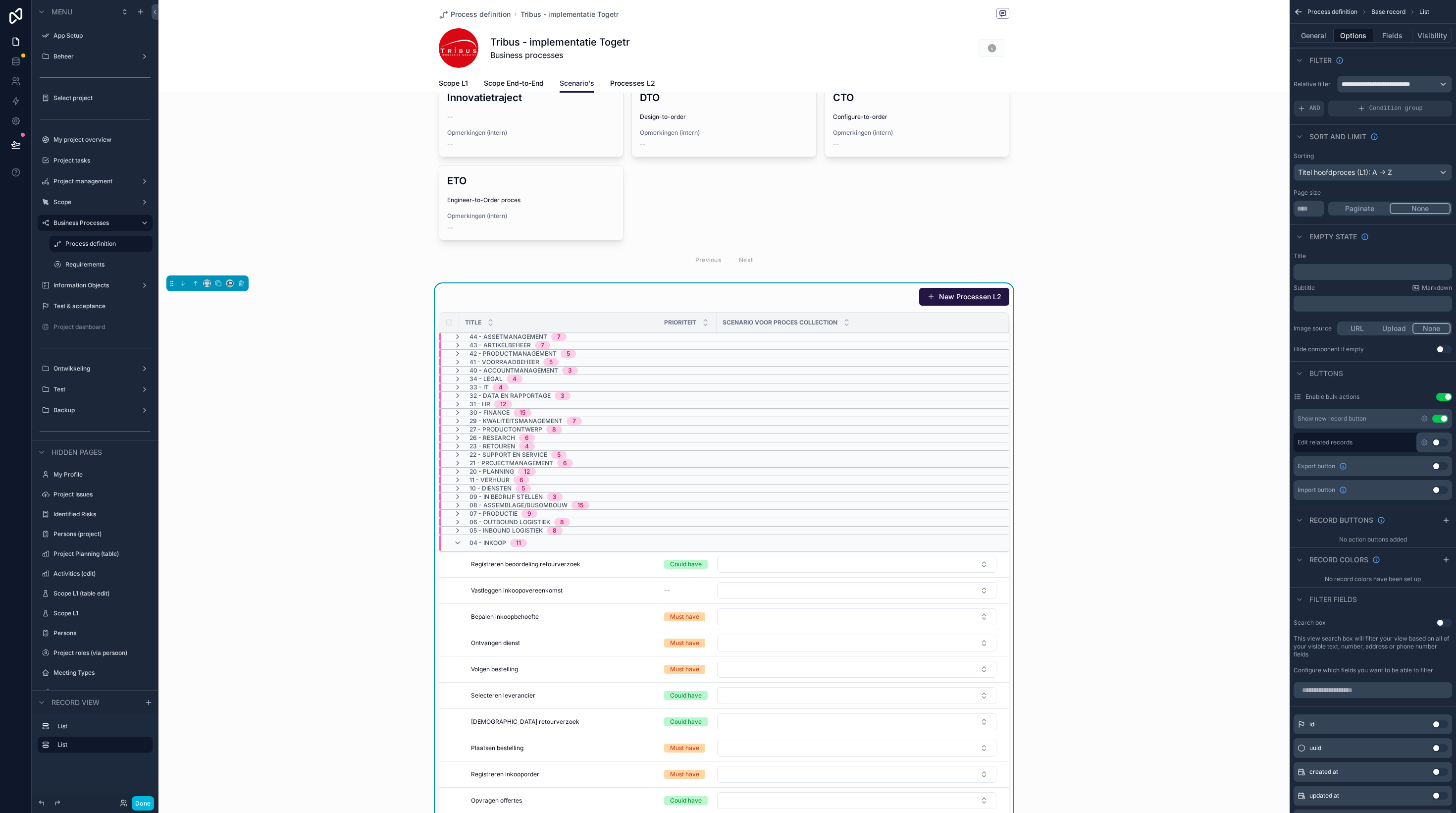
click at [457, 541] on icon "scrollable content" at bounding box center [458, 543] width 8 height 8
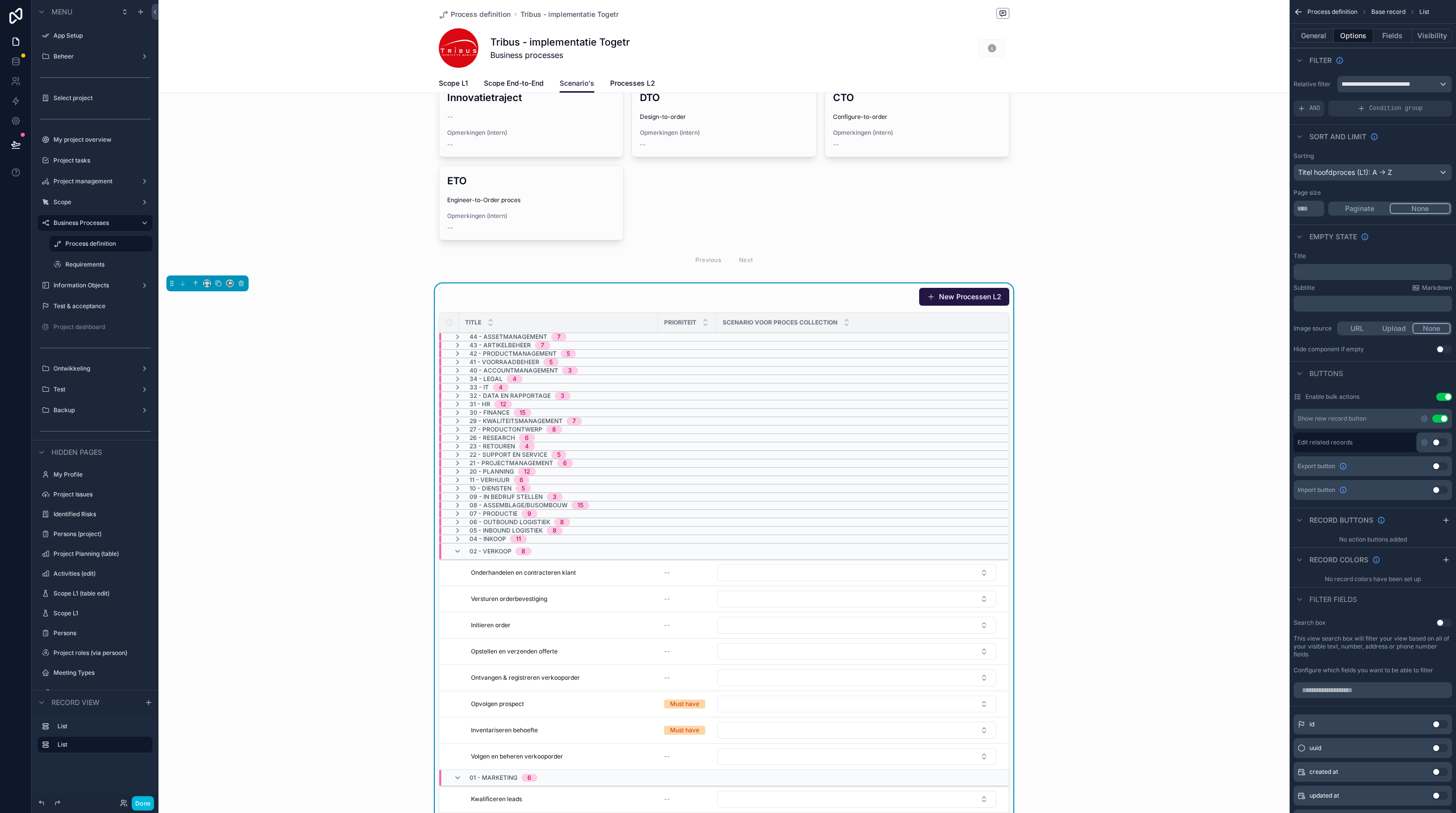
click at [457, 553] on icon "scrollable content" at bounding box center [458, 551] width 8 height 8
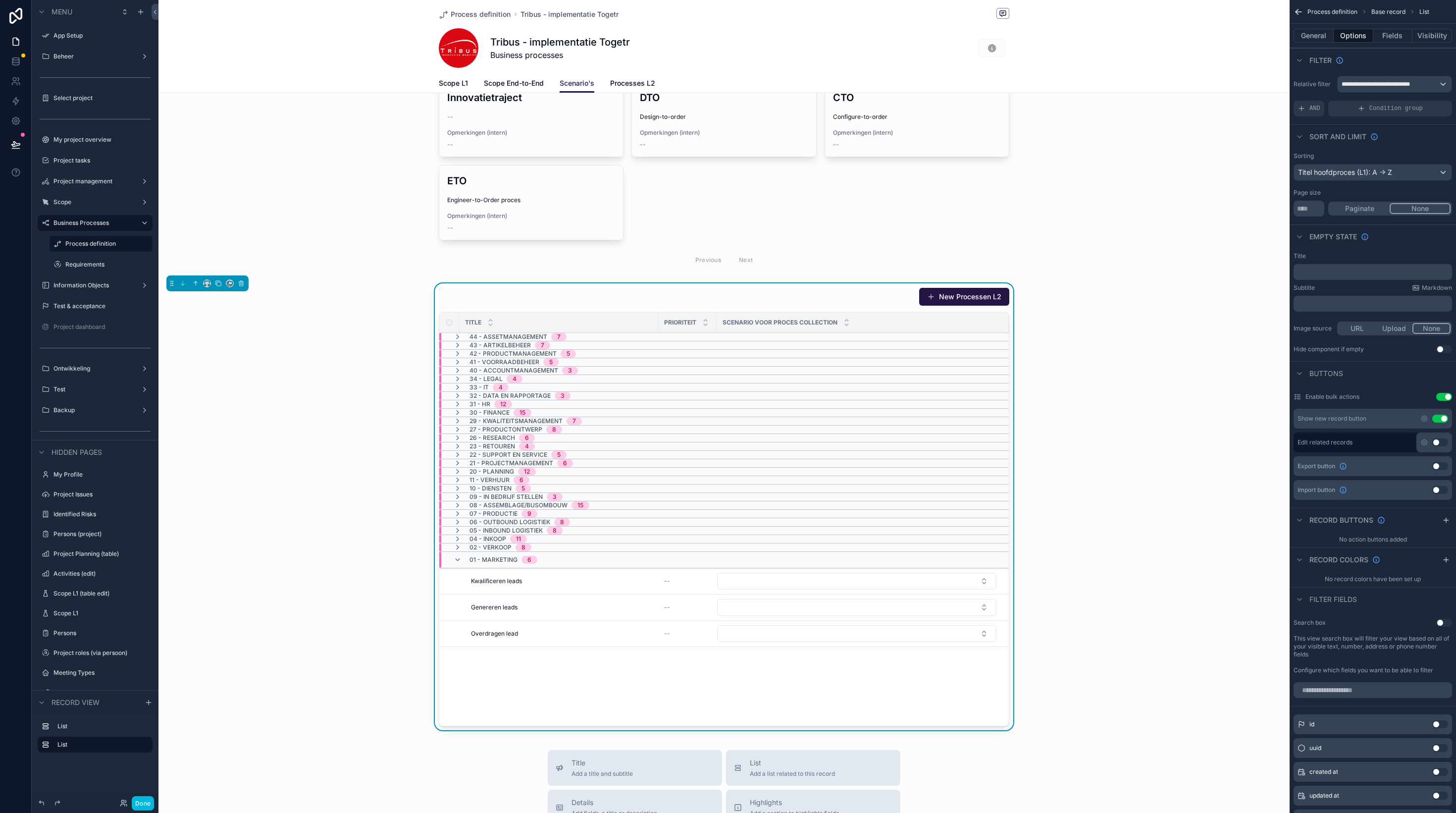
click at [458, 559] on icon "scrollable content" at bounding box center [458, 560] width 8 height 8
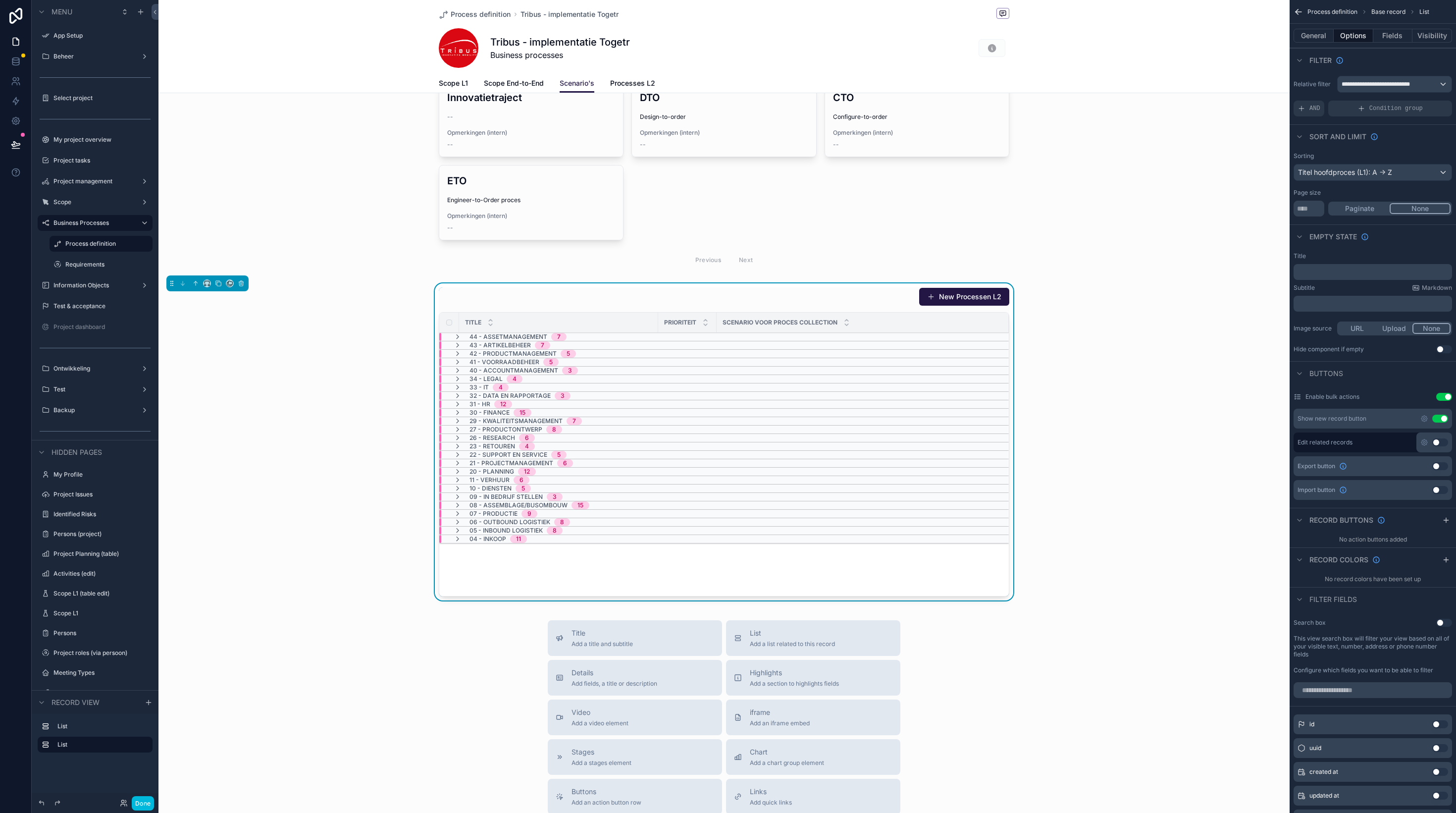
click at [323, 511] on div "New Processen L2 Title Prioriteit Scenario voor proces collection 44 - Assetman…" at bounding box center [723, 444] width 1131 height 321
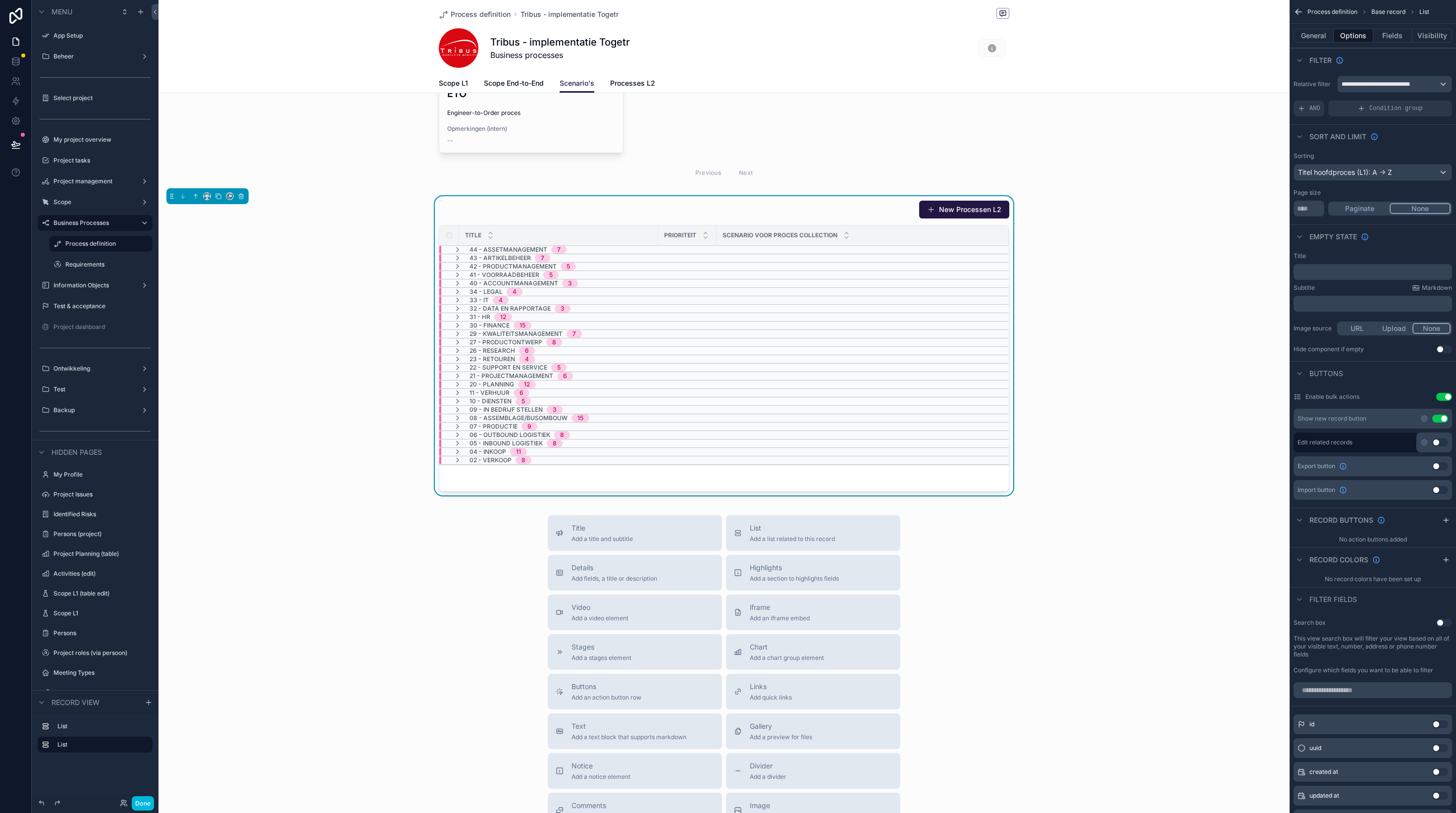
scroll to position [183, 0]
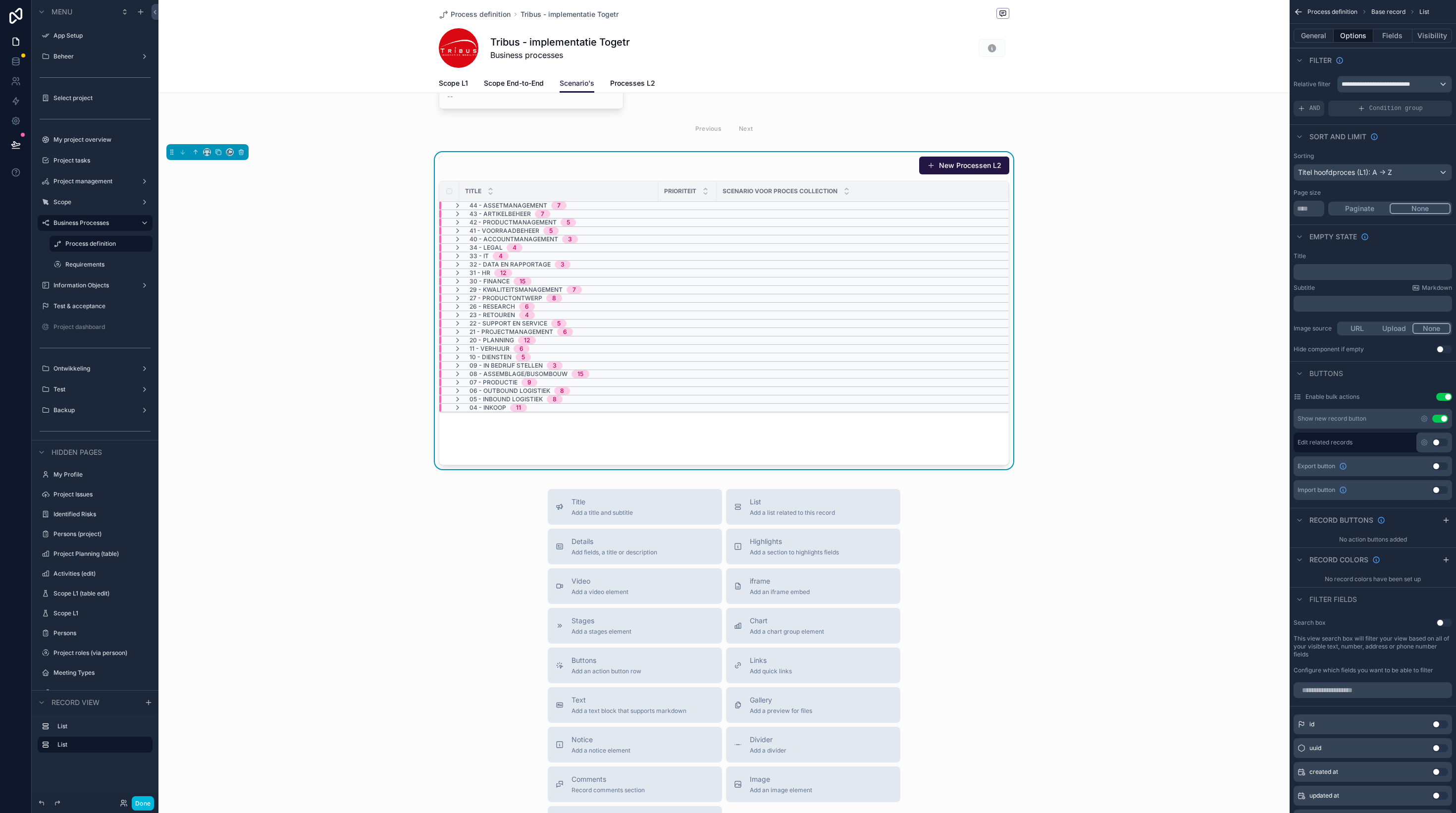
drag, startPoint x: 1137, startPoint y: 309, endPoint x: 1026, endPoint y: 261, distance: 120.9
click at [1136, 308] on div "New Processen L2 Title Prioriteit Scenario voor proces collection 44 - Assetman…" at bounding box center [723, 313] width 1131 height 321
click at [889, 160] on div "New Processen L2" at bounding box center [723, 165] width 570 height 19
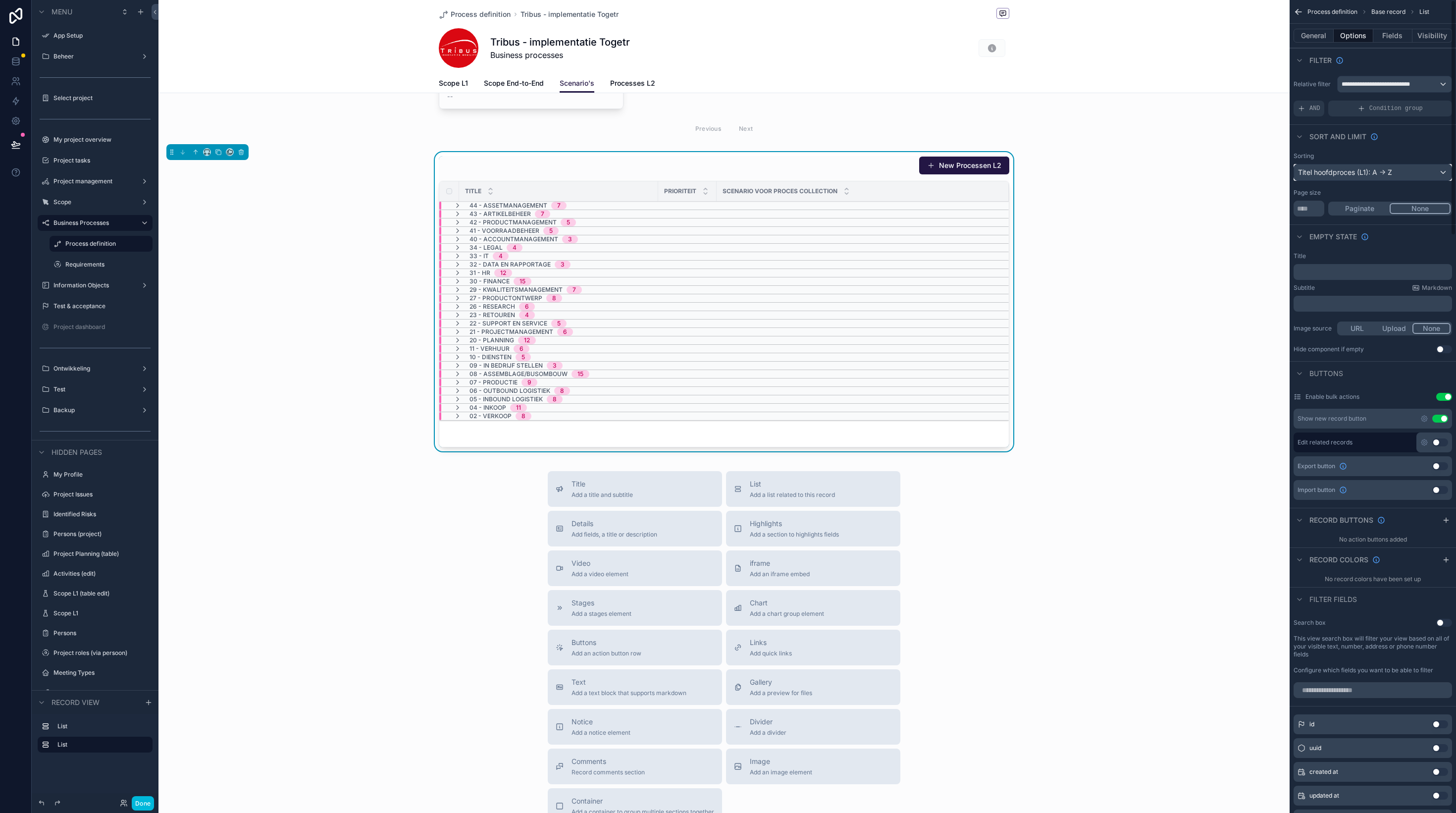
click at [1405, 170] on div "Titel hoofdproces (L1): A -> Z" at bounding box center [1372, 172] width 158 height 16
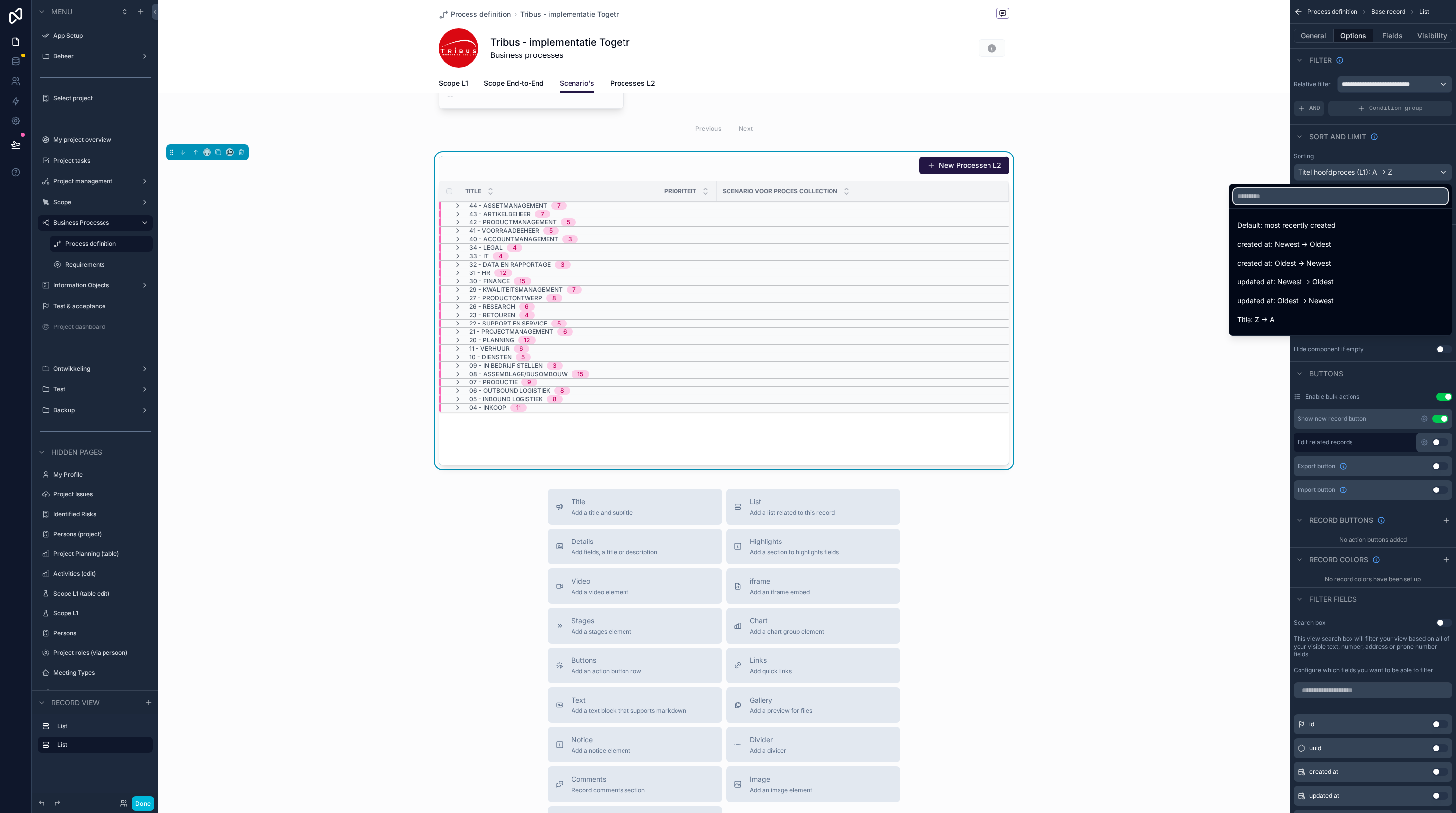
click at [1369, 193] on input "text" at bounding box center [1340, 196] width 214 height 16
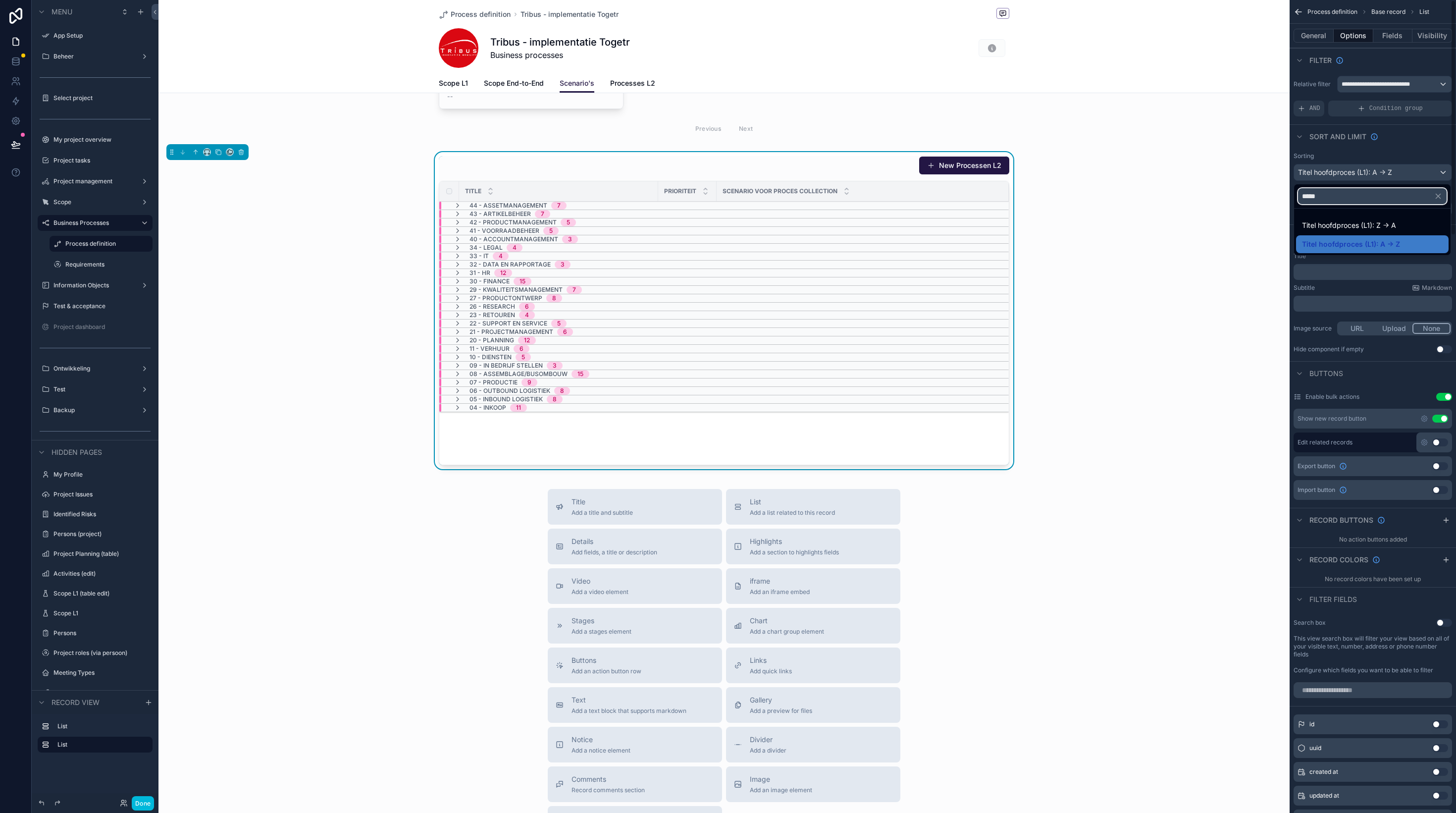
type input "*****"
click at [1349, 228] on span "Titel hoofdproces (L1): Z -> A" at bounding box center [1349, 225] width 94 height 12
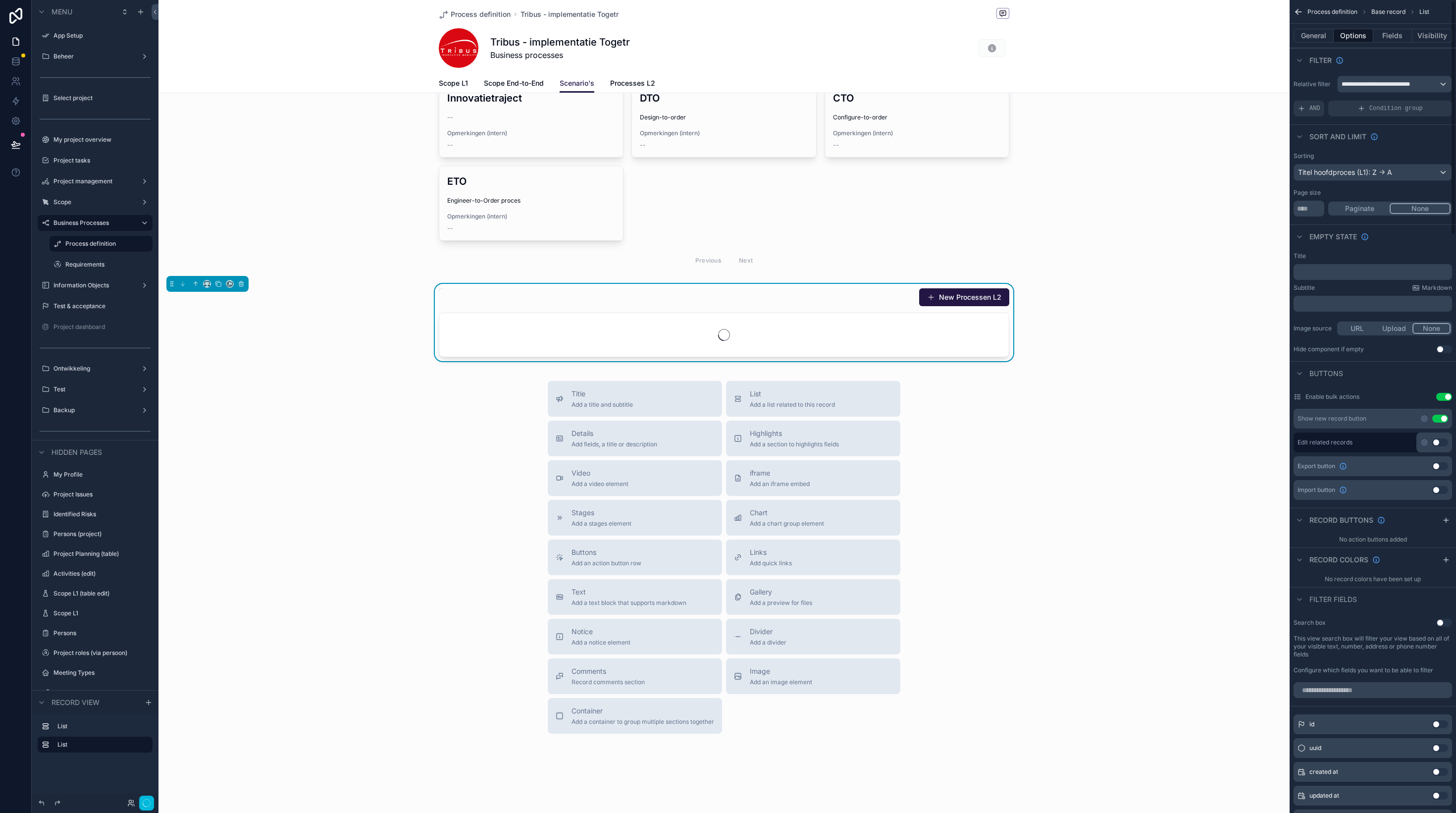
scroll to position [52, 0]
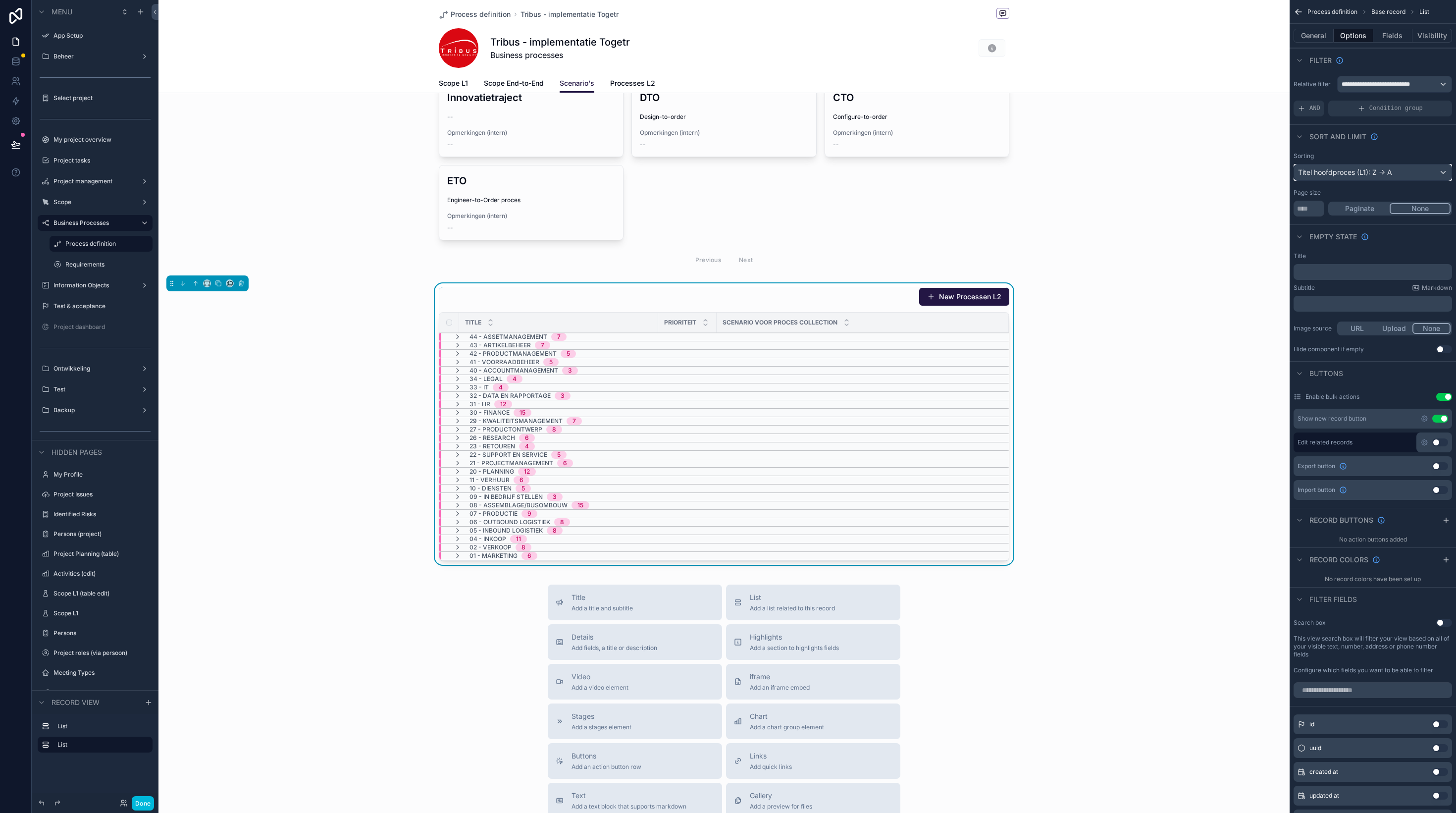
click at [1358, 170] on div "Titel hoofdproces (L1): Z -> A" at bounding box center [1372, 172] width 158 height 16
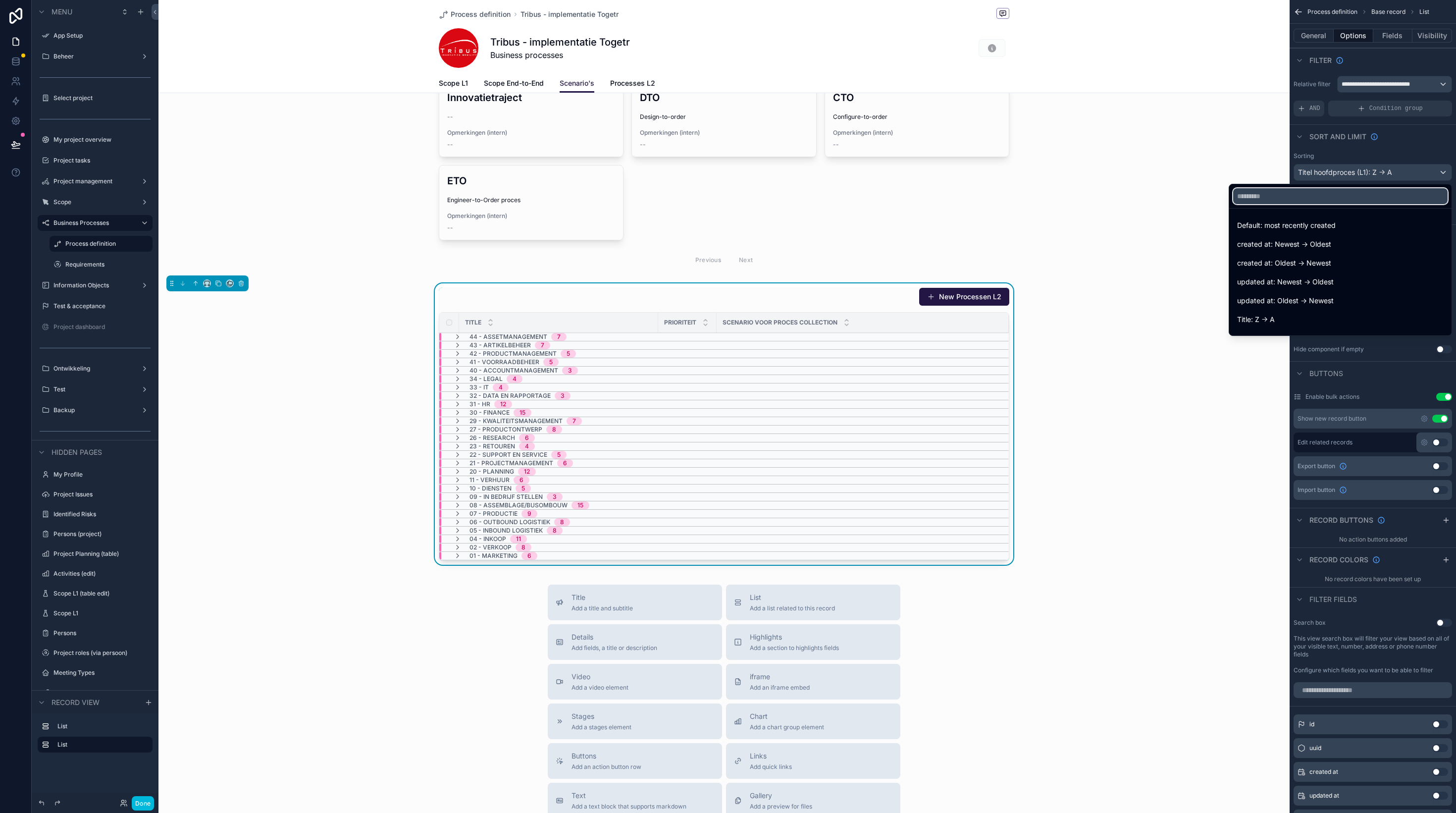
click at [1314, 195] on input "text" at bounding box center [1340, 196] width 214 height 16
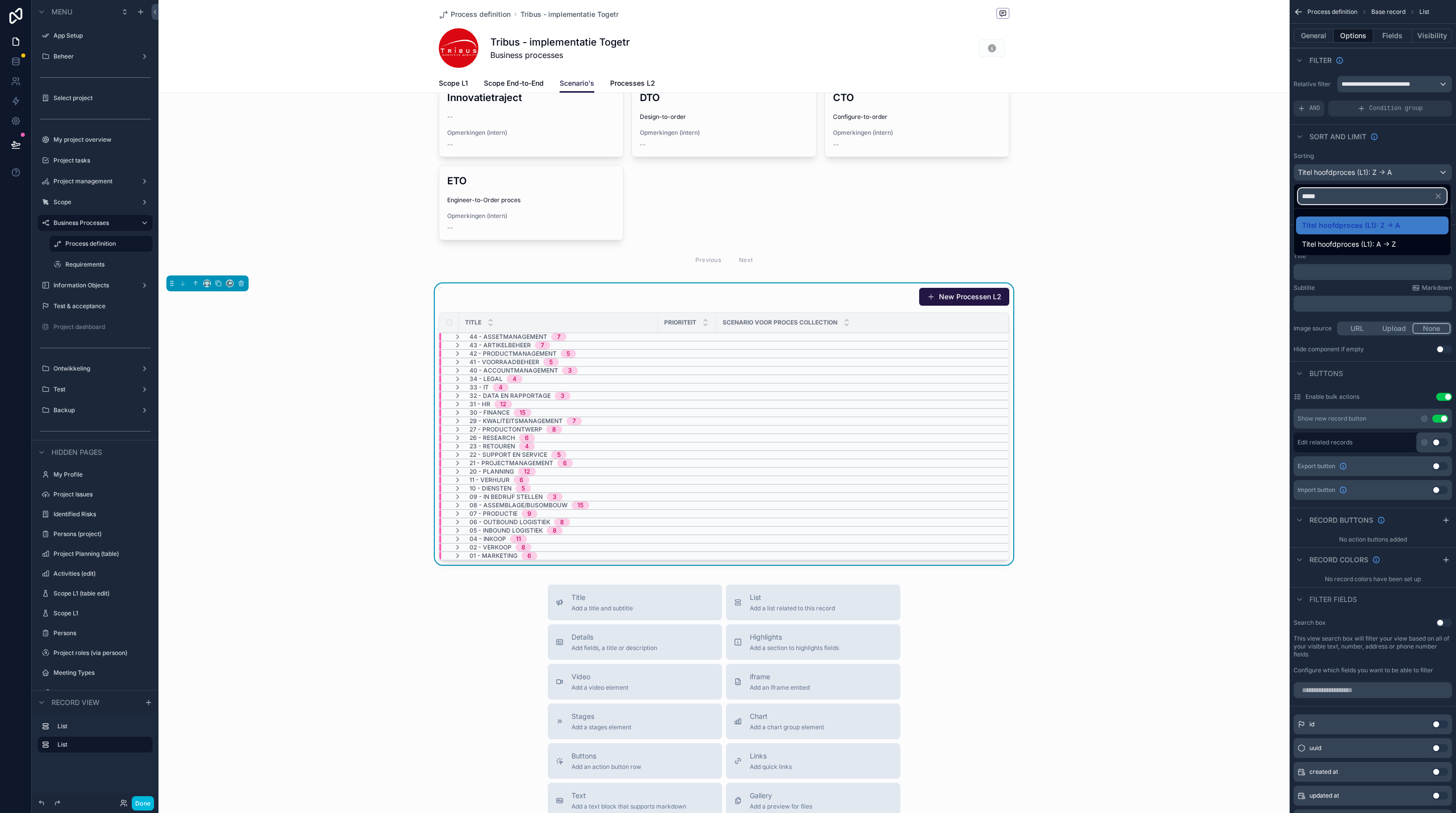
type input "*****"
click at [1330, 238] on div "Titel hoofdproces (L1): A -> Z" at bounding box center [1372, 244] width 153 height 18
click at [1402, 247] on div "Empty state" at bounding box center [1373, 236] width 166 height 24
click at [1110, 382] on div "New Processen L2 Title Prioriteit Scenario voor proces collection 44 - Assetman…" at bounding box center [723, 426] width 1131 height 286
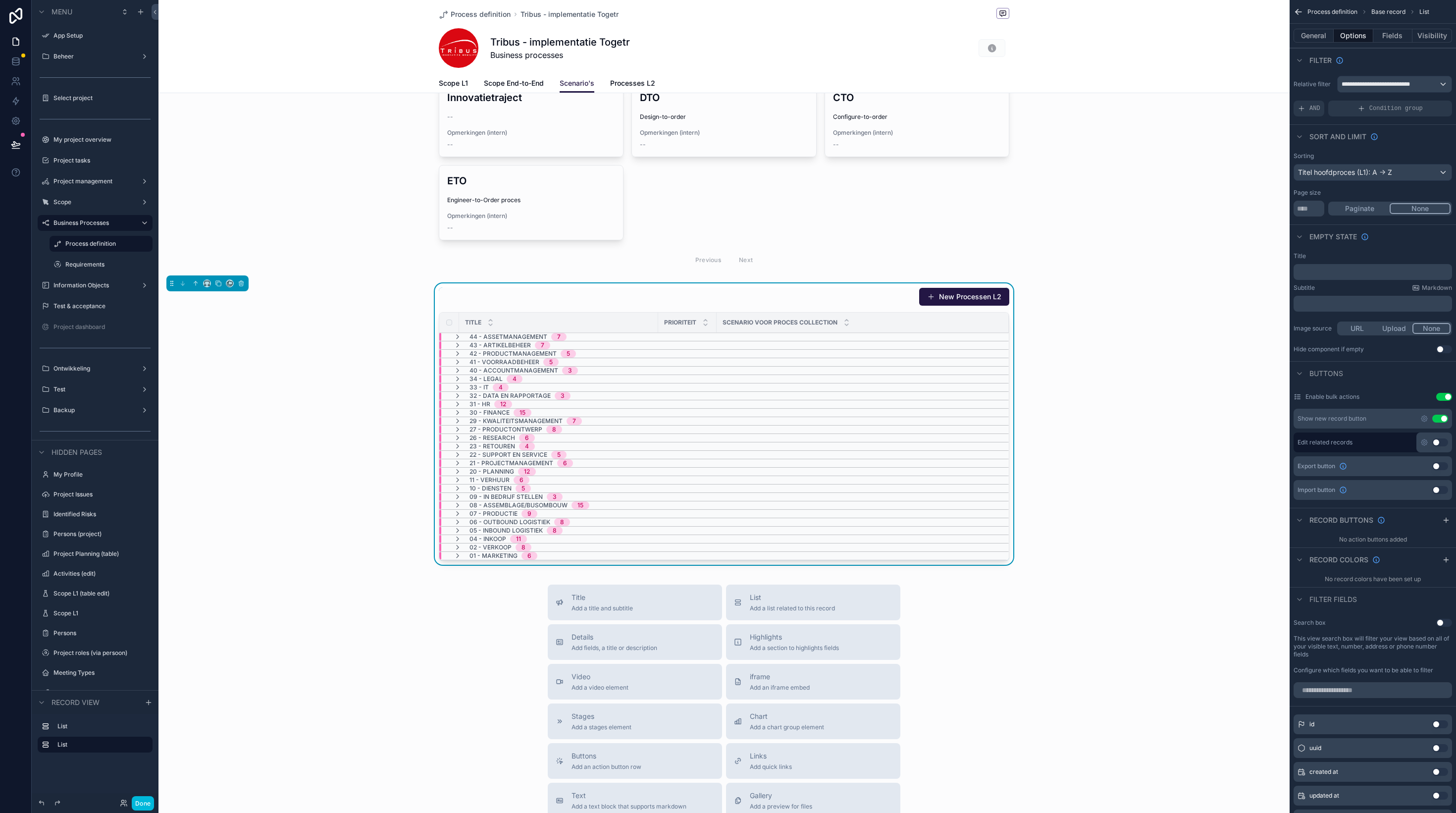
click at [1175, 209] on div "scrollable content" at bounding box center [723, 164] width 1131 height 222
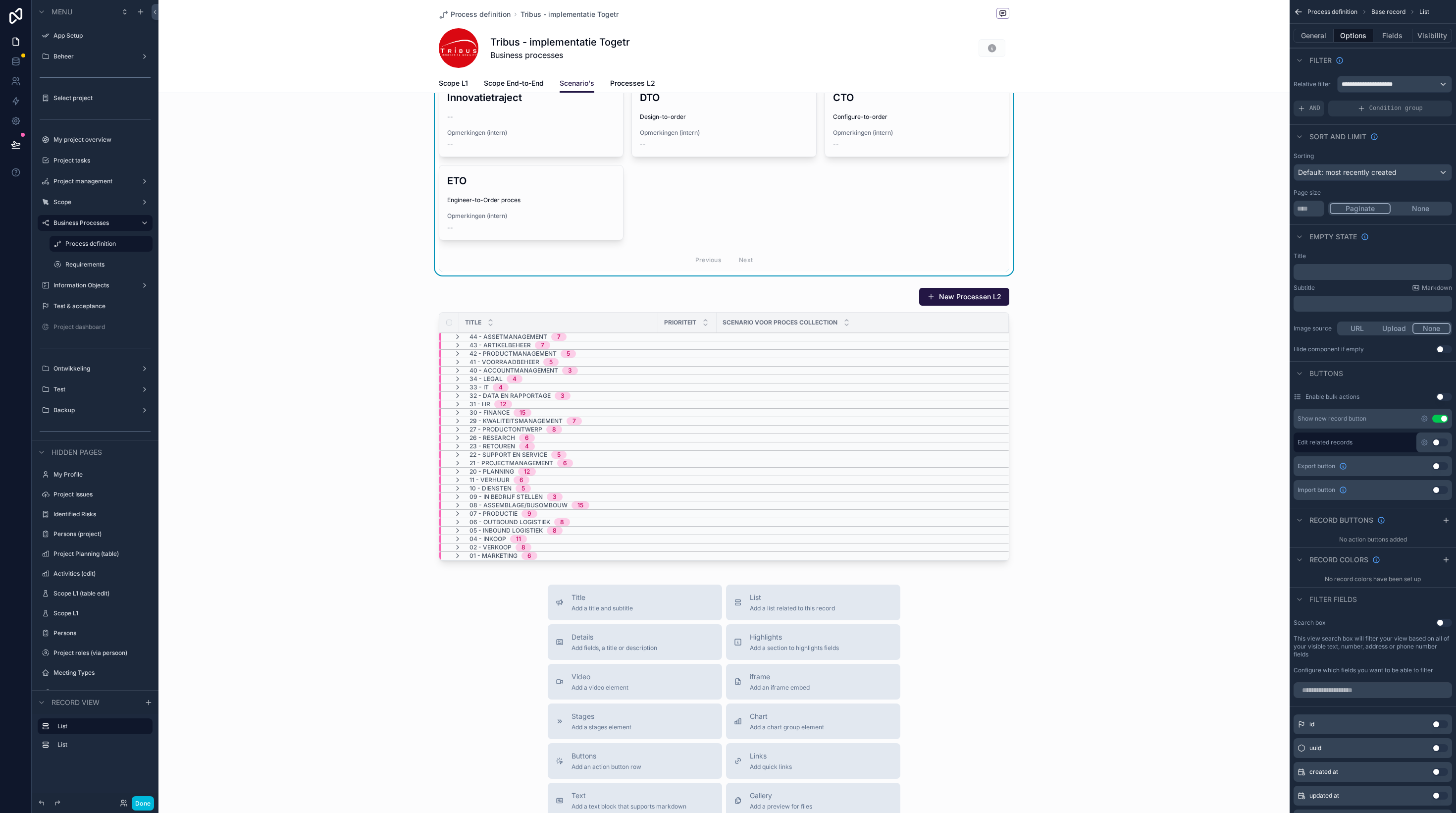
click at [800, 303] on div "scrollable content" at bounding box center [723, 426] width 1131 height 286
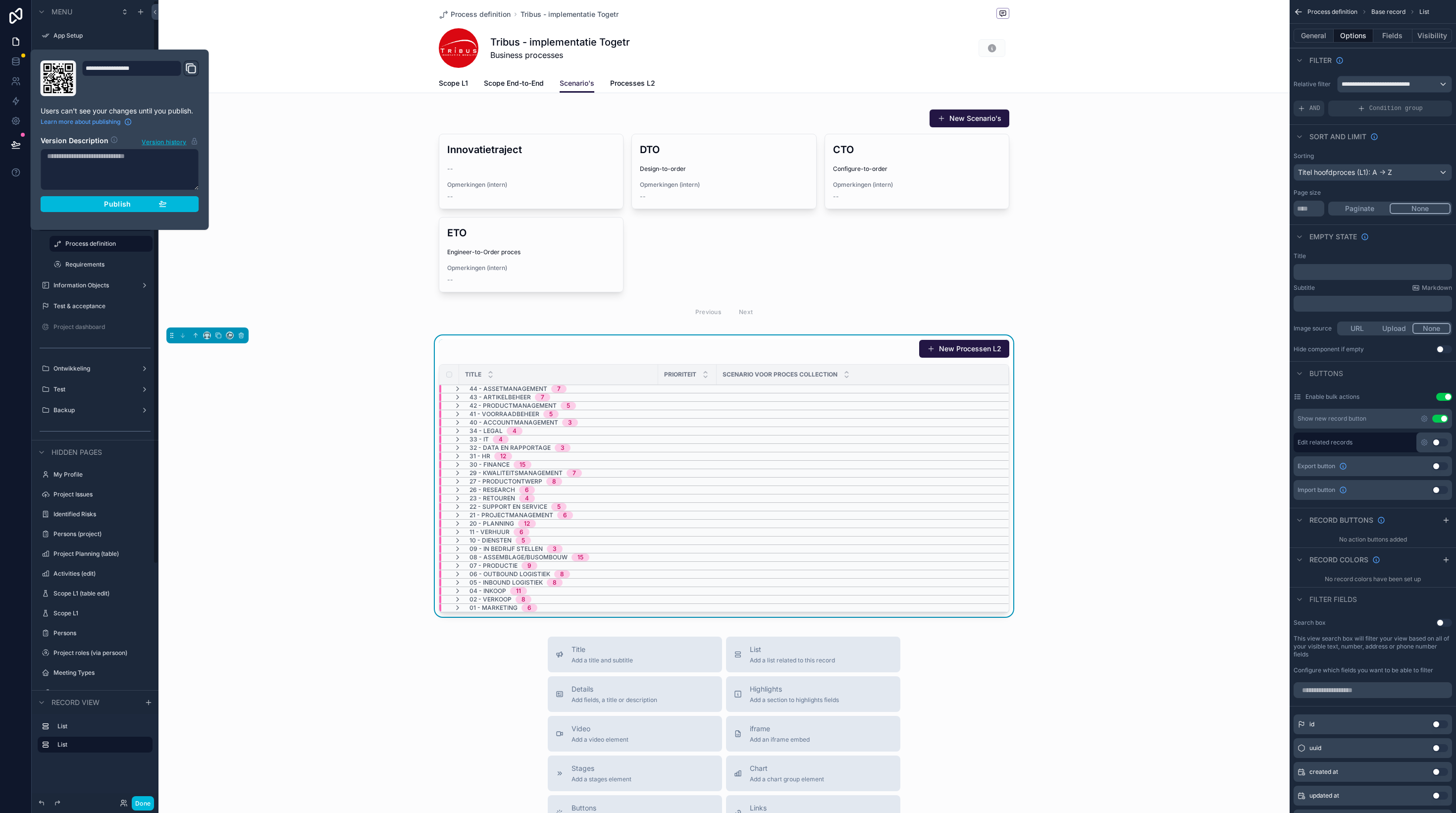
click at [126, 201] on span "Publish" at bounding box center [117, 204] width 27 height 9
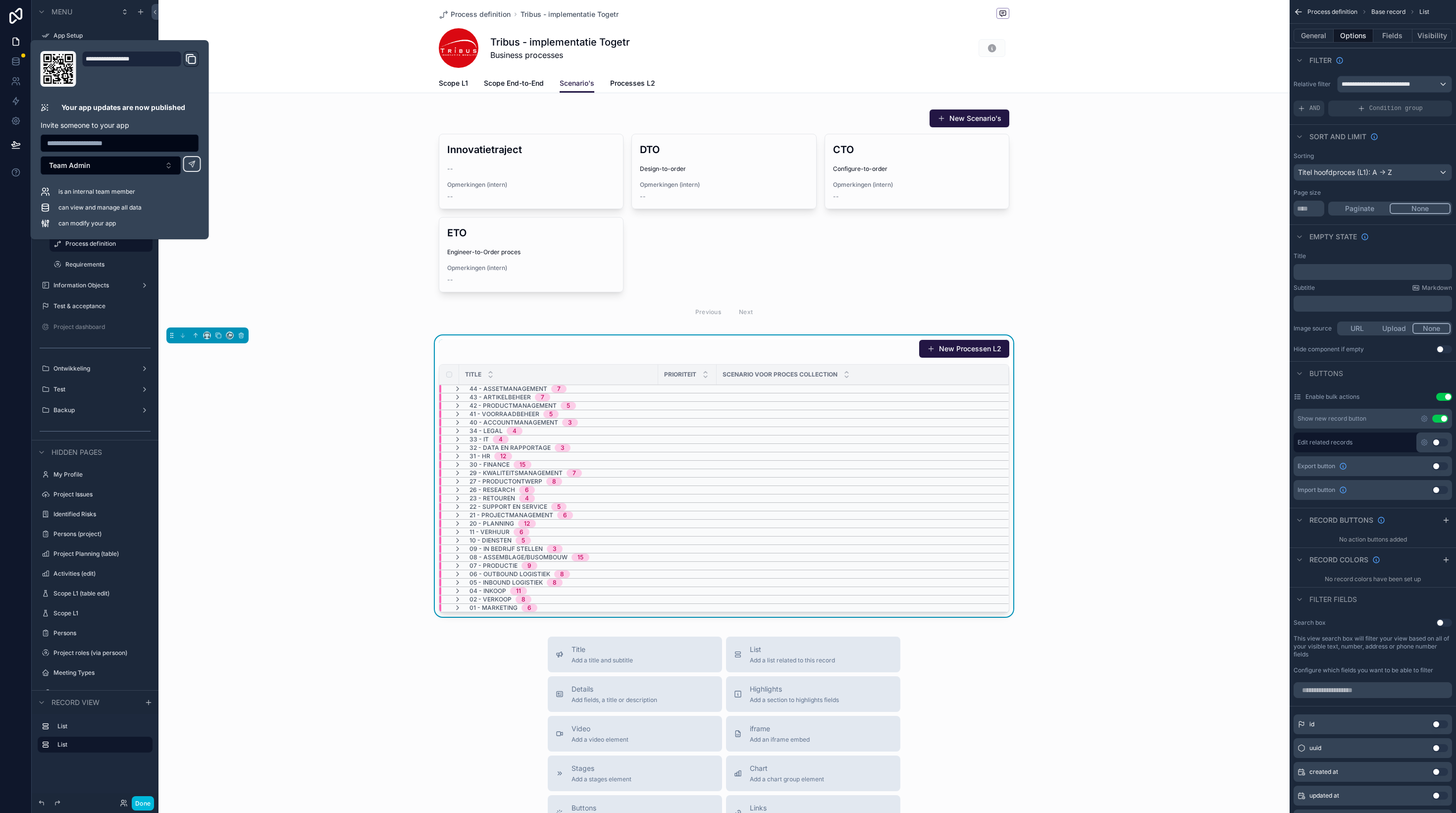
click at [375, 156] on div "scrollable content" at bounding box center [723, 216] width 1131 height 222
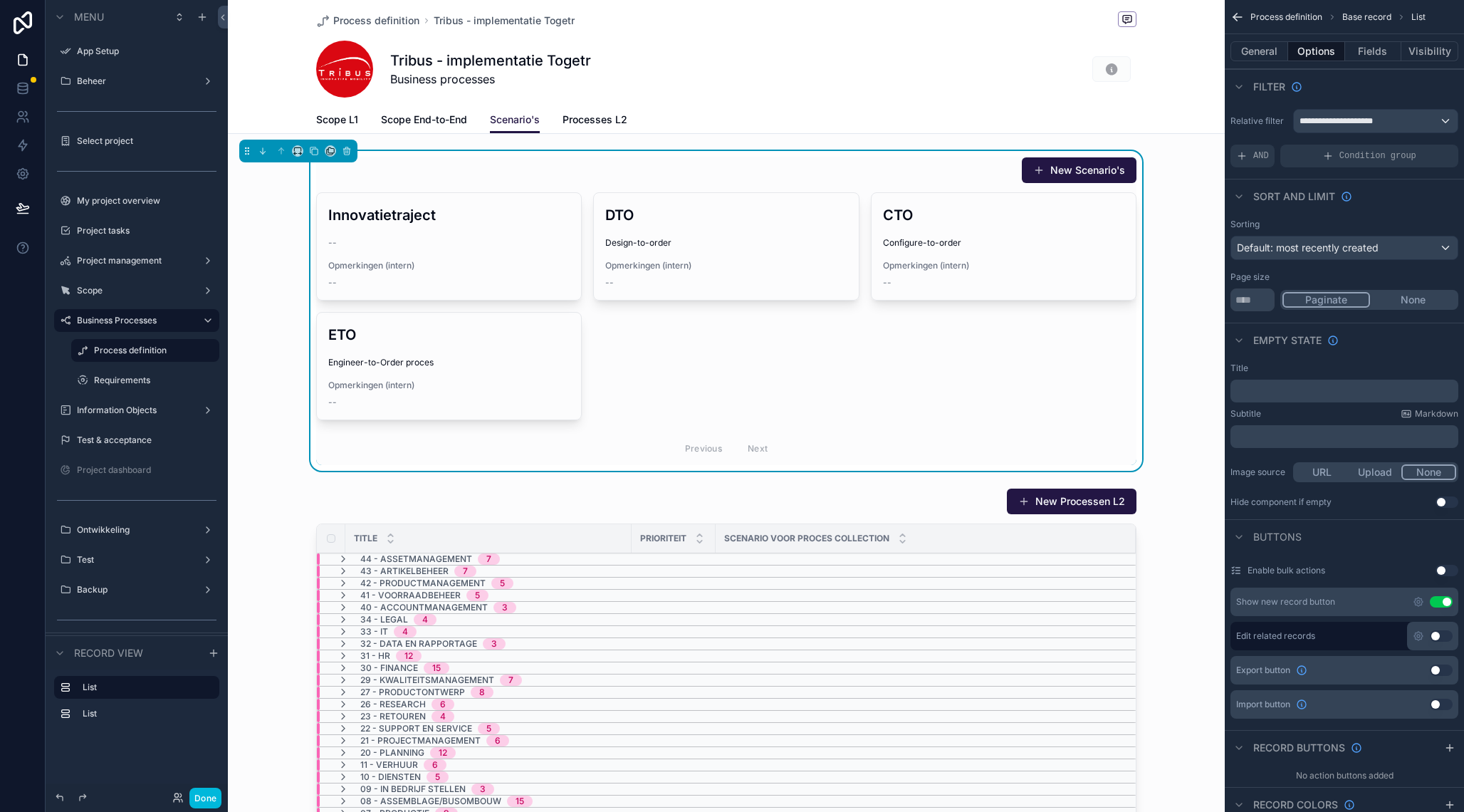
click at [966, 495] on div "scrollable content" at bounding box center [726, 687] width 997 height 410
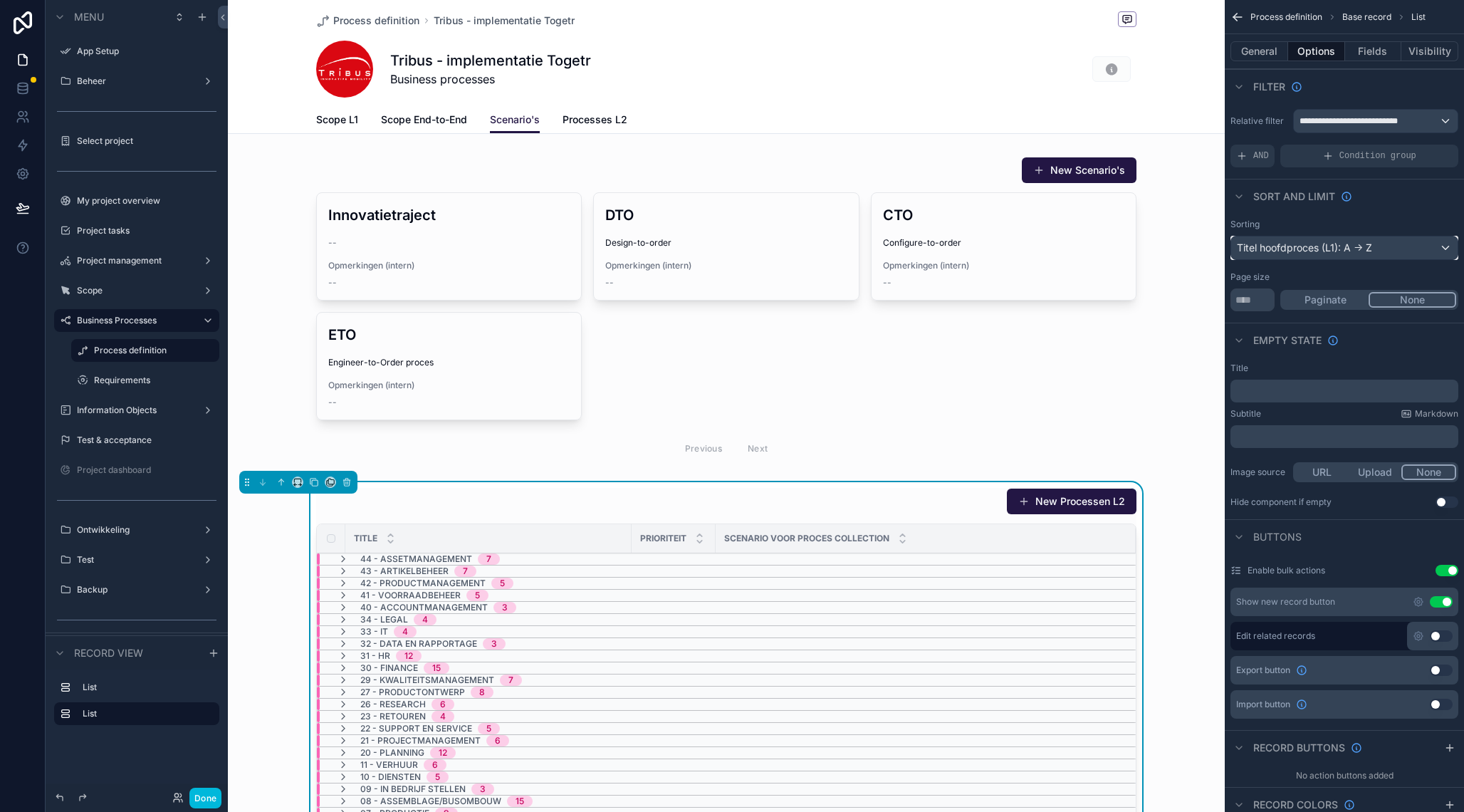
click at [1346, 254] on div "Titel hoofdproces (L1): A -> Z" at bounding box center [1345, 248] width 227 height 23
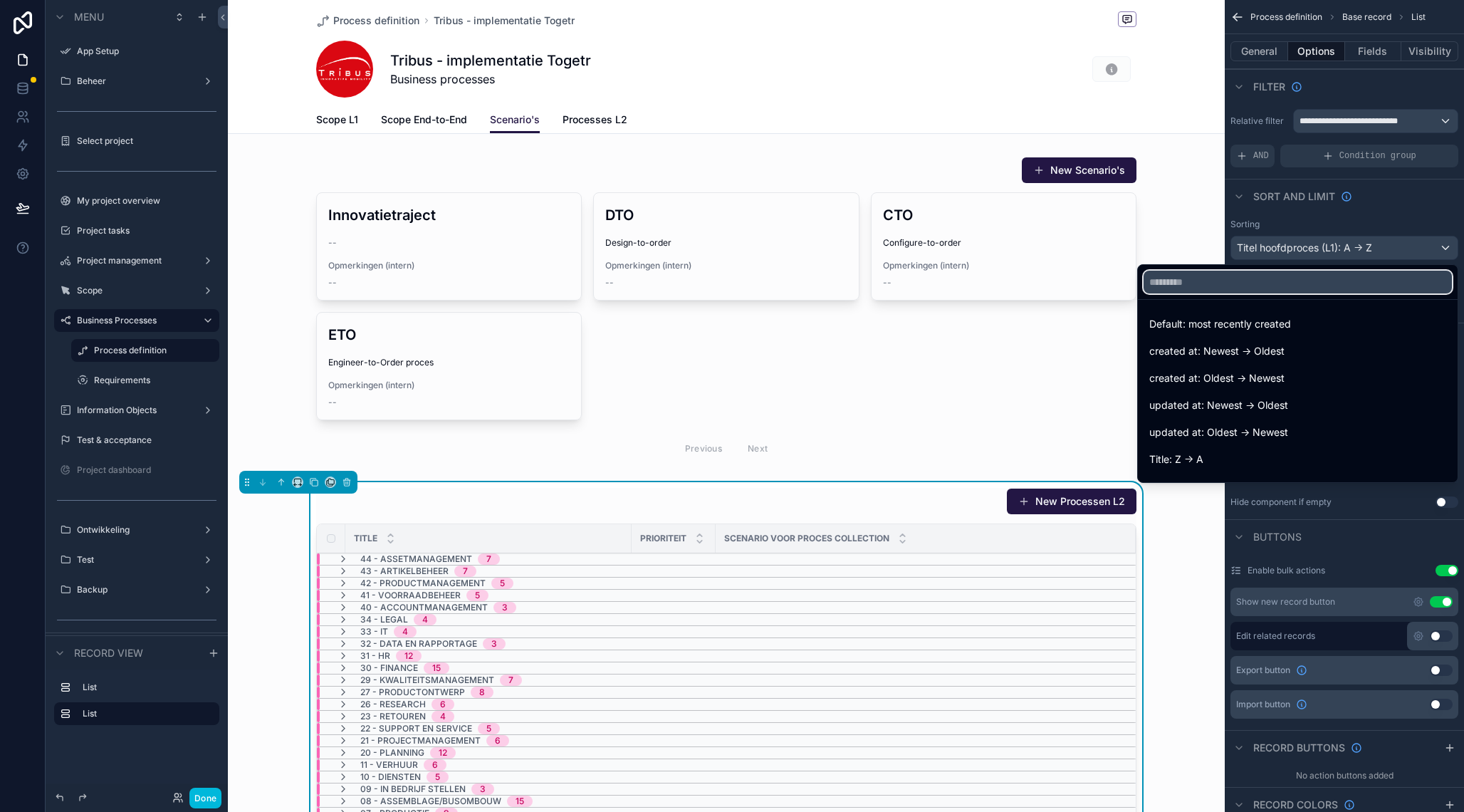
click at [1313, 281] on input "text" at bounding box center [1297, 282] width 308 height 23
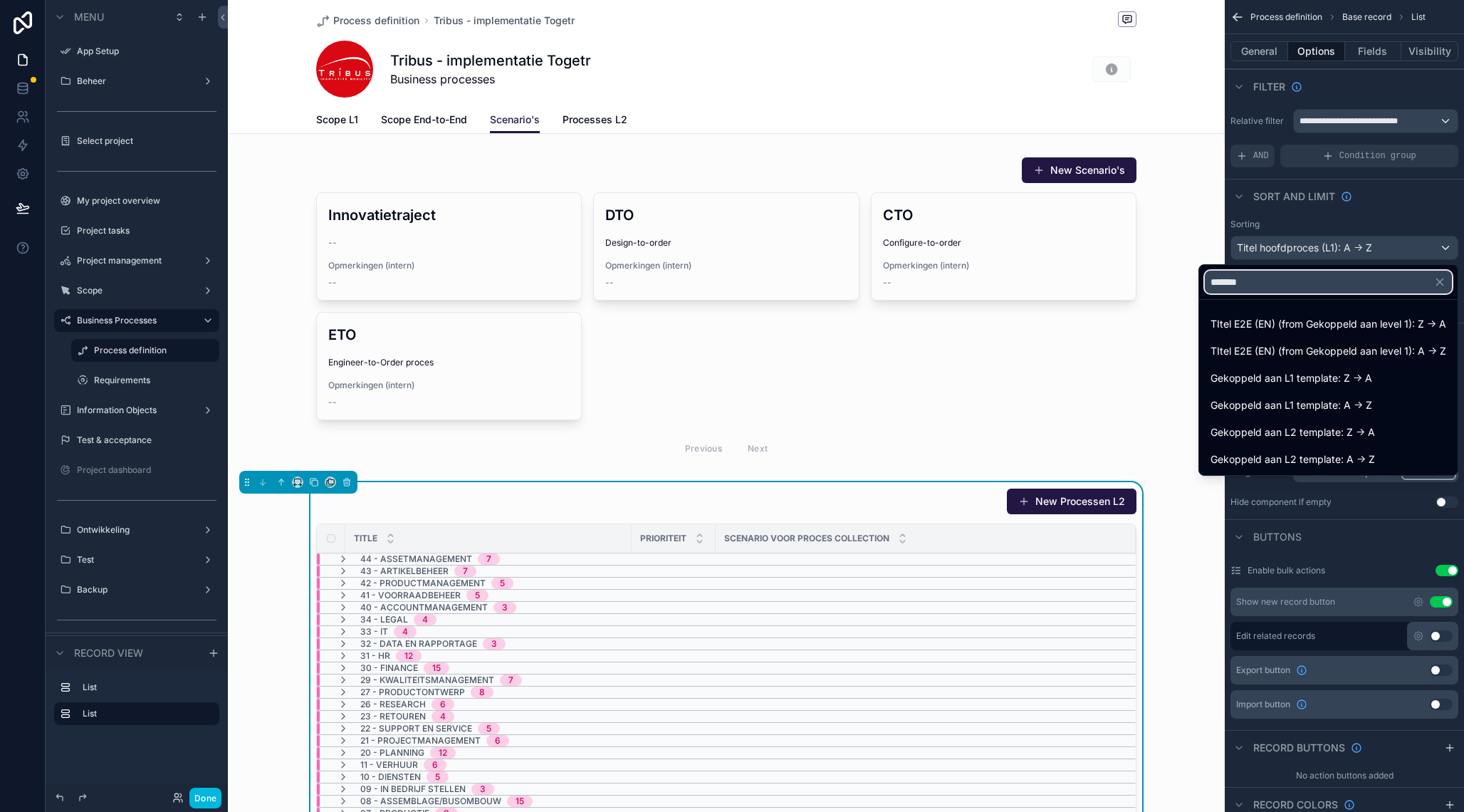
type input "*******"
click at [1446, 286] on icon "button" at bounding box center [1440, 282] width 13 height 13
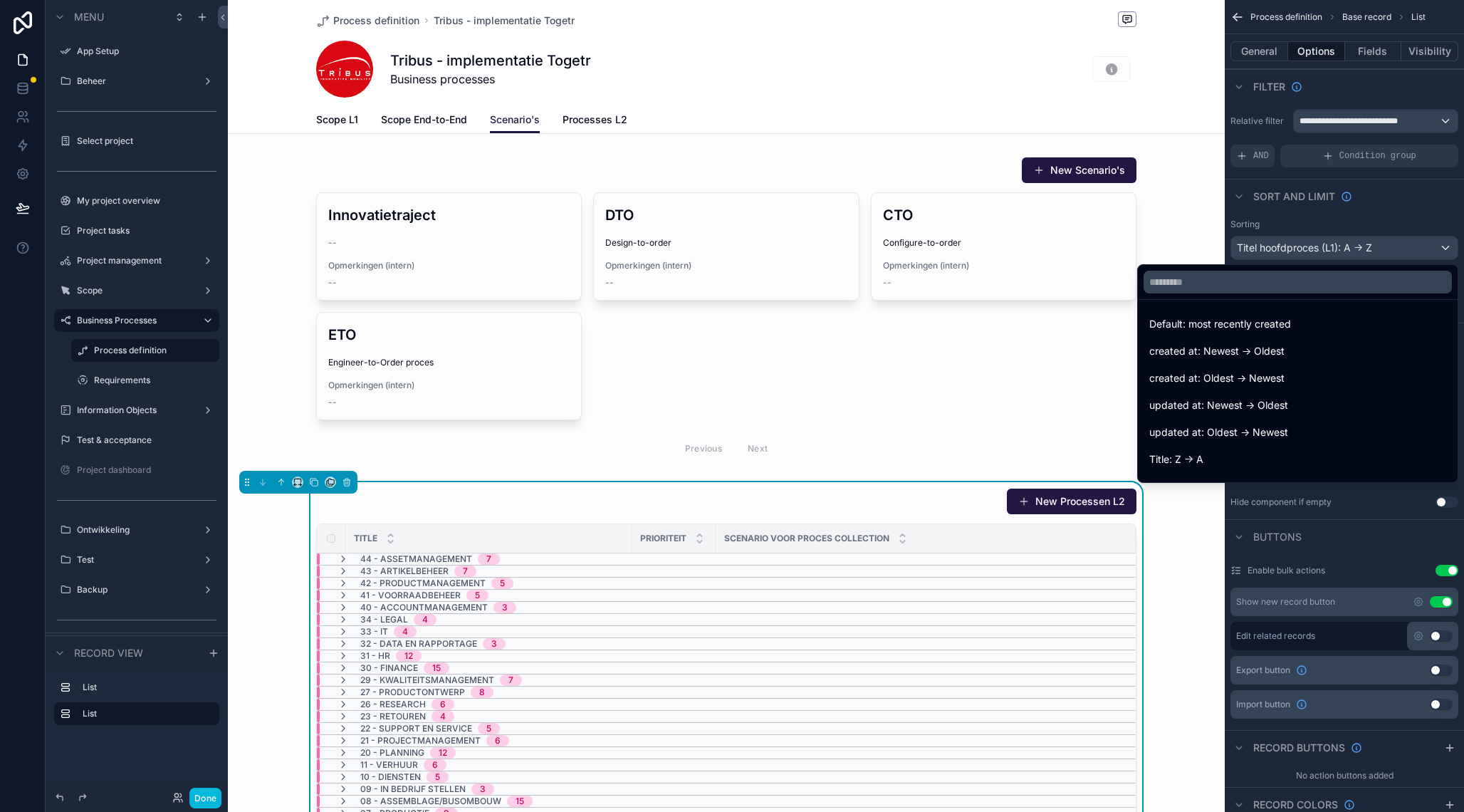
click at [280, 366] on div "scrollable content" at bounding box center [726, 310] width 997 height 319
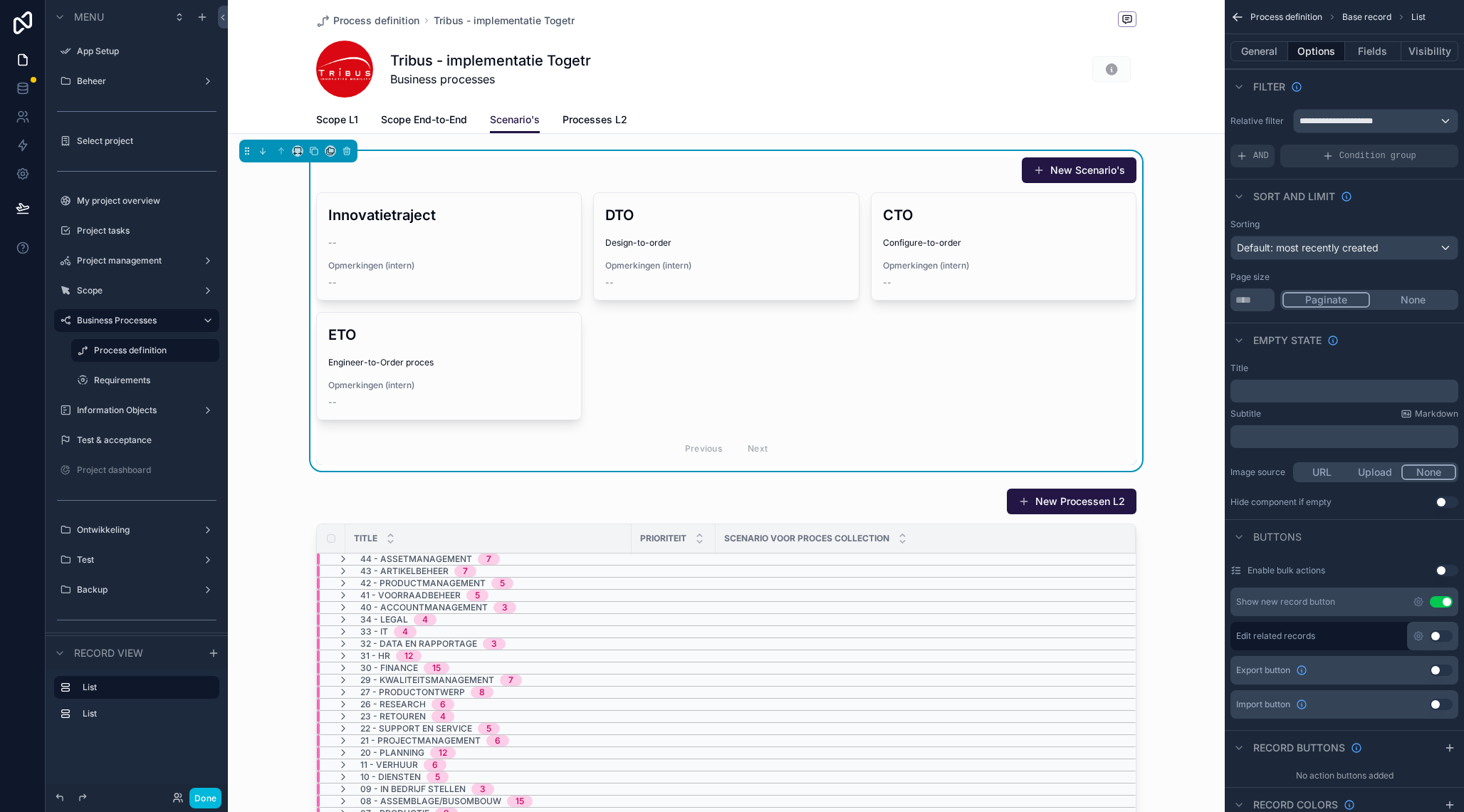
click at [707, 594] on div "41 - Voorraadbeheer 5" at bounding box center [727, 595] width 819 height 11
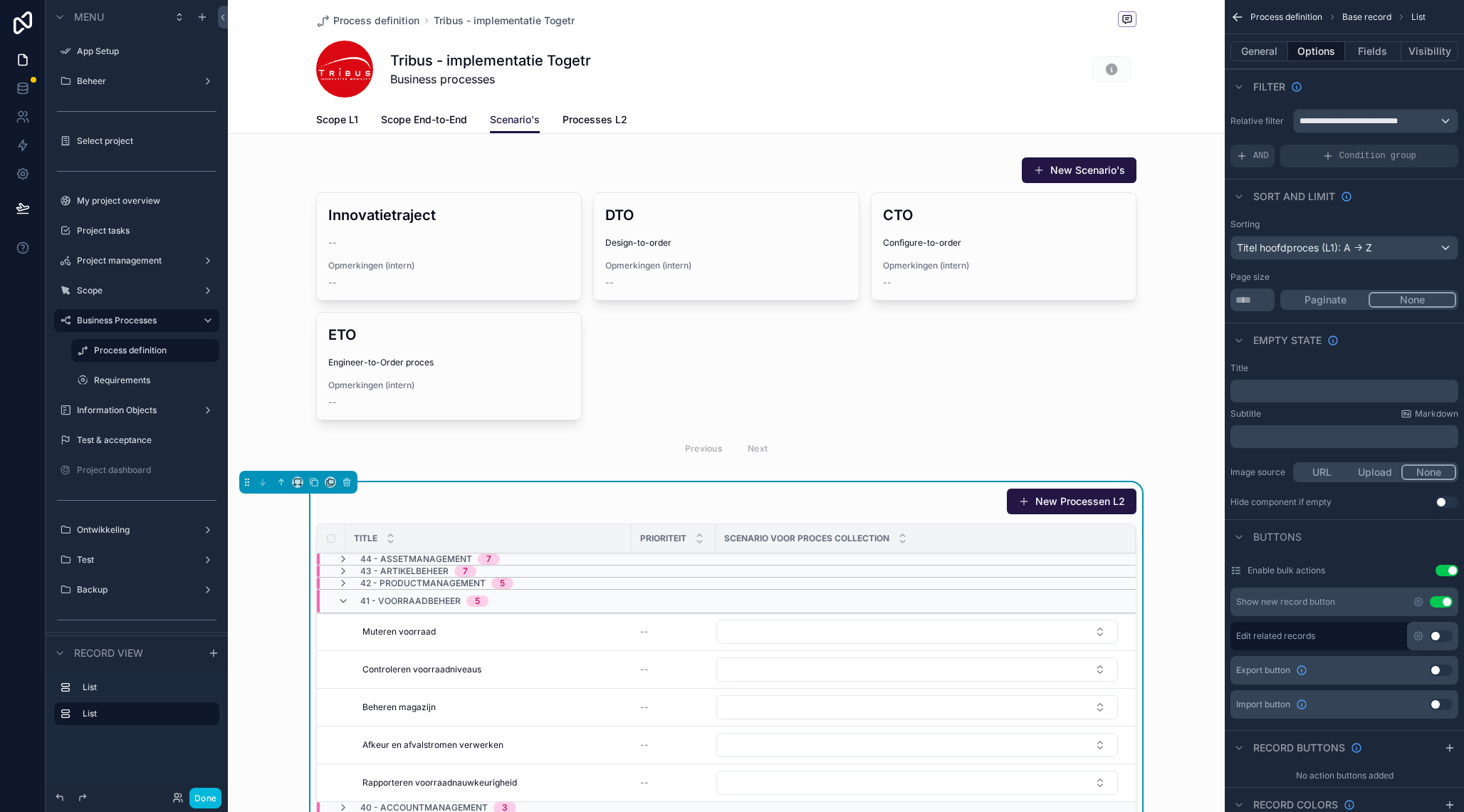
click at [913, 502] on div "New Processen L2" at bounding box center [726, 501] width 820 height 27
click at [1329, 252] on div "Titel hoofdproces (L1): A -> Z" at bounding box center [1345, 248] width 227 height 23
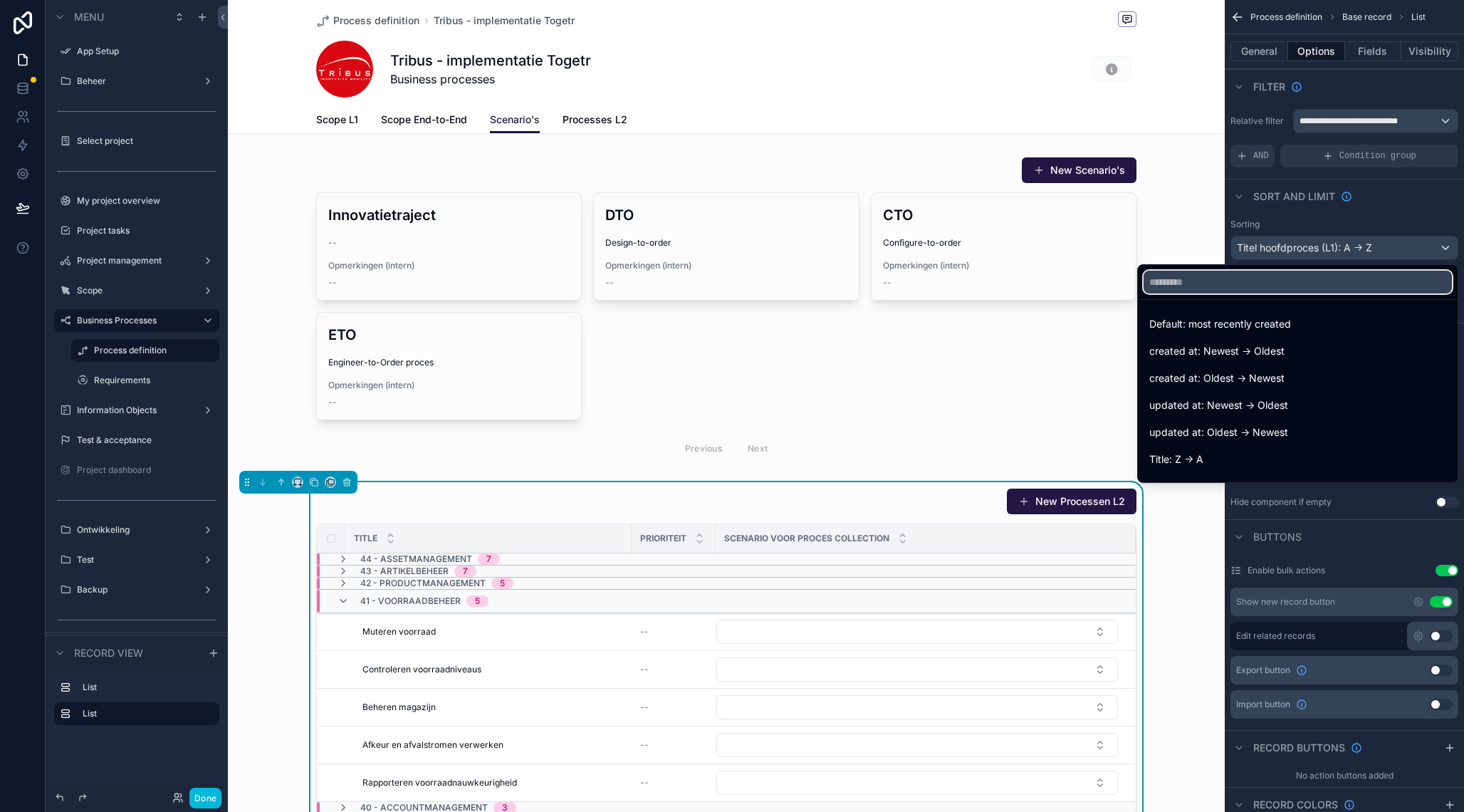
click at [1304, 279] on input "text" at bounding box center [1297, 282] width 308 height 23
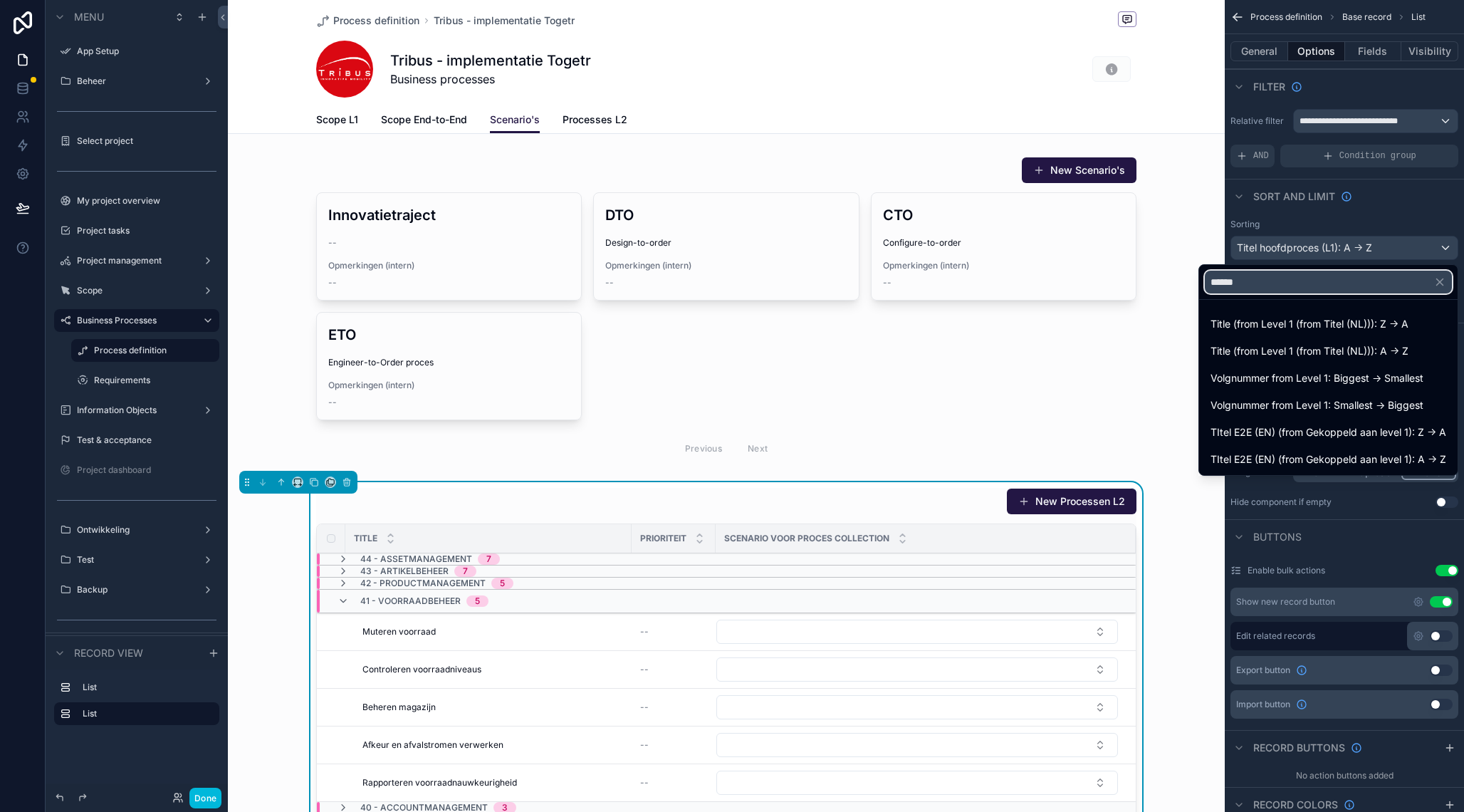
type input "*******"
click at [1419, 218] on div "scrollable content" at bounding box center [732, 406] width 1464 height 812
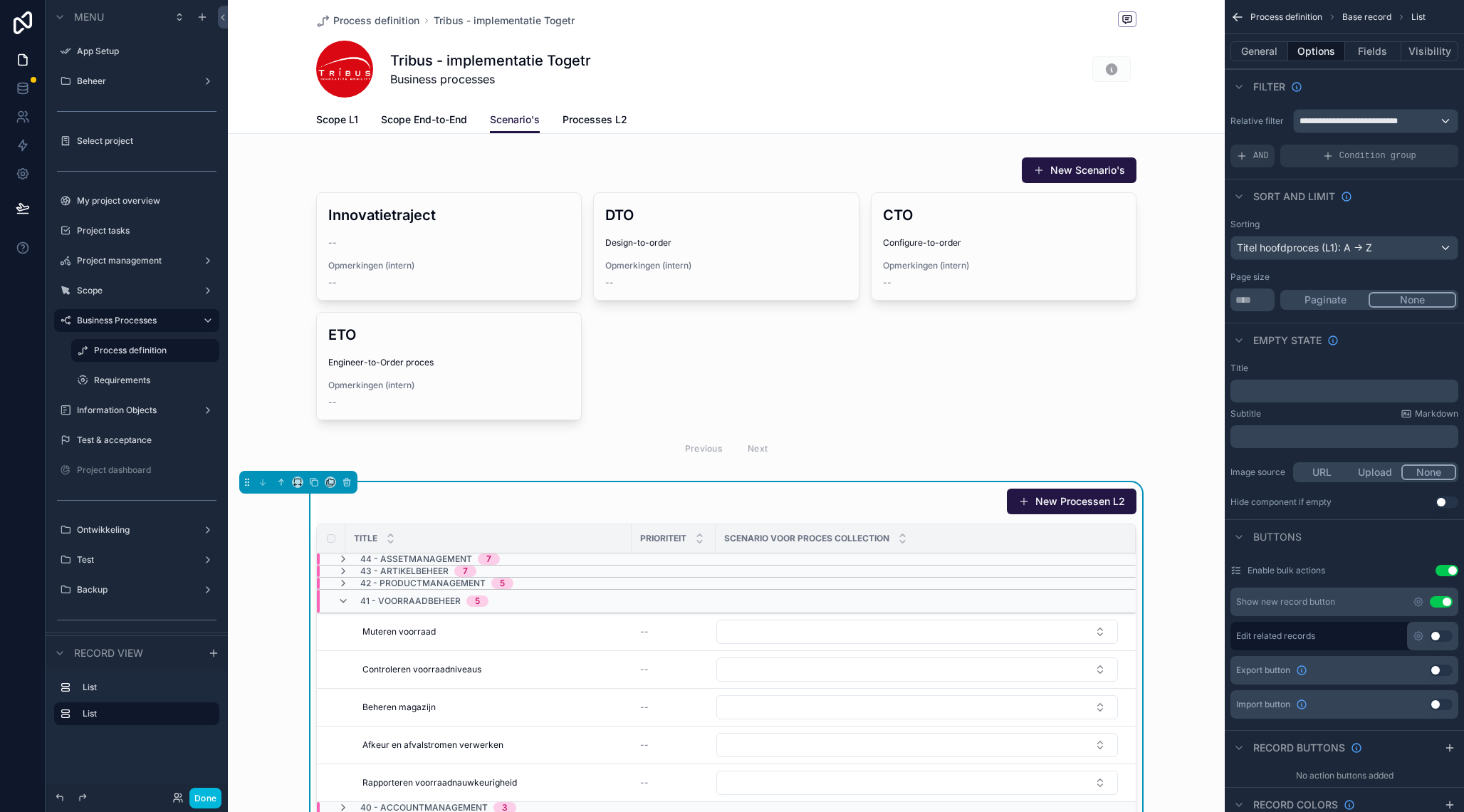
click at [1257, 54] on button "General" at bounding box center [1259, 51] width 58 height 20
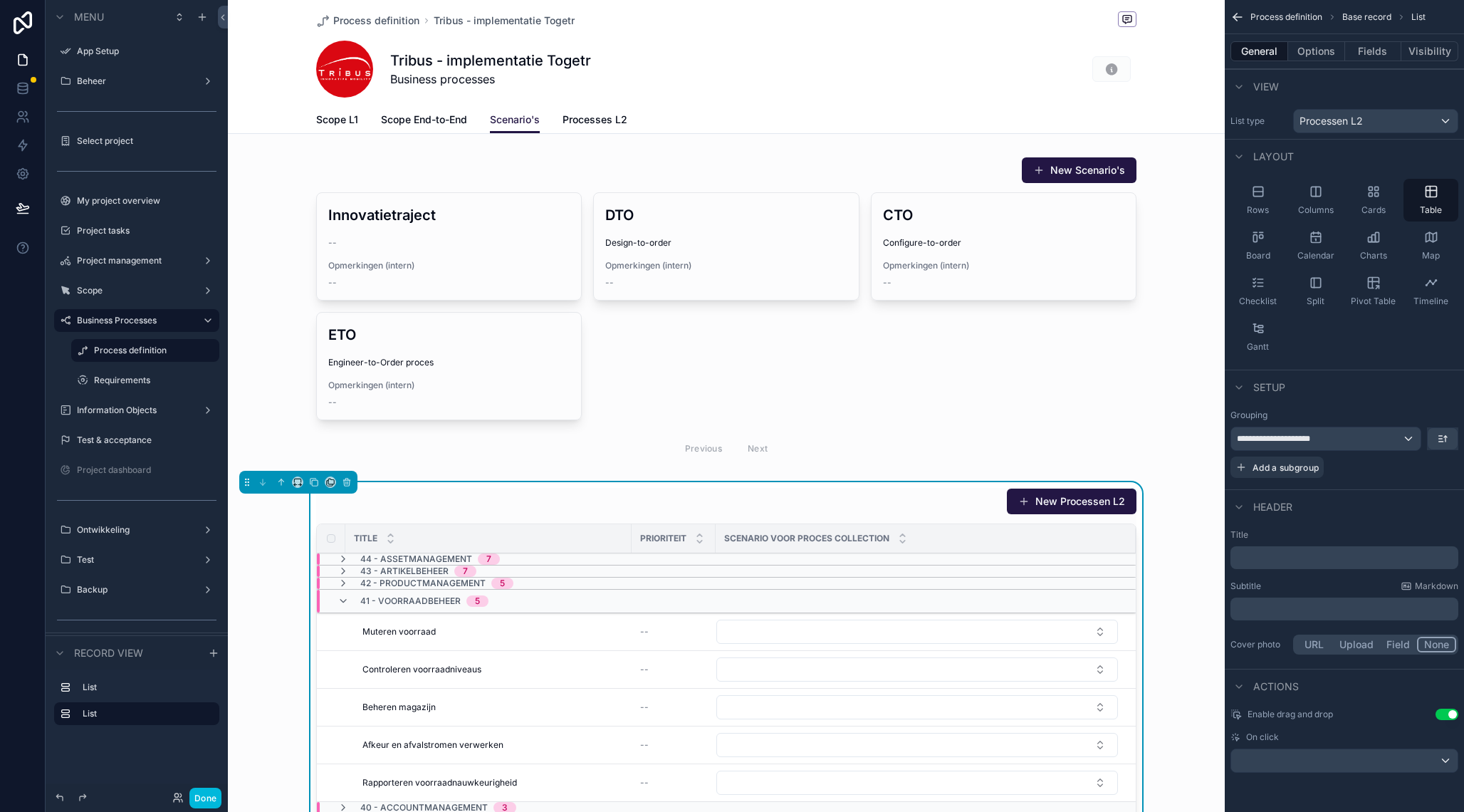
click at [1445, 445] on button "scrollable content" at bounding box center [1443, 439] width 30 height 21
click at [1435, 471] on span "A -> Z" at bounding box center [1431, 471] width 28 height 17
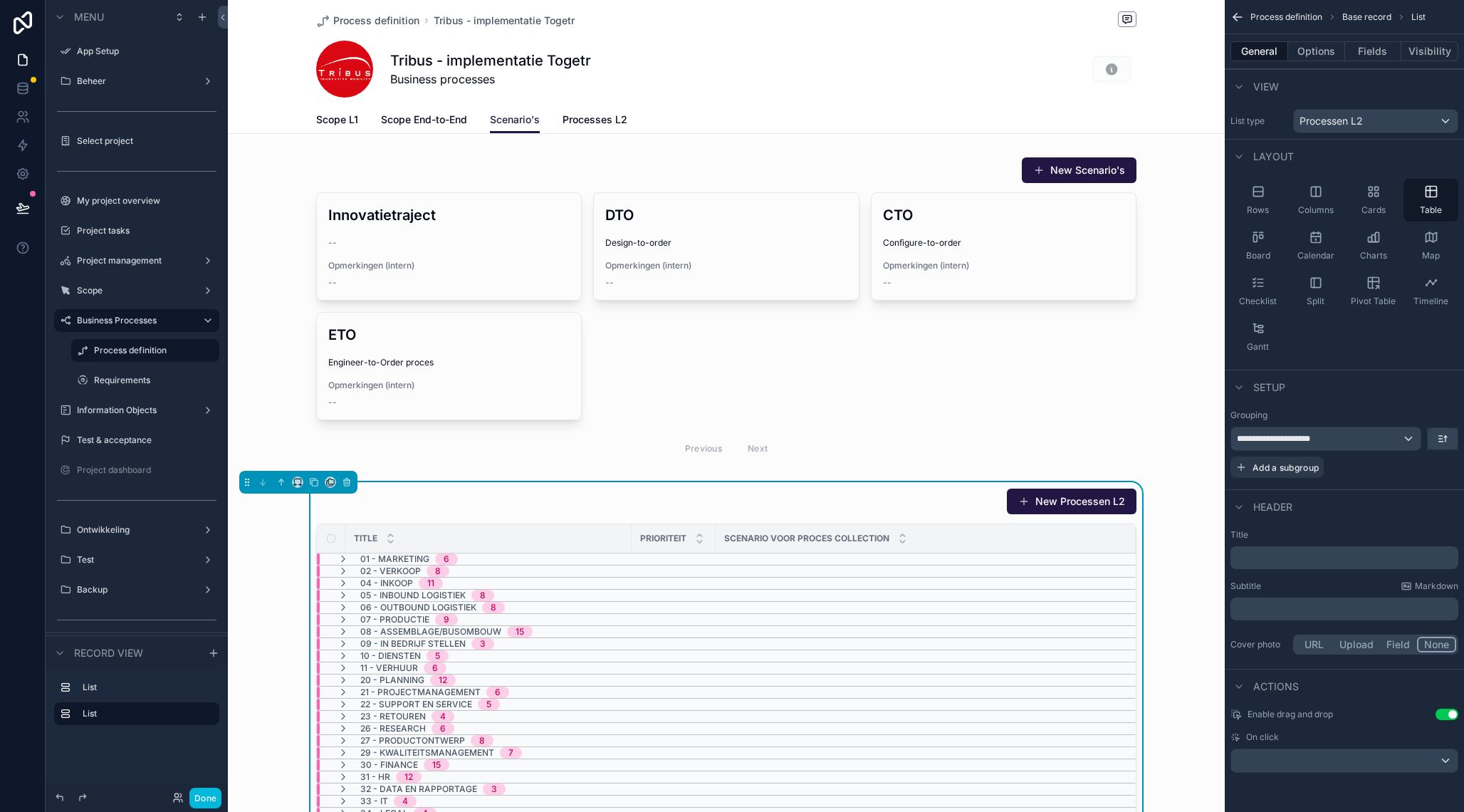
click at [345, 567] on icon "scrollable content" at bounding box center [343, 571] width 11 height 11
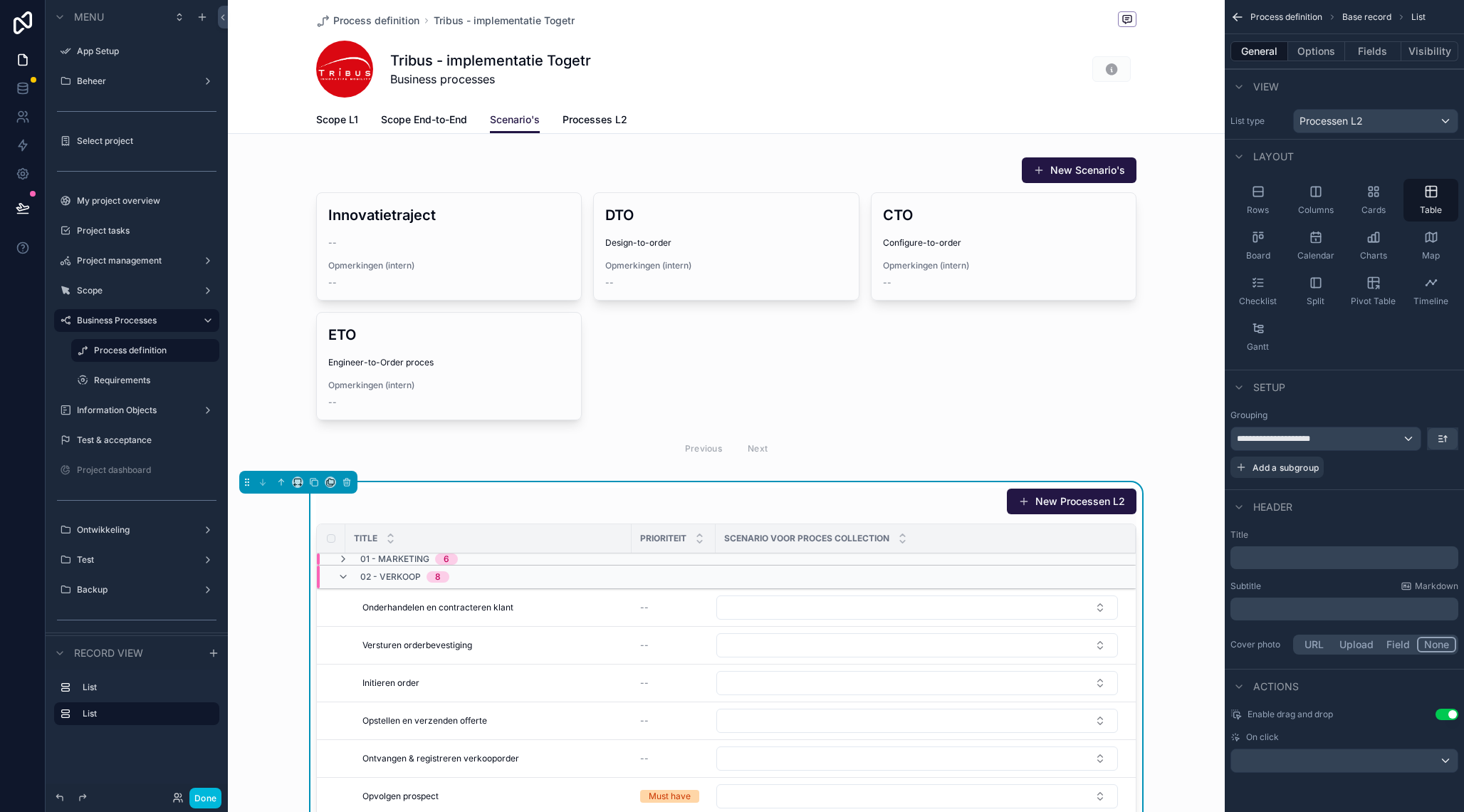
click at [345, 567] on div "02 - Verkoop 8" at bounding box center [393, 577] width 112 height 23
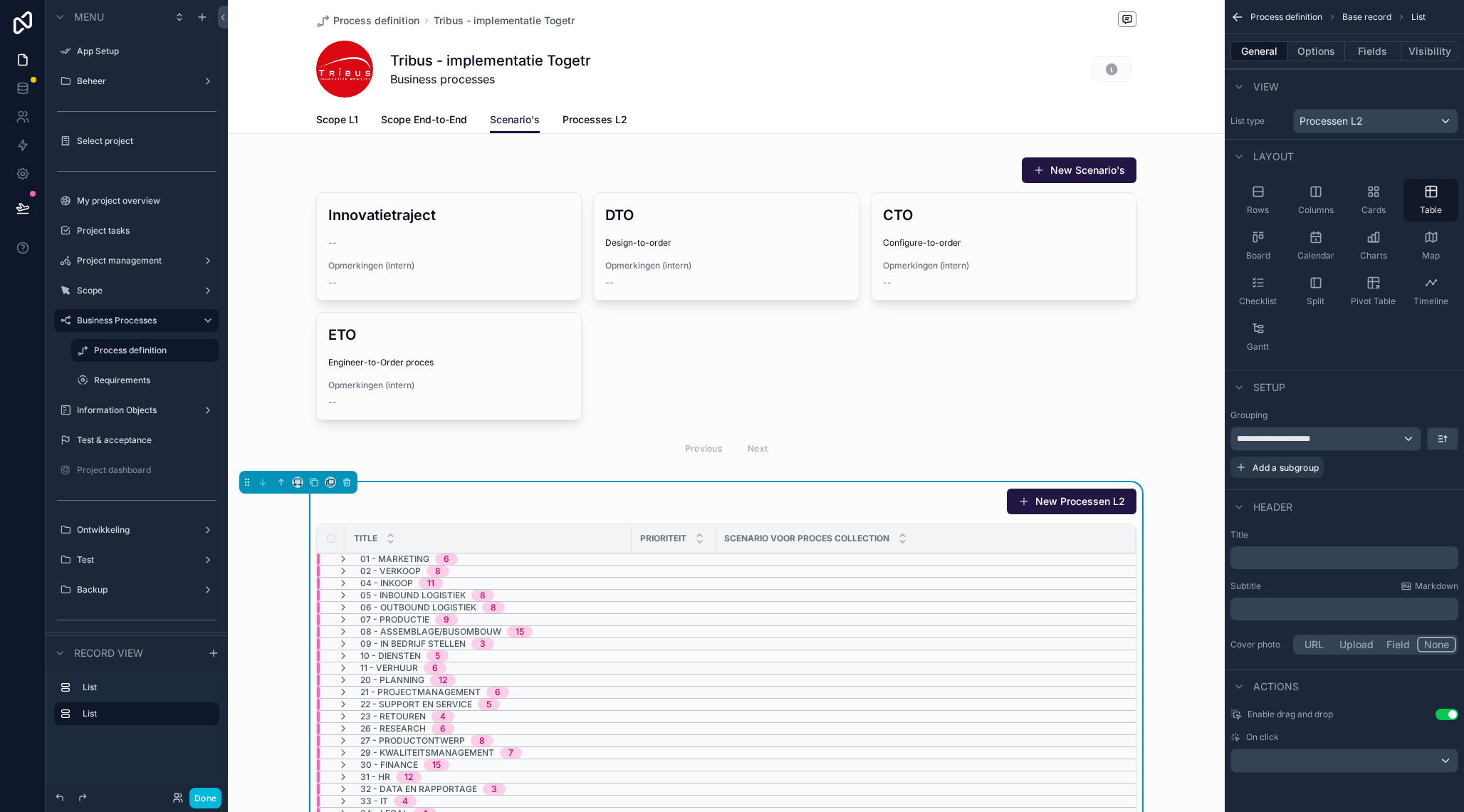
click at [1324, 55] on button "Options" at bounding box center [1317, 51] width 57 height 20
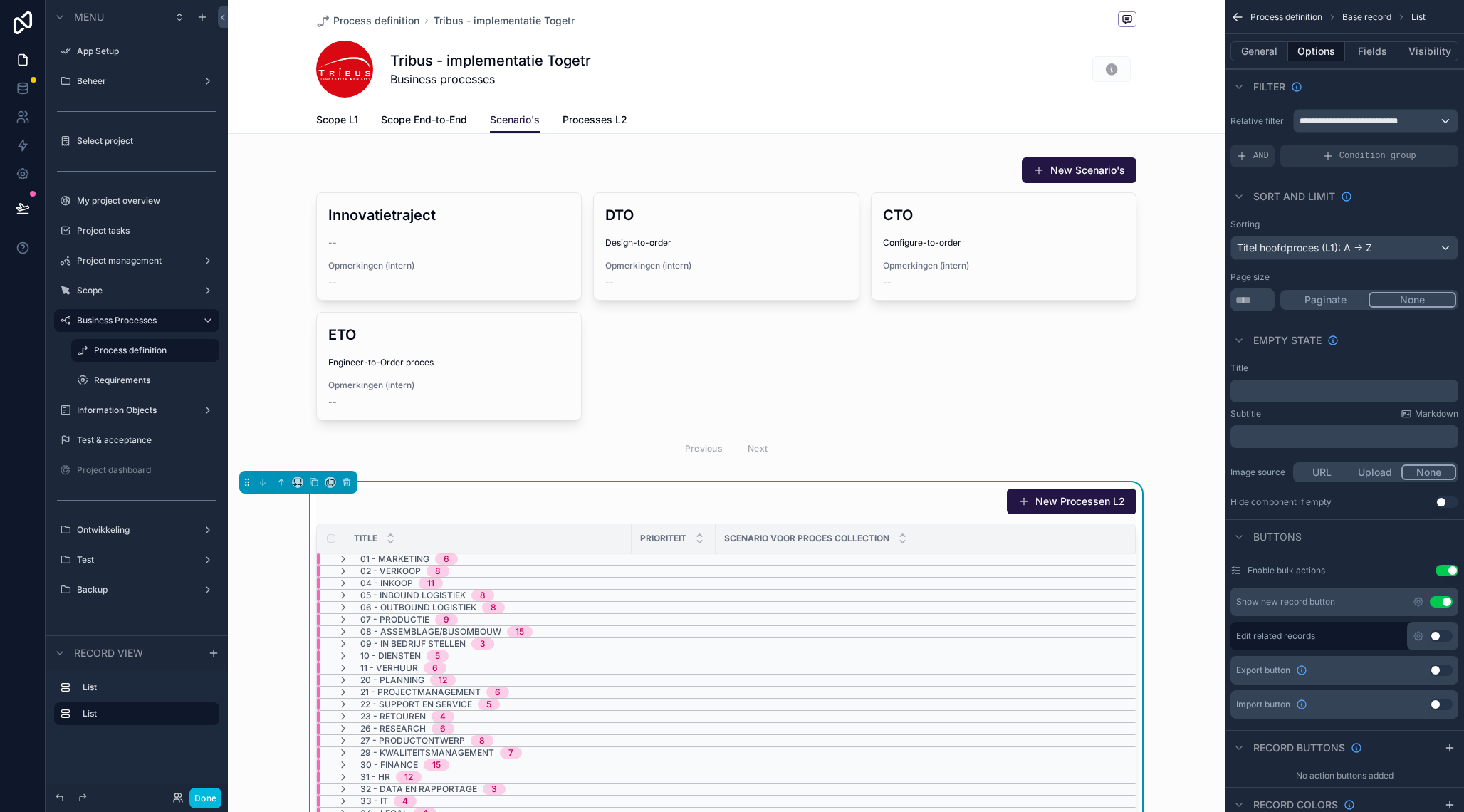
click at [1362, 244] on div "Titel hoofdproces (L1): A -> Z" at bounding box center [1345, 248] width 227 height 23
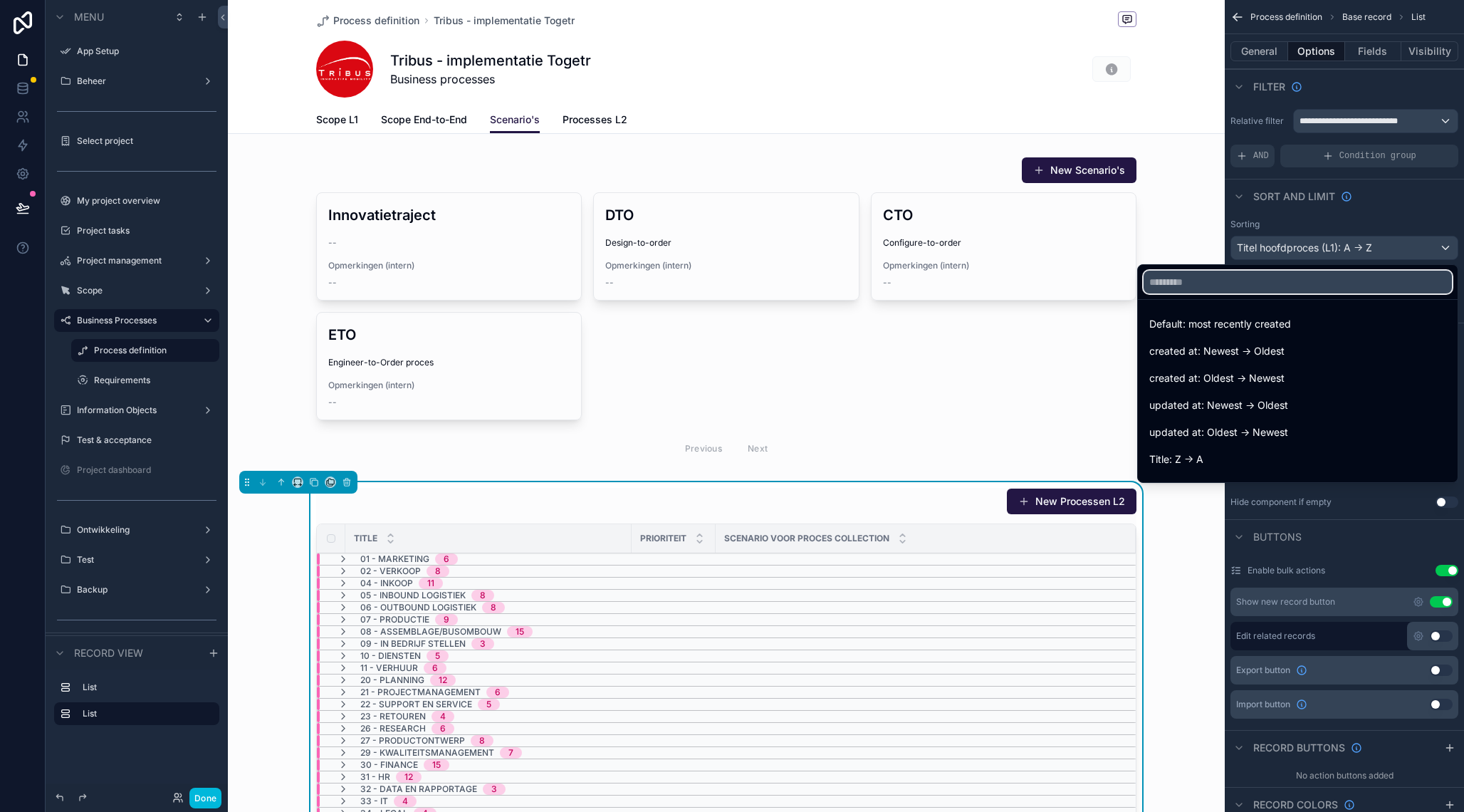
click at [1280, 281] on input "text" at bounding box center [1297, 282] width 308 height 23
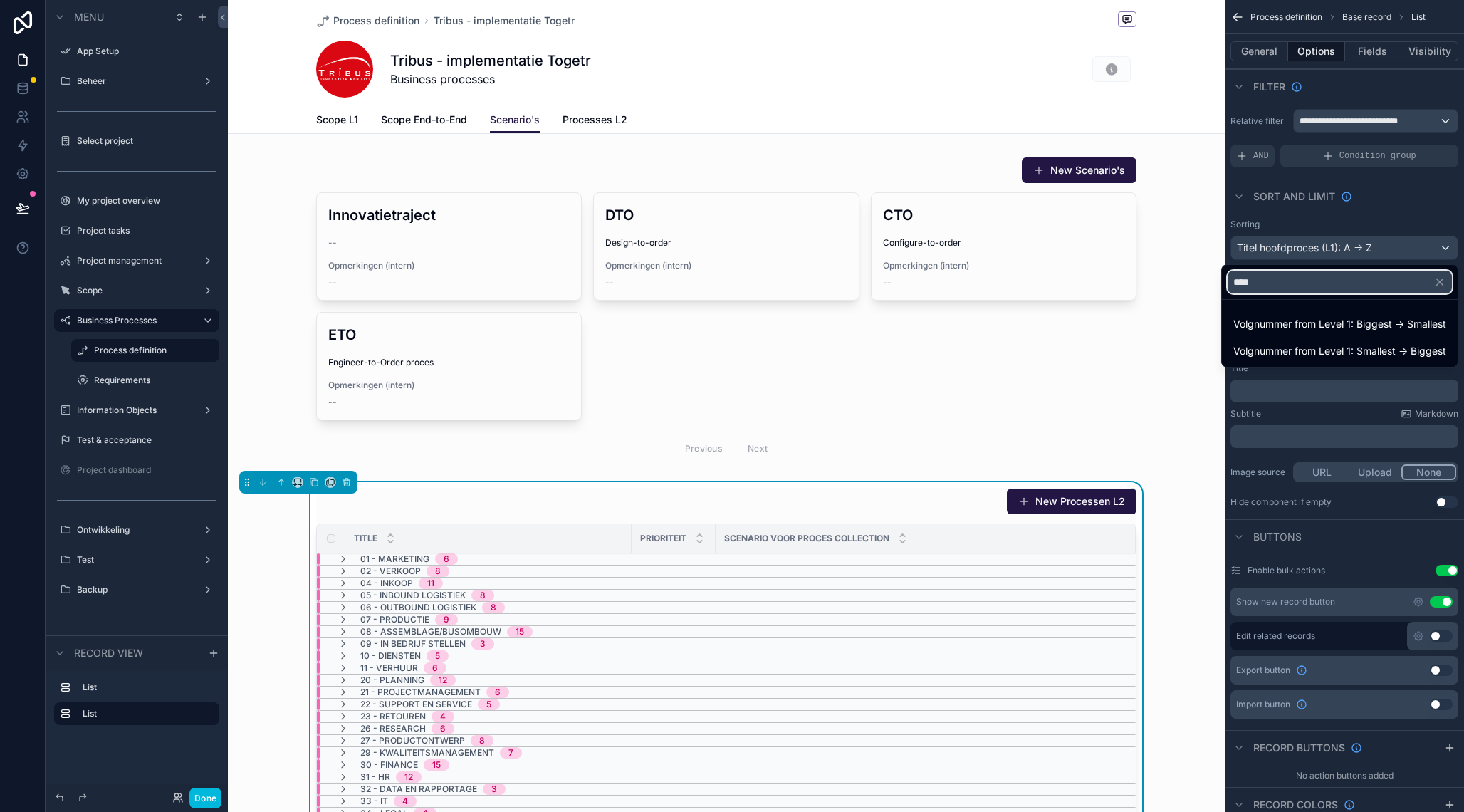
click at [1292, 284] on input "****" at bounding box center [1340, 282] width 224 height 23
type input "*"
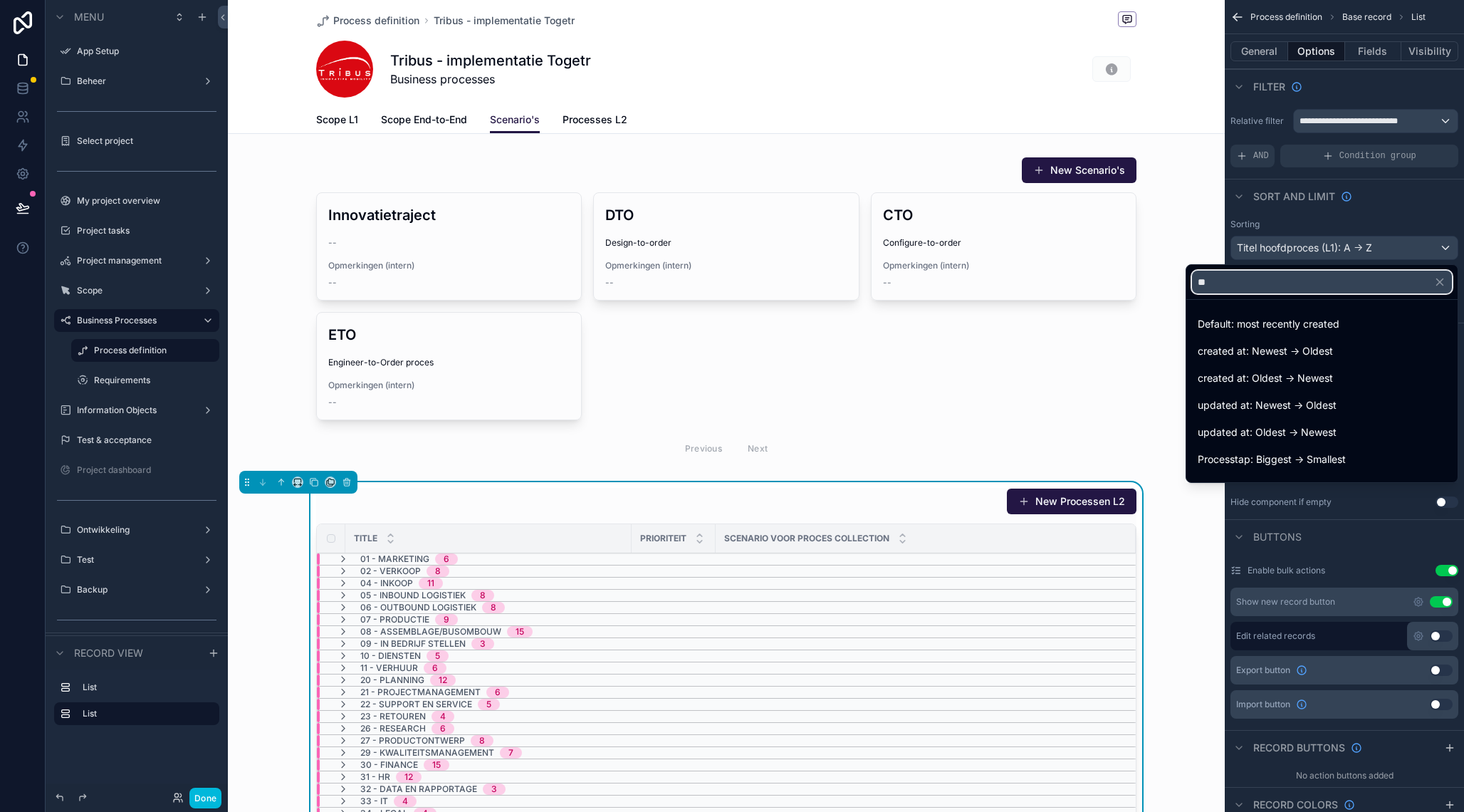
type input "***"
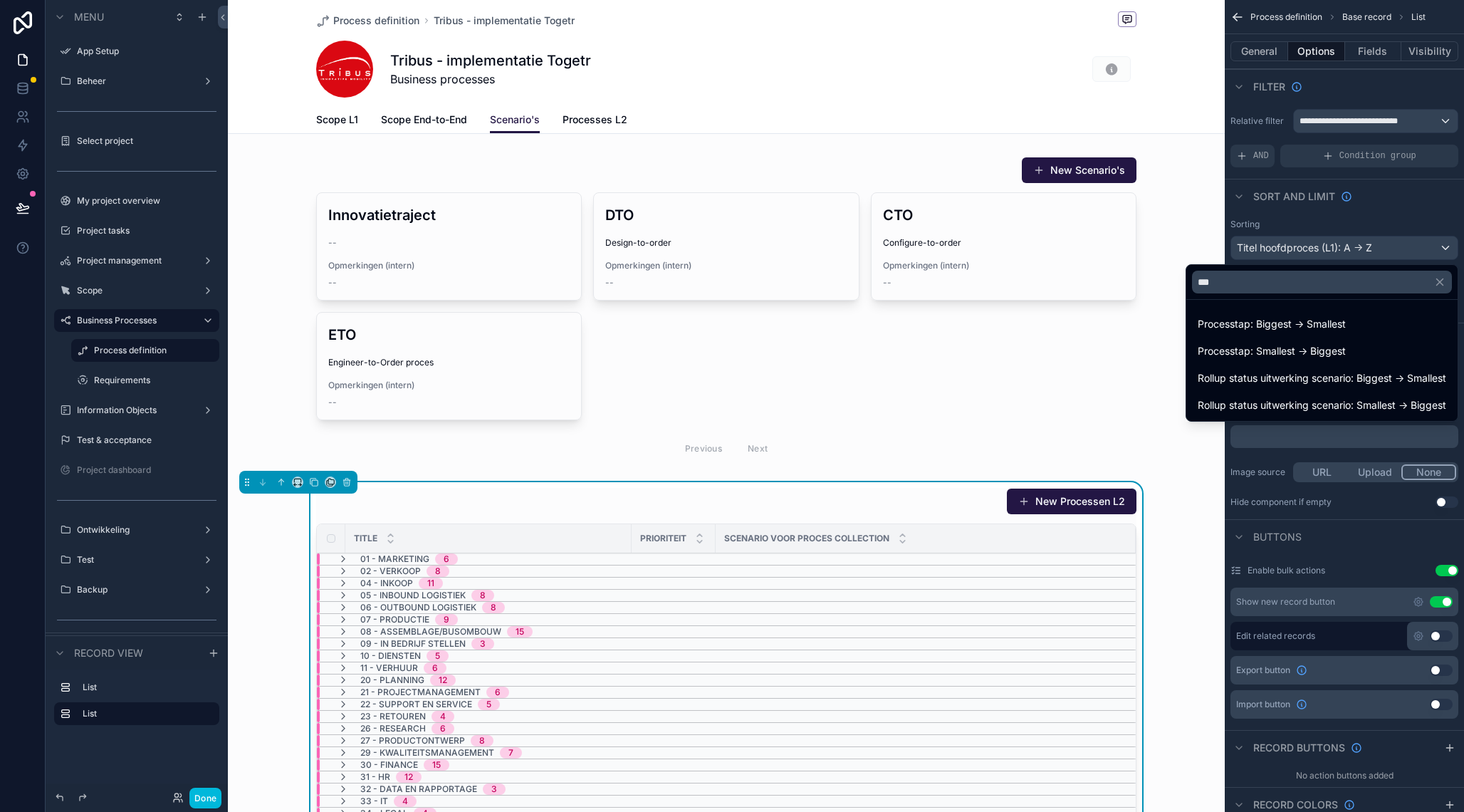
click at [1288, 354] on span "Processtap: Smallest -> Biggest" at bounding box center [1272, 350] width 148 height 17
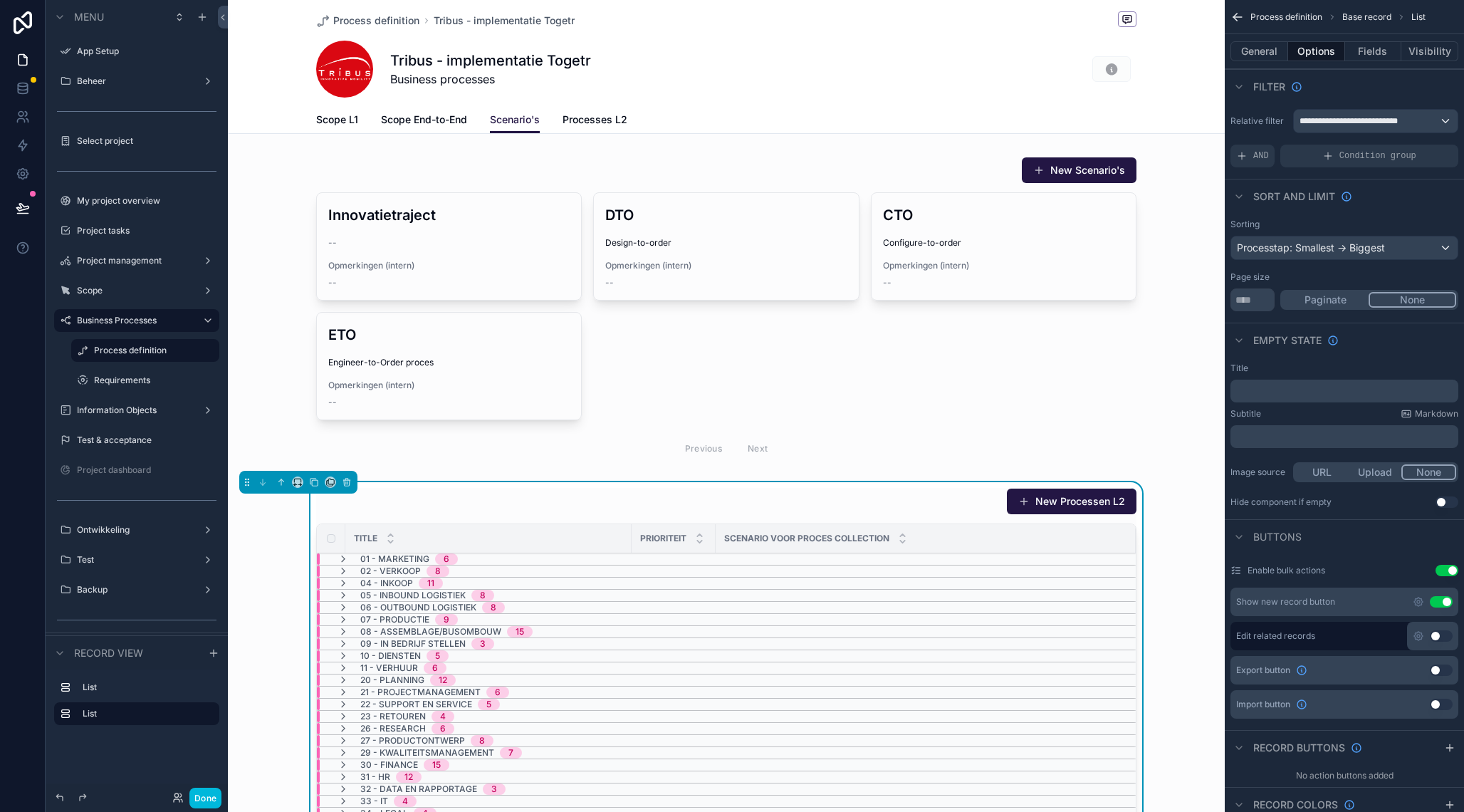
click at [345, 573] on icon "scrollable content" at bounding box center [343, 571] width 11 height 11
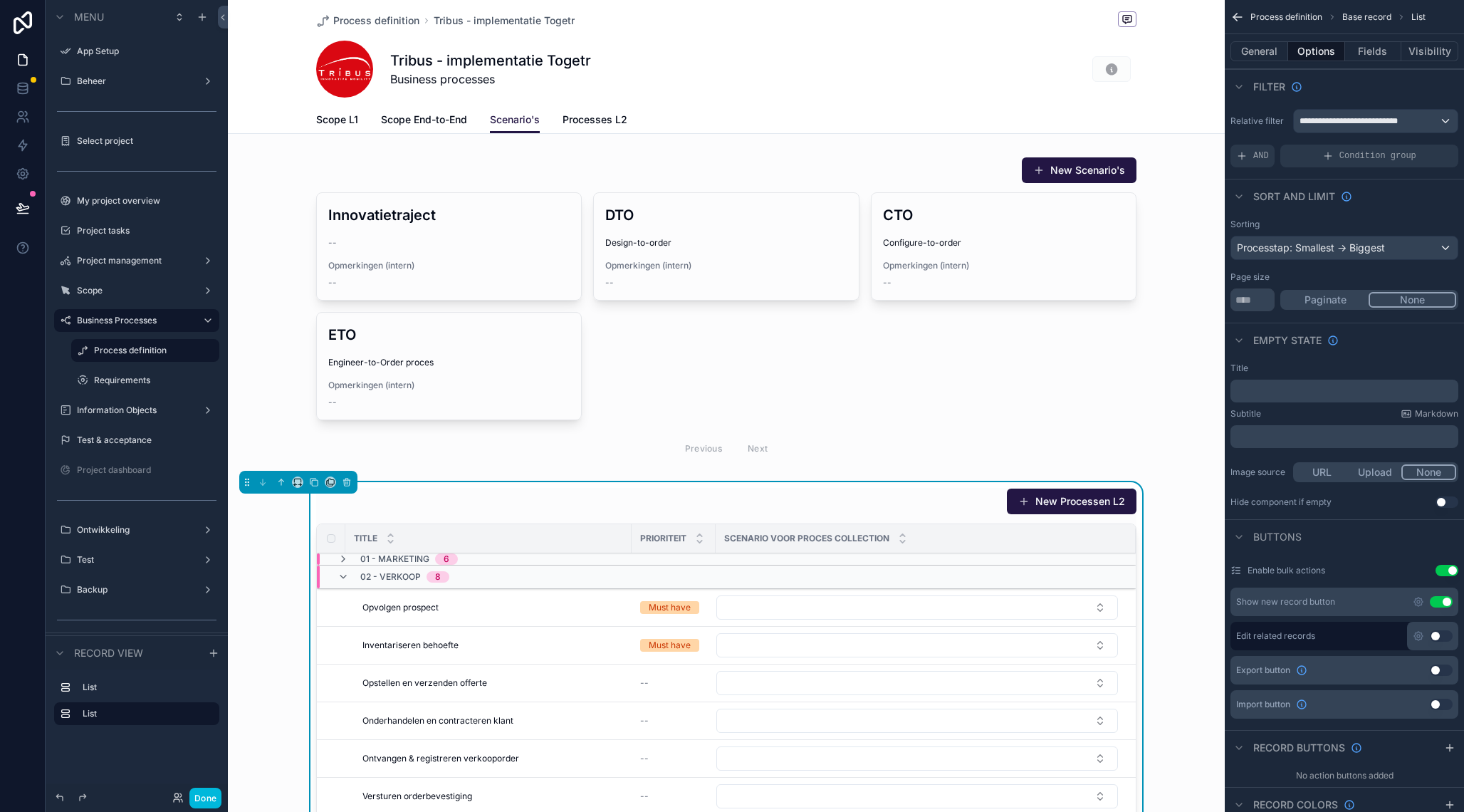
click at [345, 575] on icon "scrollable content" at bounding box center [343, 577] width 11 height 11
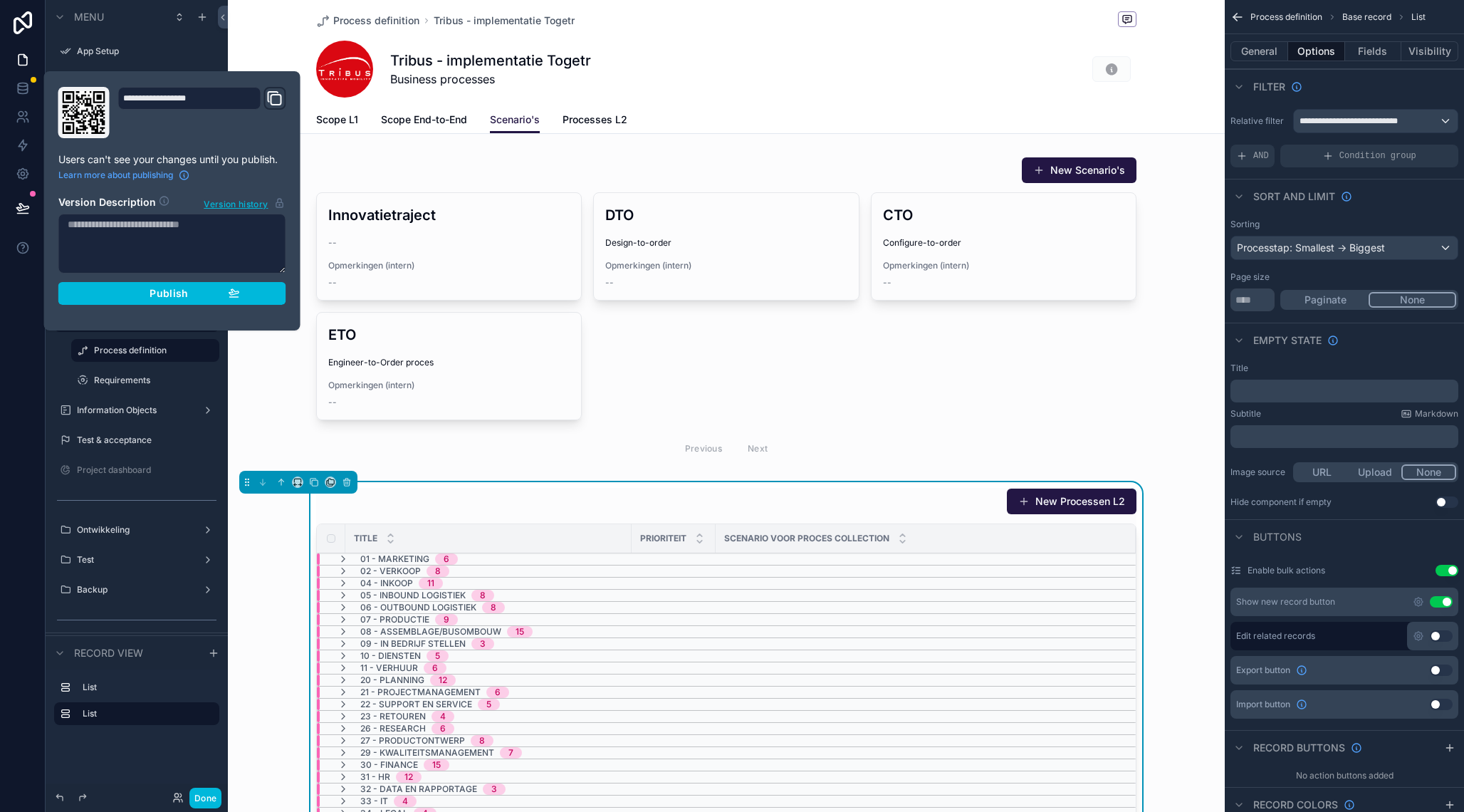
click at [219, 289] on div "Publish" at bounding box center [172, 293] width 135 height 13
